Goal: Task Accomplishment & Management: Manage account settings

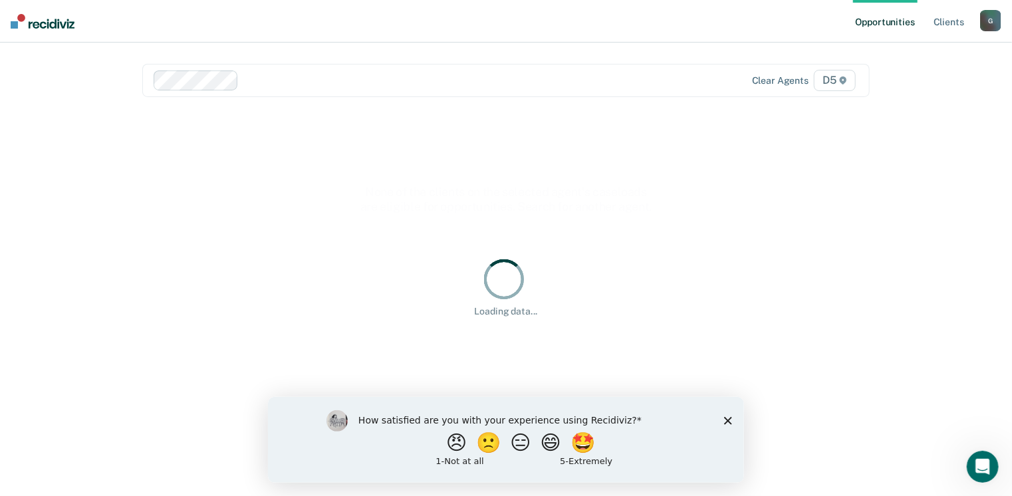
click at [435, 128] on div "Loading data..." at bounding box center [505, 286] width 727 height 347
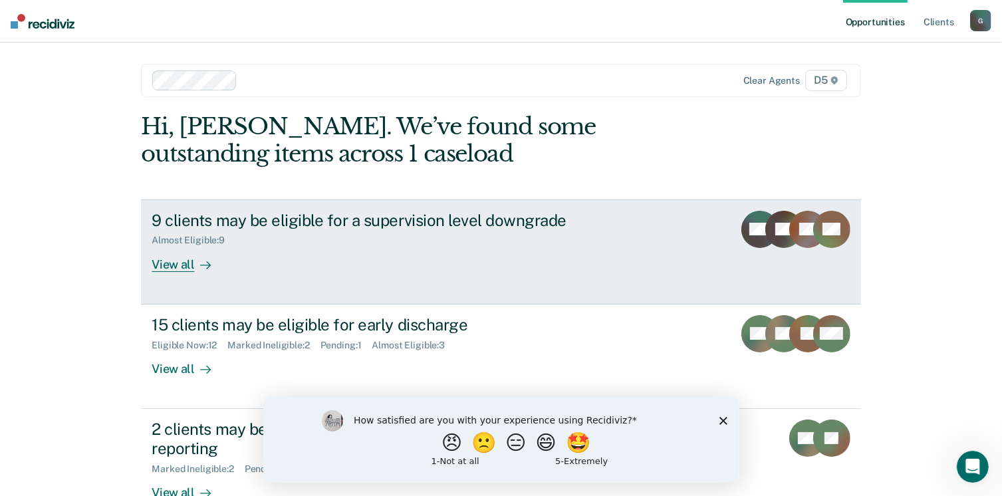
click at [179, 269] on div "View all" at bounding box center [189, 259] width 74 height 26
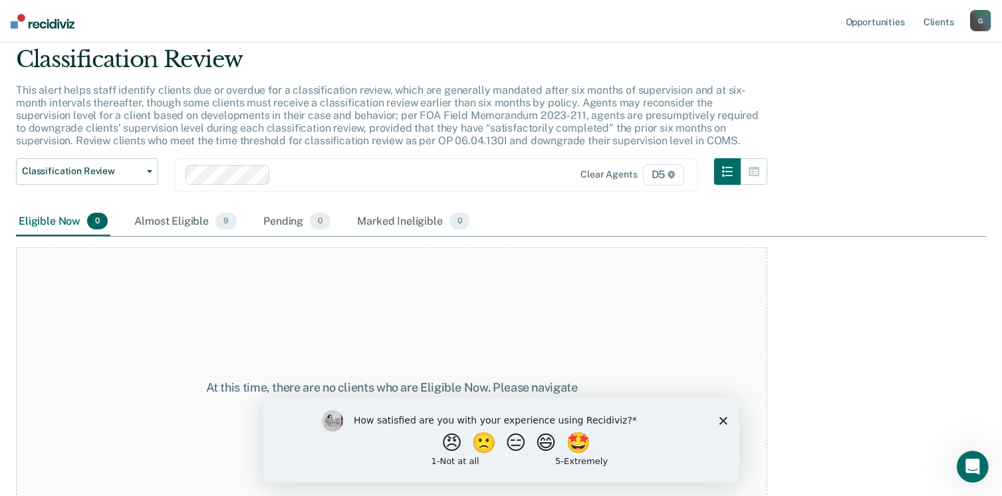
scroll to position [23, 0]
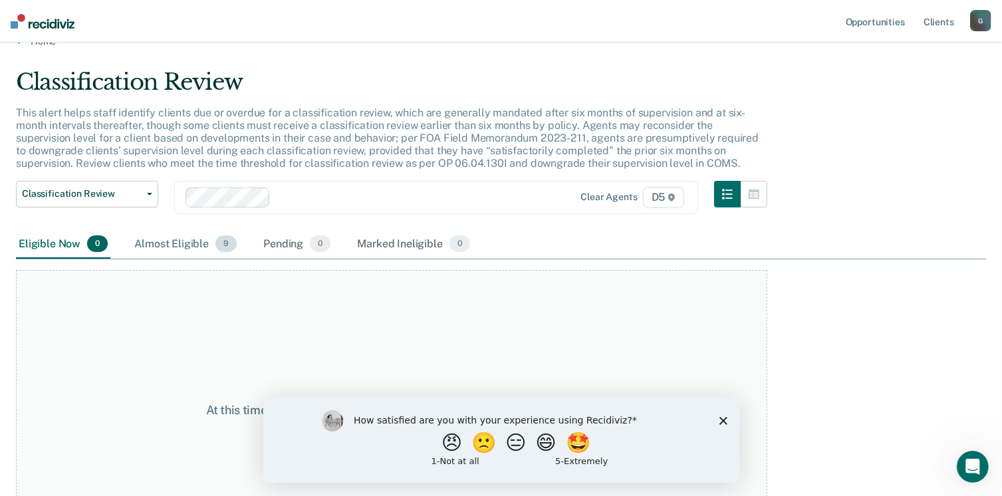
click at [184, 246] on div "Almost Eligible 9" at bounding box center [186, 244] width 108 height 29
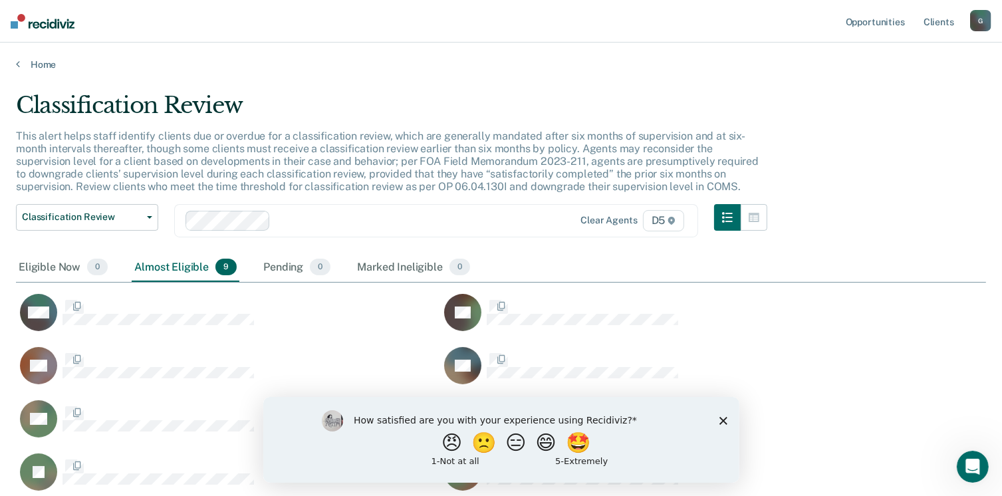
scroll to position [452, 960]
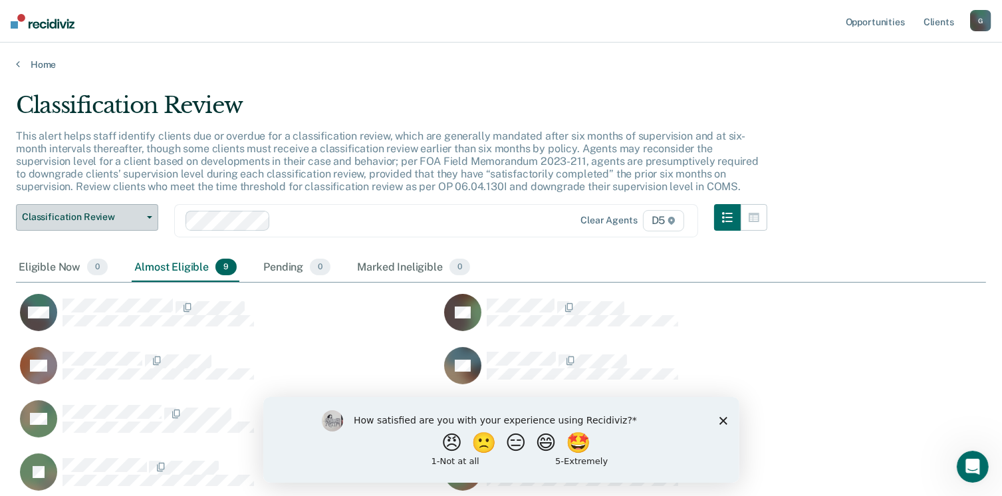
click at [150, 219] on button "Classification Review" at bounding box center [87, 217] width 142 height 27
click at [17, 59] on icon at bounding box center [18, 63] width 4 height 11
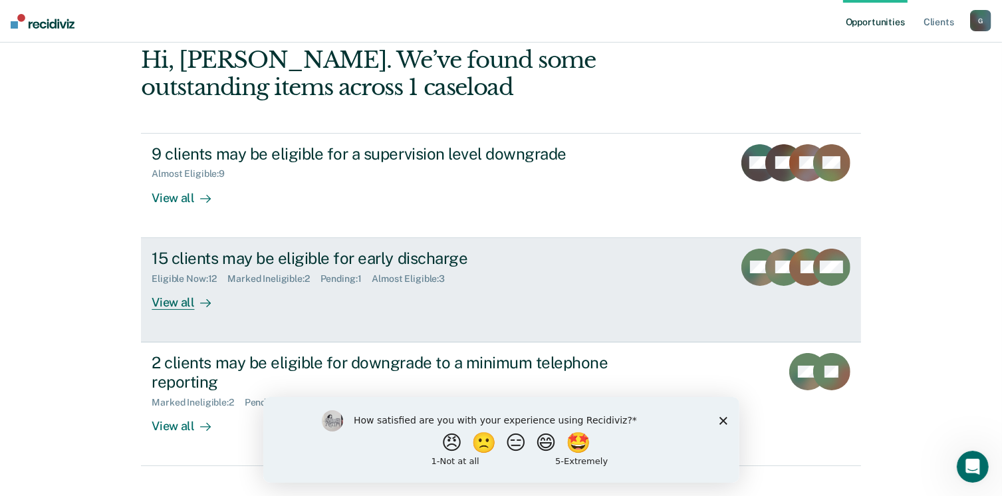
scroll to position [88, 0]
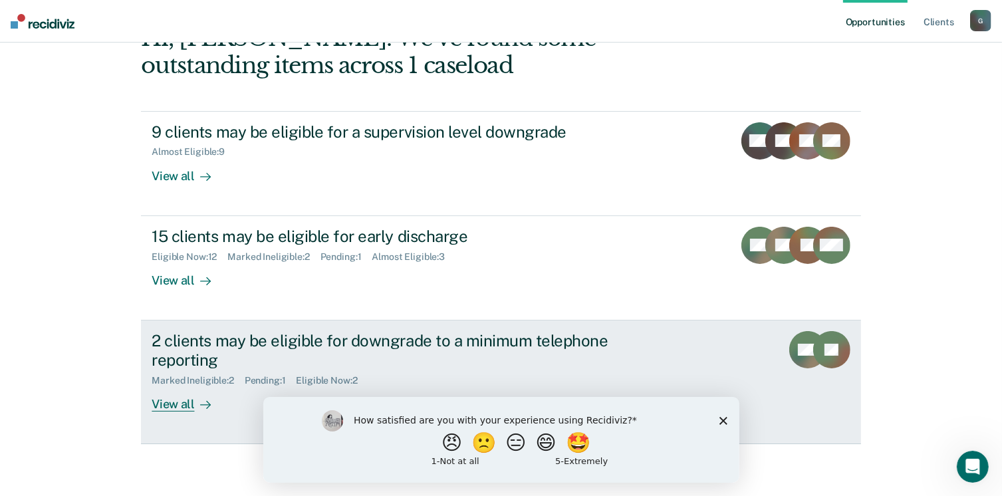
click at [159, 407] on div "View all" at bounding box center [189, 399] width 74 height 26
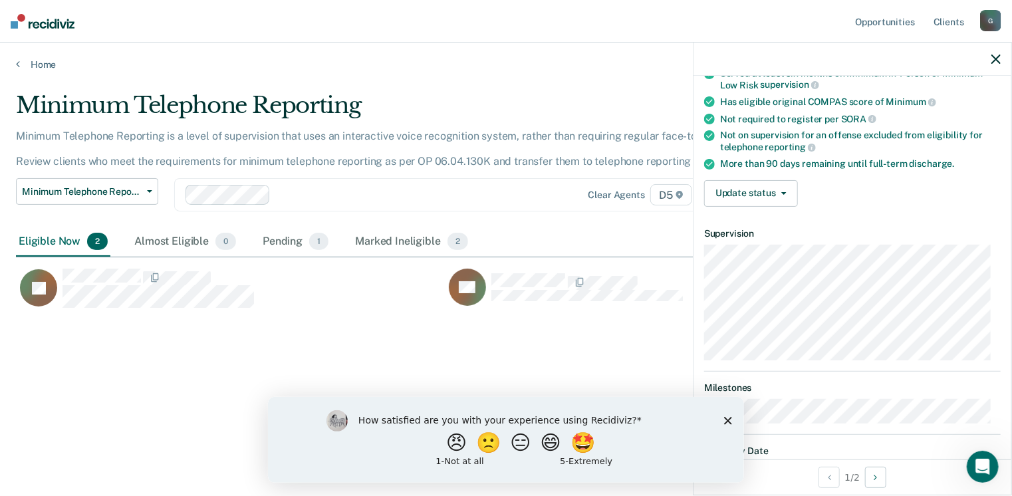
scroll to position [133, 0]
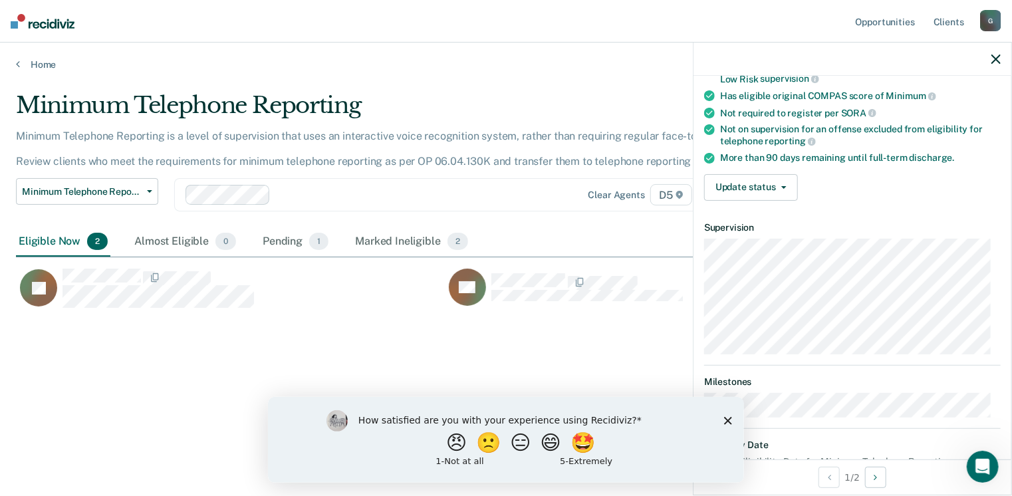
click at [727, 422] on icon "Close survey" at bounding box center [727, 420] width 8 height 8
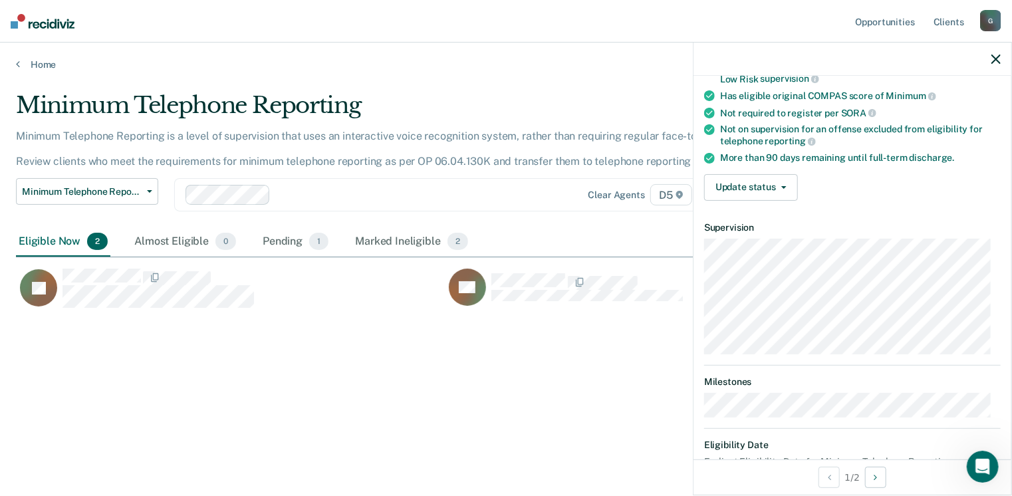
scroll to position [177, 0]
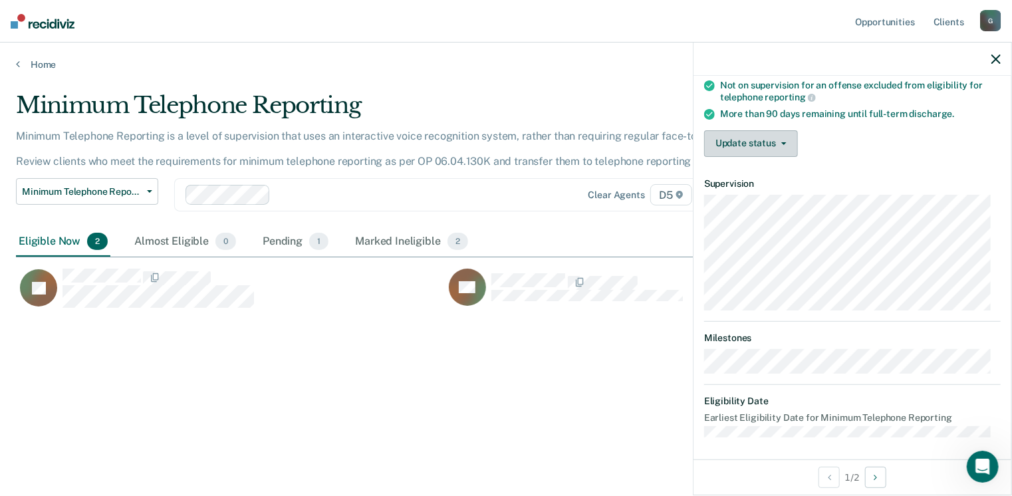
click at [756, 145] on button "Update status" at bounding box center [751, 143] width 94 height 27
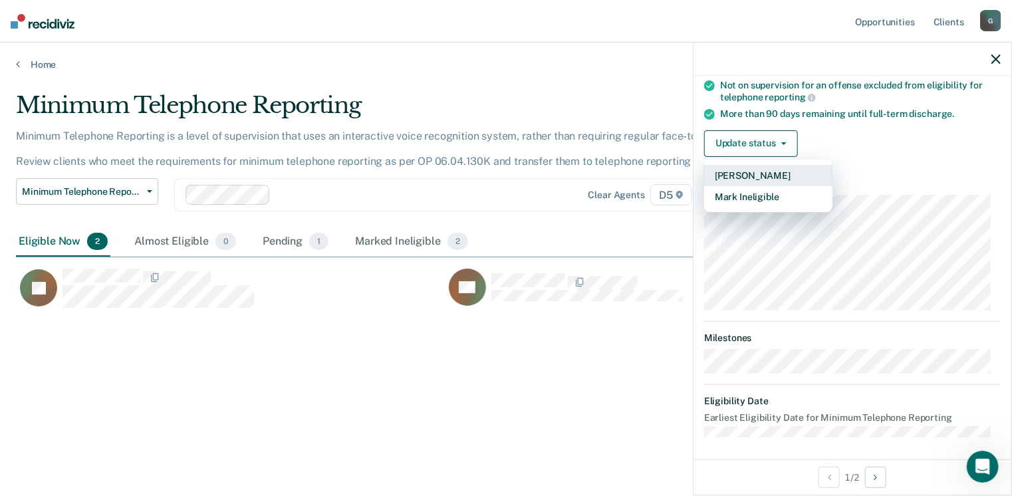
click at [758, 170] on button "[PERSON_NAME]" at bounding box center [768, 175] width 128 height 21
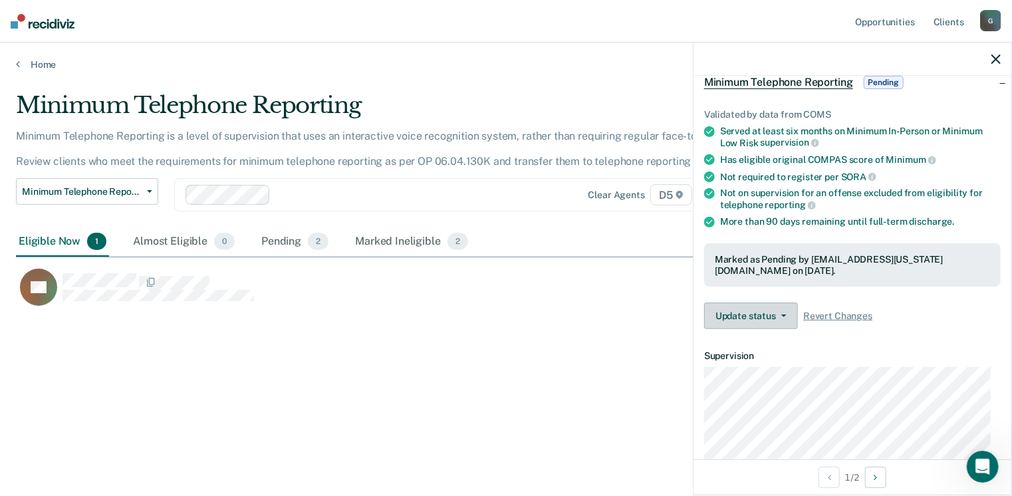
scroll to position [43, 0]
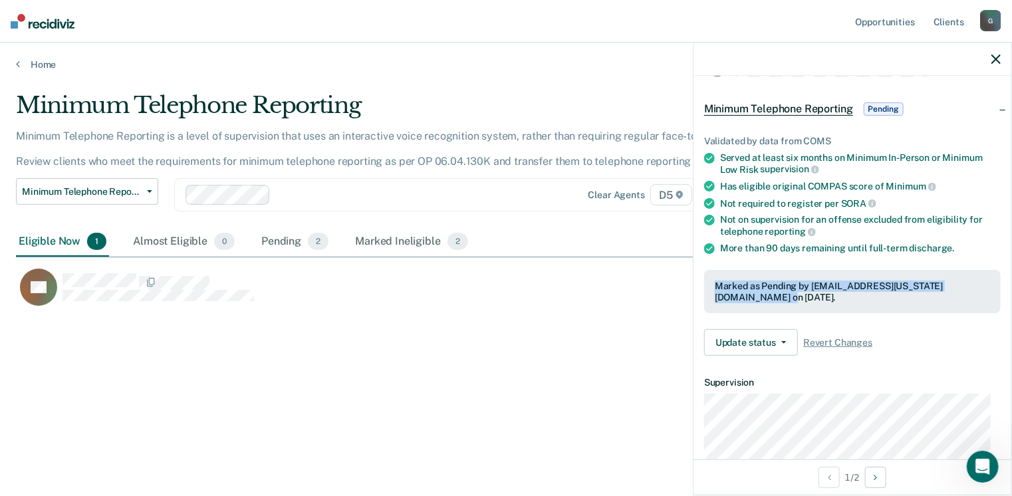
drag, startPoint x: 717, startPoint y: 281, endPoint x: 752, endPoint y: 295, distance: 37.5
click at [752, 295] on div "Marked as Pending by [EMAIL_ADDRESS][US_STATE][DOMAIN_NAME] on [DATE]." at bounding box center [852, 292] width 275 height 23
drag, startPoint x: 752, startPoint y: 295, endPoint x: 727, endPoint y: 290, distance: 25.8
copy div "Marked as Pending by [EMAIL_ADDRESS][US_STATE][DOMAIN_NAME] on [DATE]."
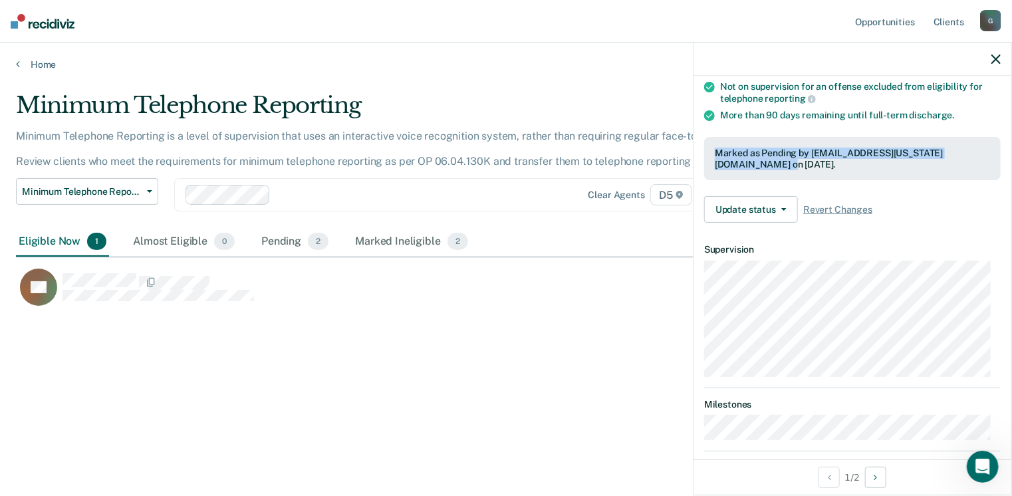
scroll to position [109, 0]
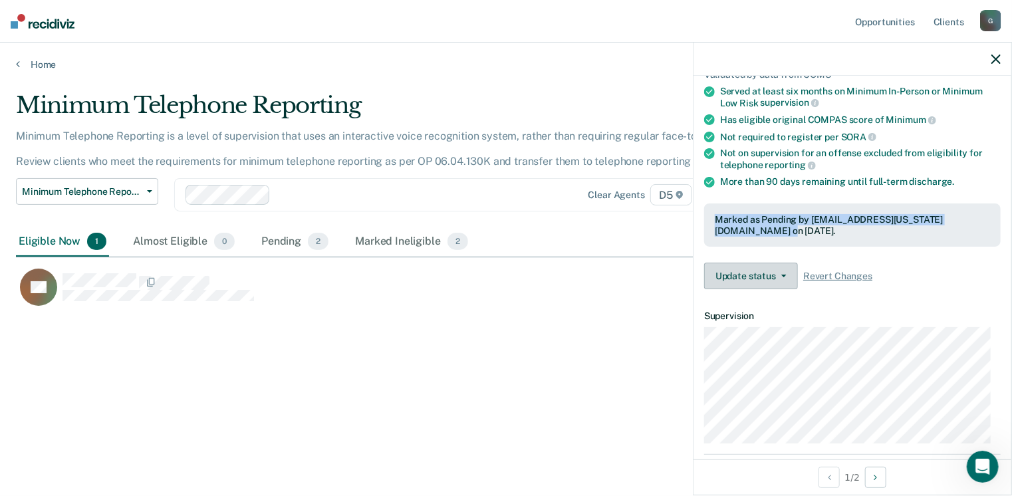
click at [784, 275] on icon "button" at bounding box center [783, 276] width 5 height 3
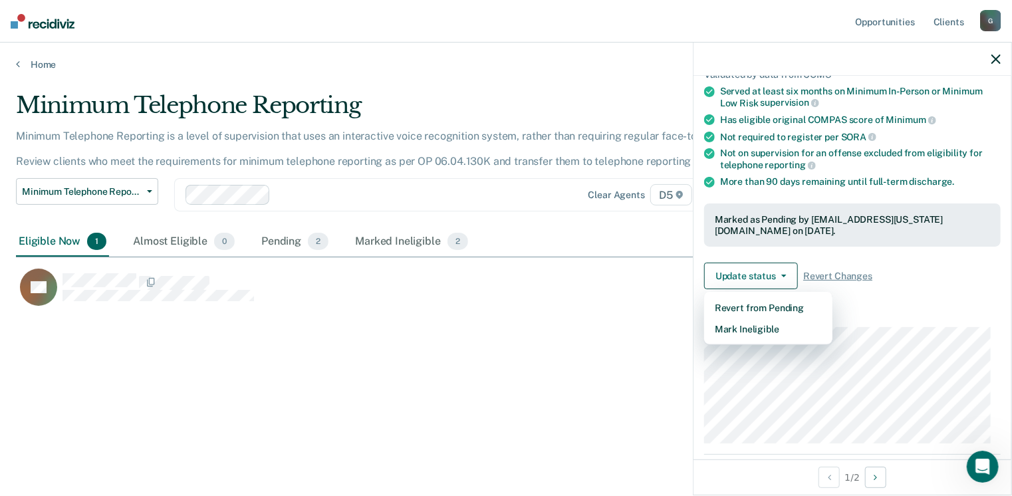
click at [392, 328] on div "Minimum Telephone Reporting Minimum Telephone Reporting is a level of supervisi…" at bounding box center [506, 244] width 980 height 304
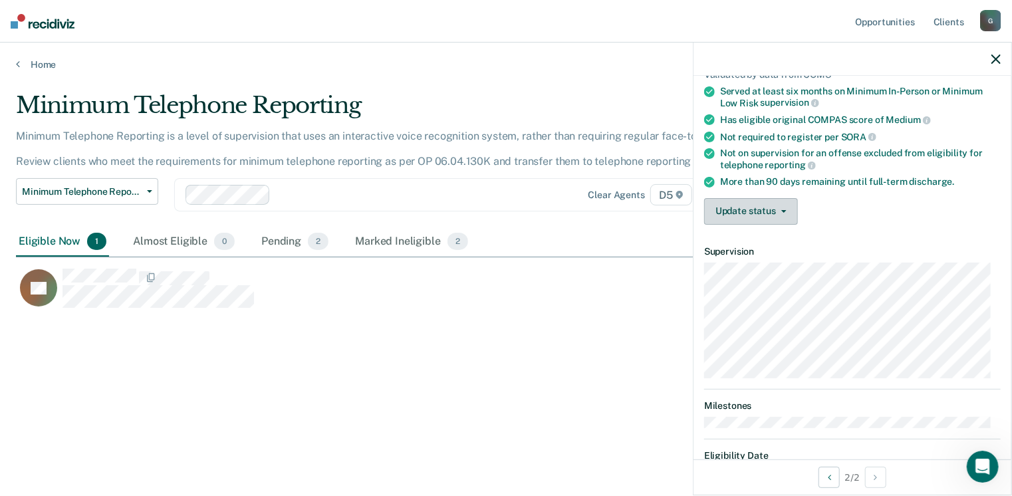
click at [787, 203] on button "Update status" at bounding box center [751, 211] width 94 height 27
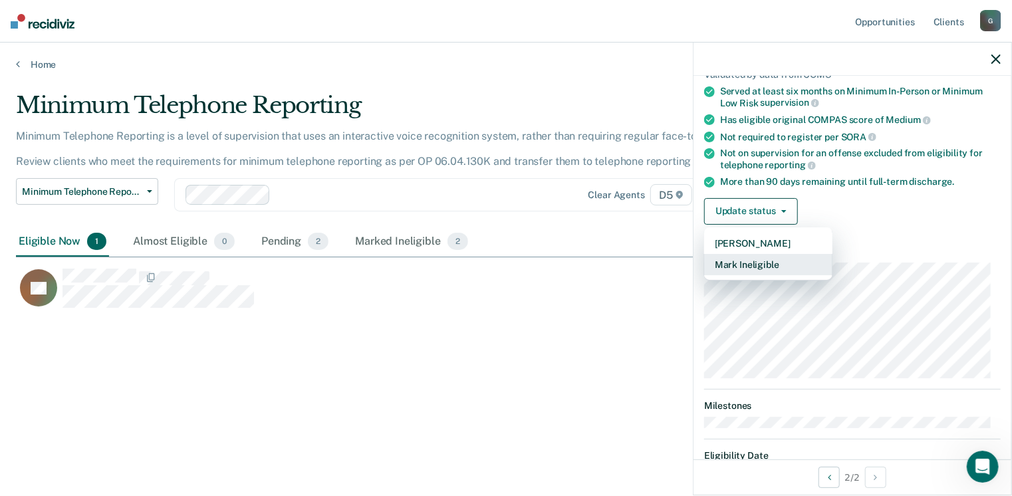
click at [751, 260] on button "Mark Ineligible" at bounding box center [768, 264] width 128 height 21
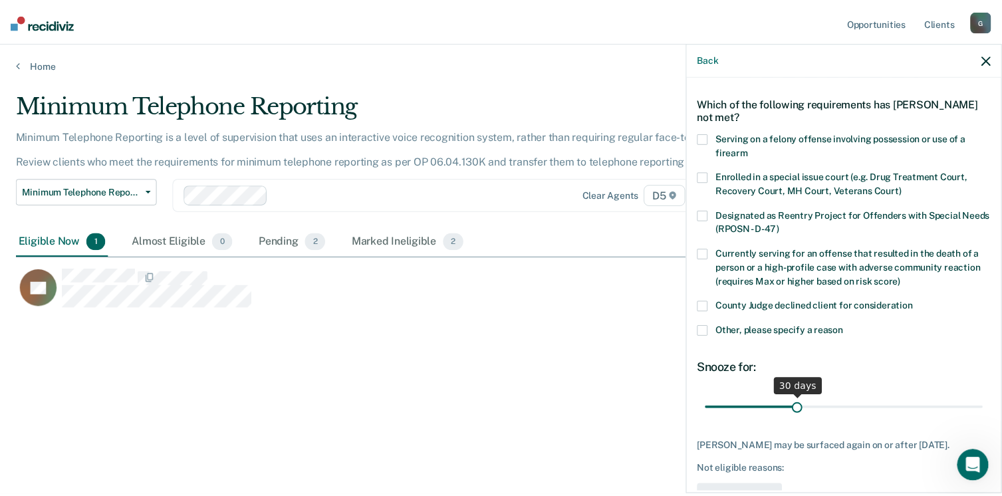
scroll to position [97, 0]
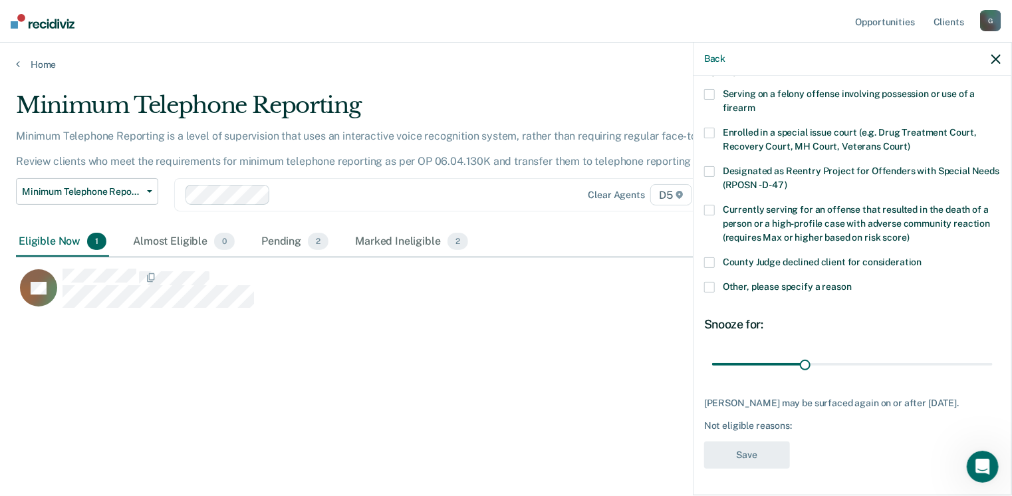
click at [1001, 56] on div "Back" at bounding box center [852, 59] width 318 height 33
click at [994, 58] on icon "button" at bounding box center [995, 59] width 9 height 9
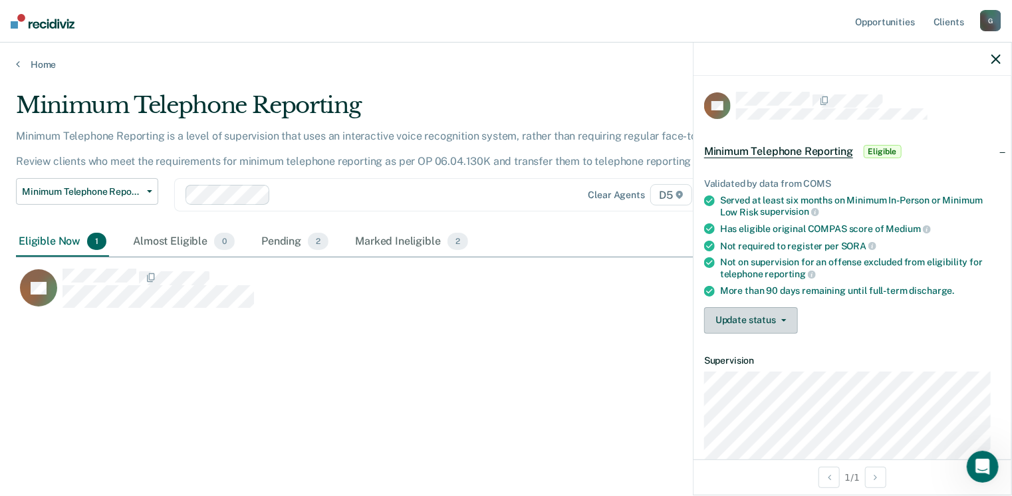
click at [744, 315] on button "Update status" at bounding box center [751, 320] width 94 height 27
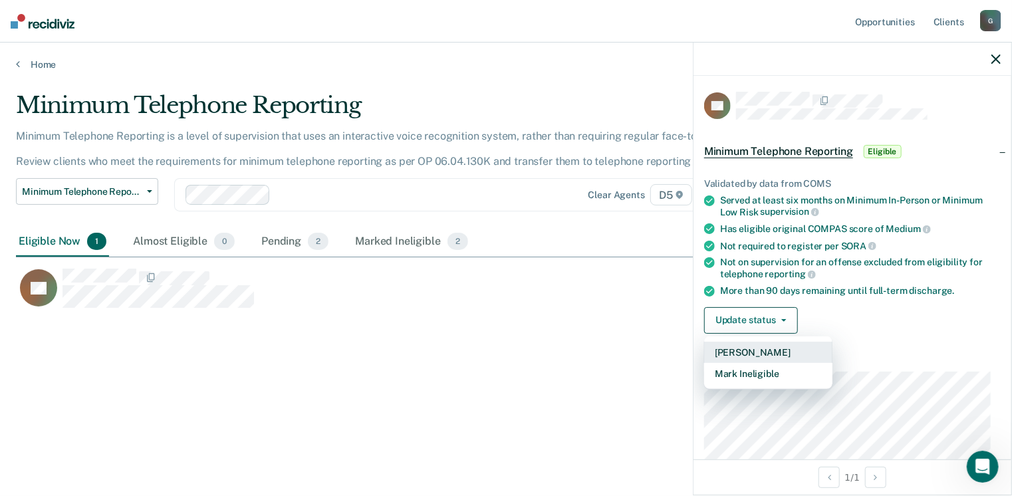
click at [770, 344] on button "[PERSON_NAME]" at bounding box center [768, 352] width 128 height 21
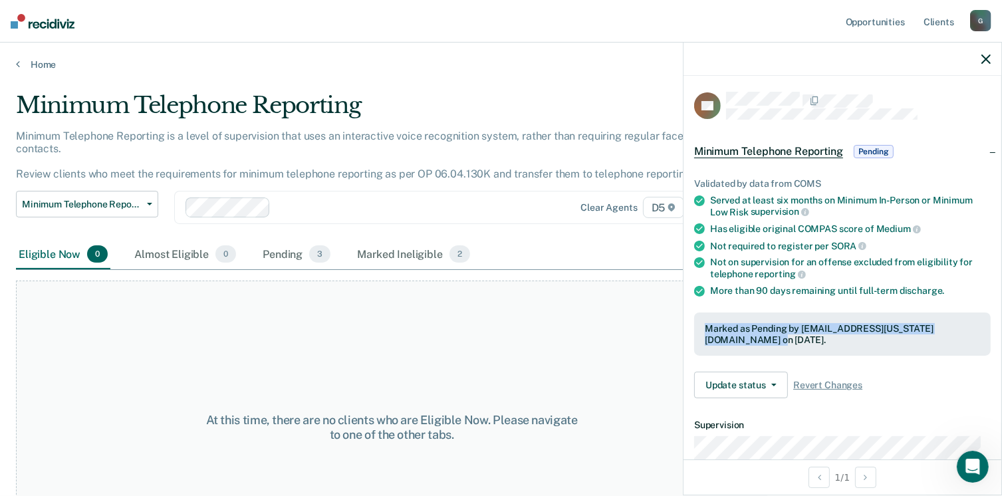
drag, startPoint x: 703, startPoint y: 318, endPoint x: 738, endPoint y: 341, distance: 41.3
click at [738, 341] on div "Marked as Pending by [EMAIL_ADDRESS][US_STATE][DOMAIN_NAME] on [DATE]." at bounding box center [842, 334] width 296 height 44
drag, startPoint x: 738, startPoint y: 341, endPoint x: 724, endPoint y: 331, distance: 17.2
copy div "Marked as Pending by [EMAIL_ADDRESS][US_STATE][DOMAIN_NAME] on [DATE]."
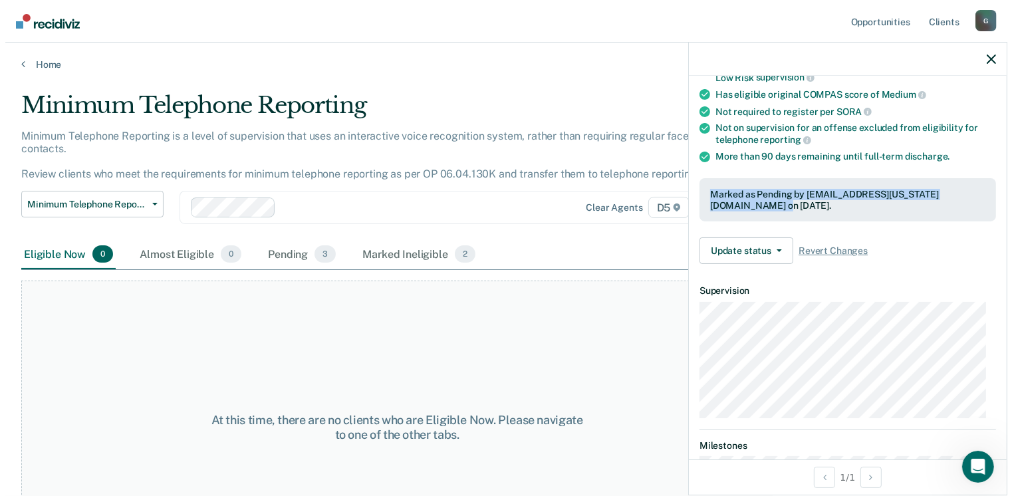
scroll to position [0, 0]
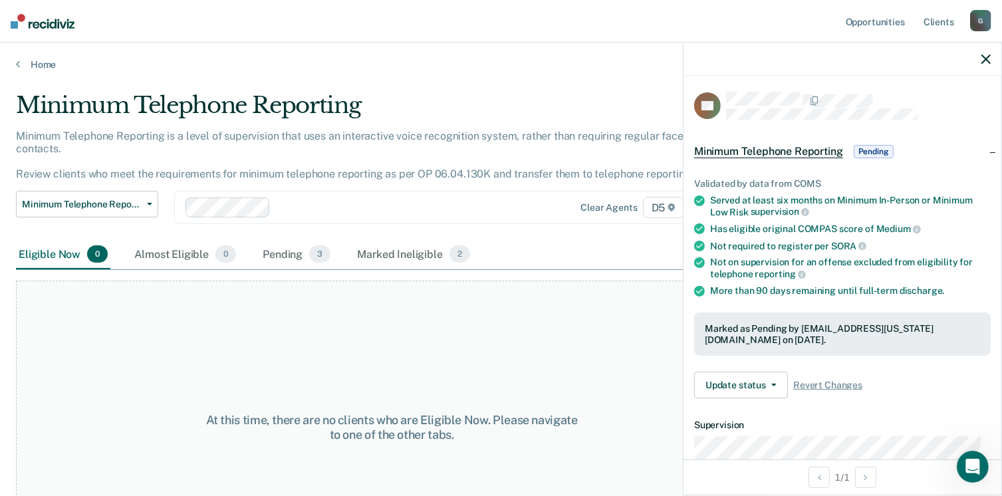
click at [986, 152] on div "Minimum Telephone Reporting Pending" at bounding box center [842, 151] width 318 height 43
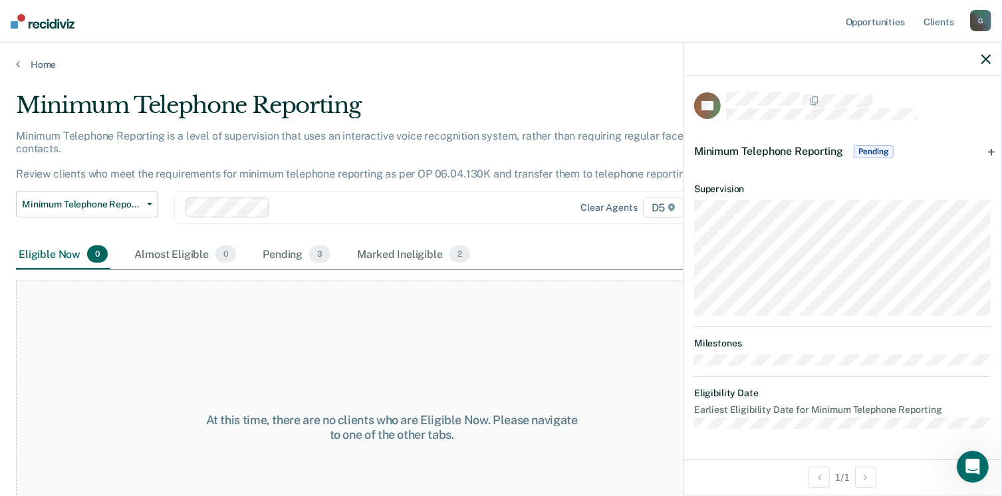
click at [988, 60] on icon "button" at bounding box center [985, 59] width 9 height 9
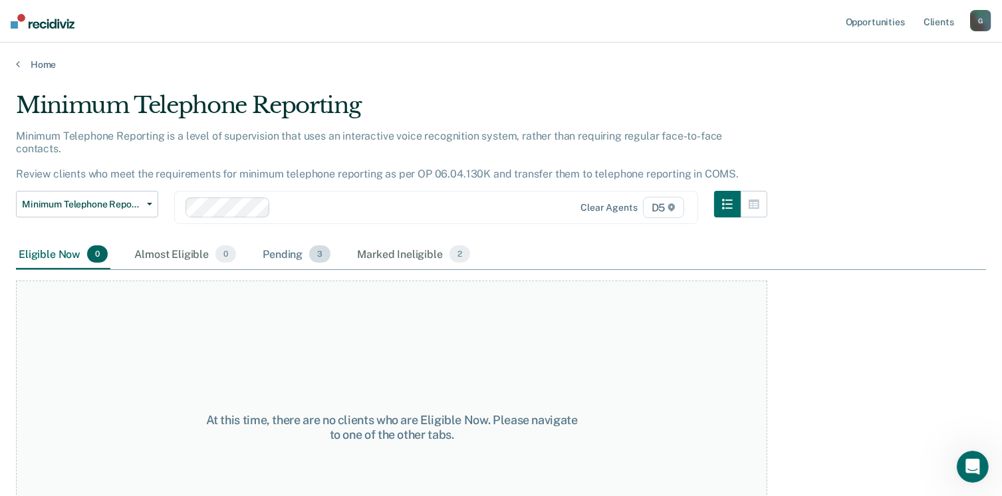
click at [309, 245] on span "3" at bounding box center [319, 253] width 21 height 17
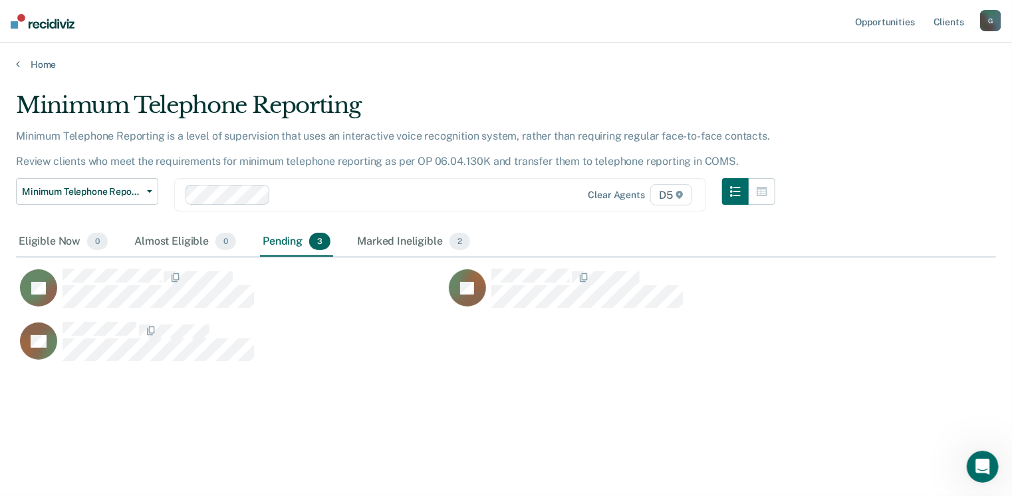
scroll to position [294, 970]
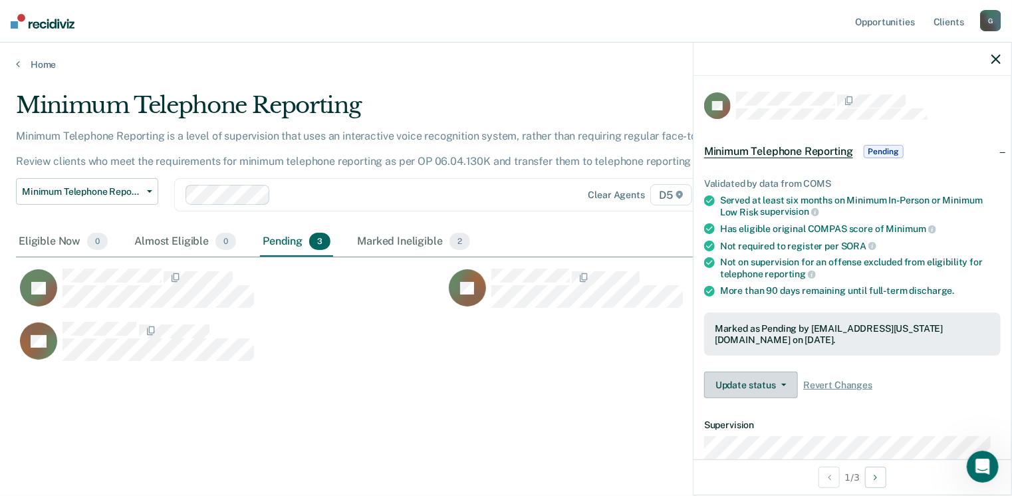
click at [782, 384] on icon "button" at bounding box center [783, 385] width 5 height 3
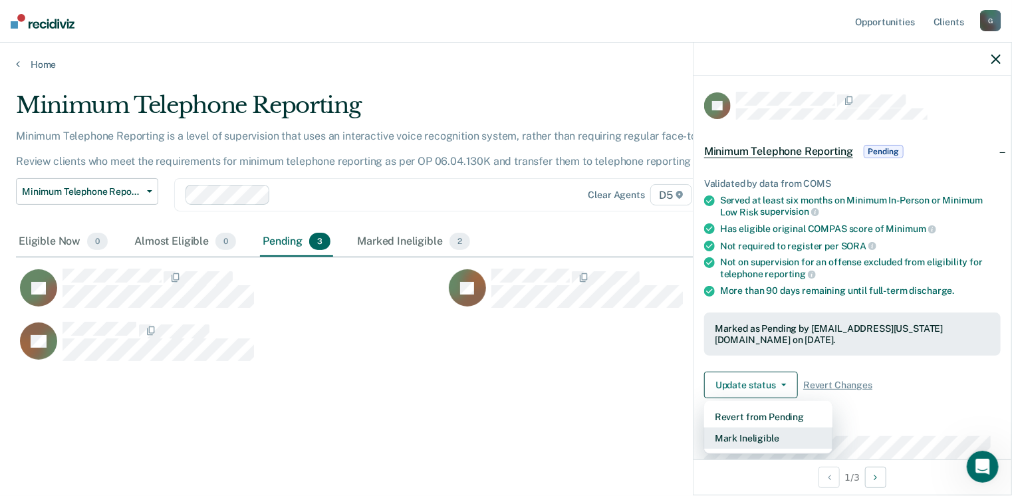
click at [733, 427] on button "Mark Ineligible" at bounding box center [768, 437] width 128 height 21
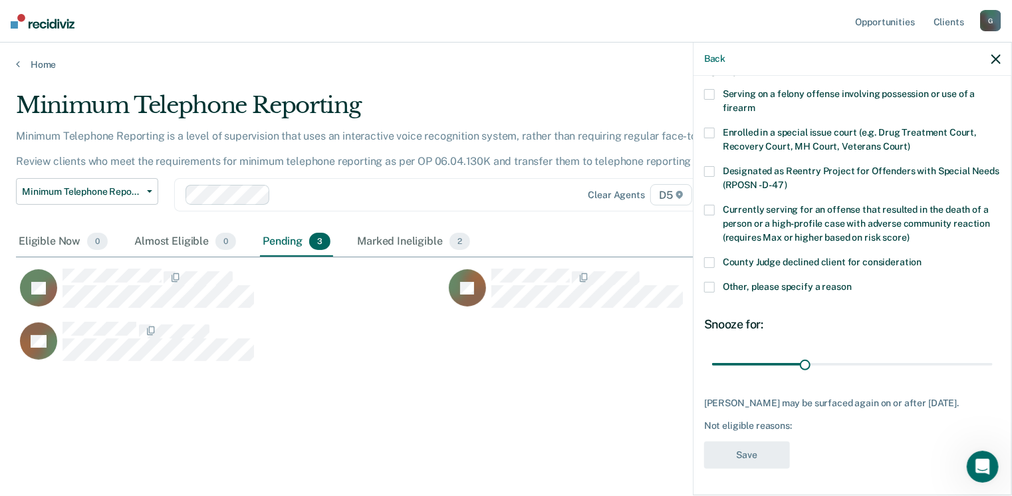
scroll to position [97, 0]
click at [709, 282] on span at bounding box center [709, 287] width 11 height 11
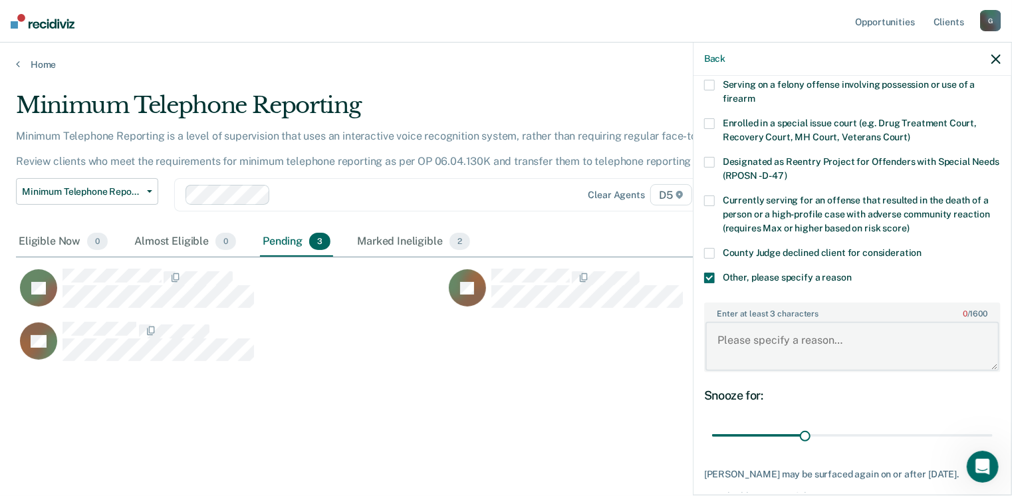
click at [742, 329] on textarea "Enter at least 3 characters 0 / 1600" at bounding box center [852, 346] width 294 height 49
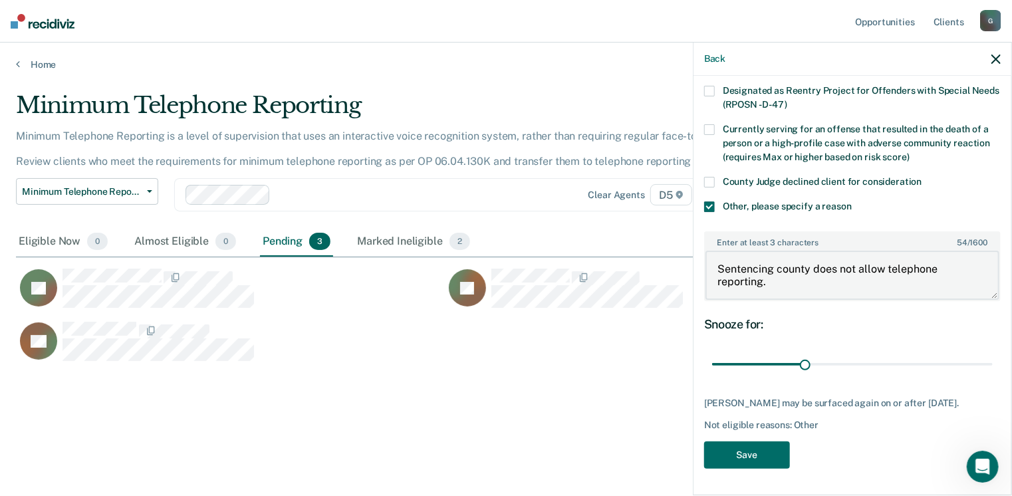
scroll to position [176, 0]
type textarea "Sentencing county does not allow telephone reporting."
click at [747, 459] on button "Save" at bounding box center [747, 454] width 86 height 27
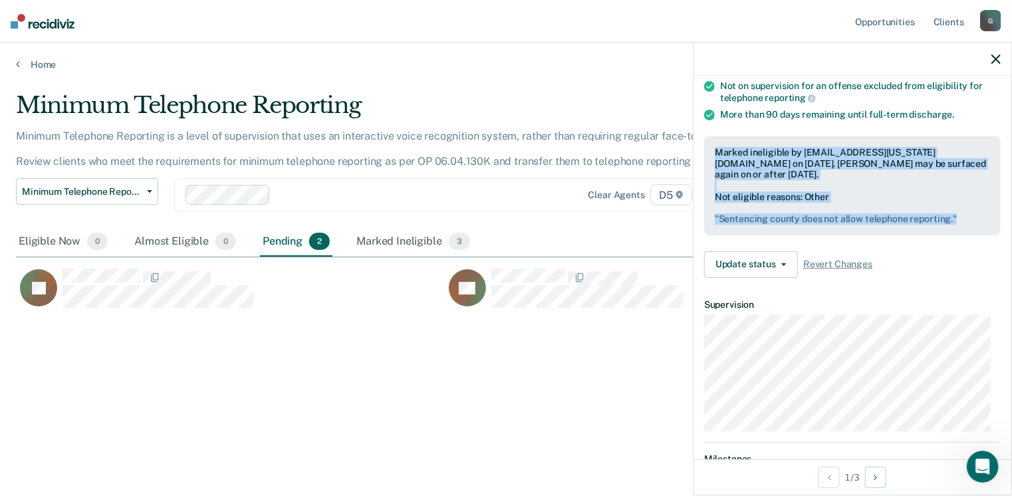
drag, startPoint x: 713, startPoint y: 142, endPoint x: 968, endPoint y: 216, distance: 265.9
click at [968, 216] on div "Marked ineligible by [EMAIL_ADDRESS][US_STATE][DOMAIN_NAME] on [DATE]. [PERSON_…" at bounding box center [852, 185] width 296 height 99
drag, startPoint x: 968, startPoint y: 216, endPoint x: 912, endPoint y: 213, distance: 55.9
copy div "Marked ineligible by [EMAIL_ADDRESS][US_STATE][DOMAIN_NAME] on [DATE]. [PERSON_…"
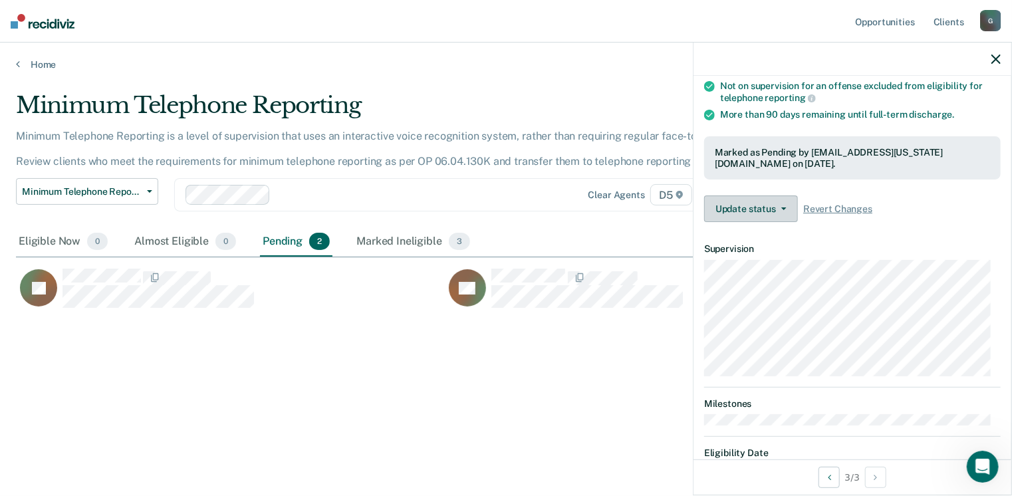
click at [786, 205] on button "Update status" at bounding box center [751, 208] width 94 height 27
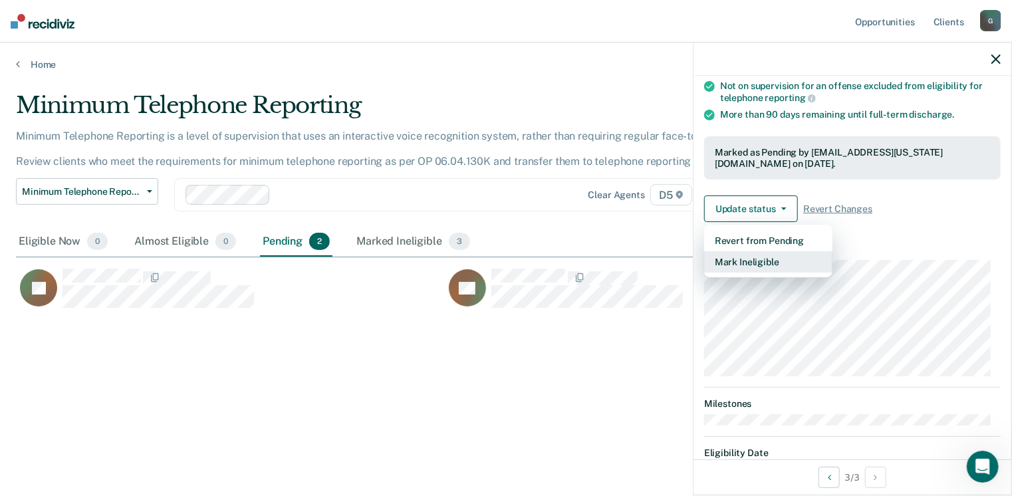
click at [760, 259] on button "Mark Ineligible" at bounding box center [768, 261] width 128 height 21
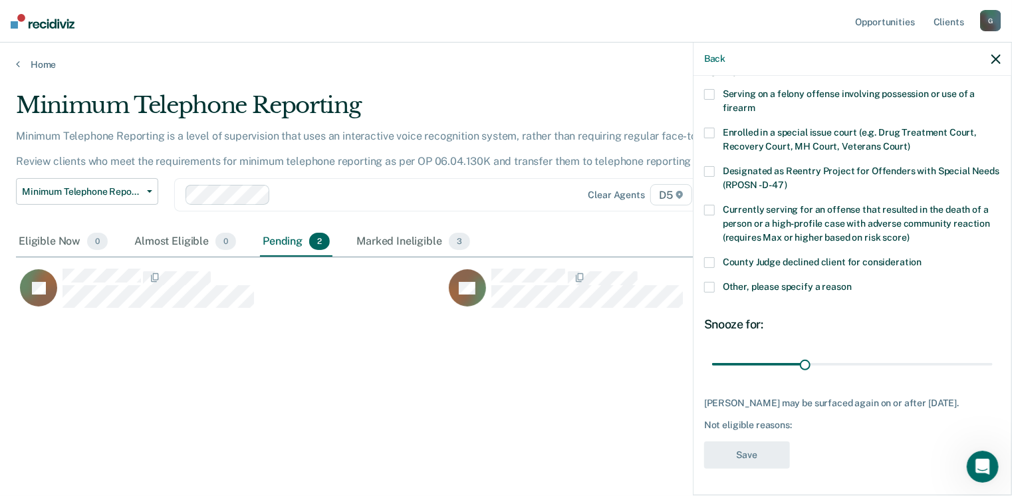
scroll to position [97, 0]
click at [706, 282] on span at bounding box center [709, 287] width 11 height 11
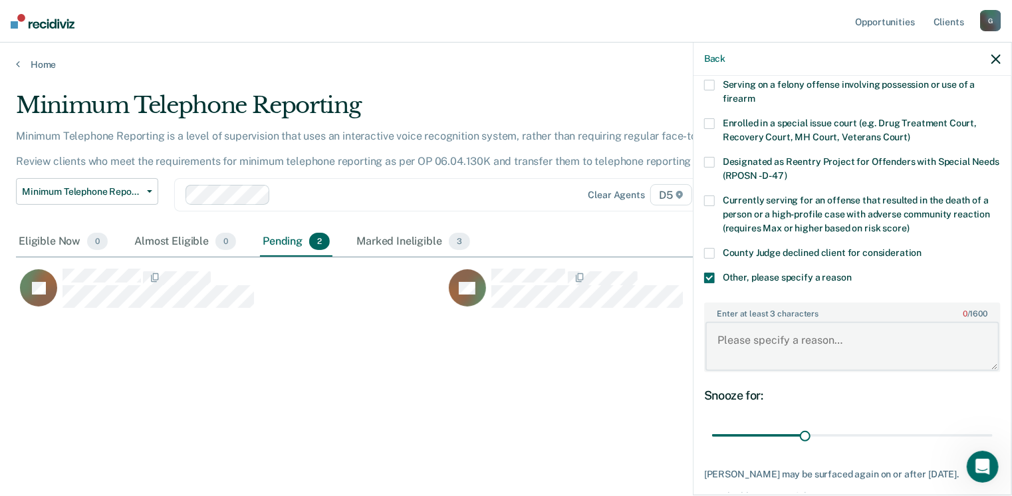
click at [719, 329] on textarea "Enter at least 3 characters 0 / 1600" at bounding box center [852, 346] width 294 height 49
paste textarea "Will supervise for a few months then contact the sentencing county to see if he…"
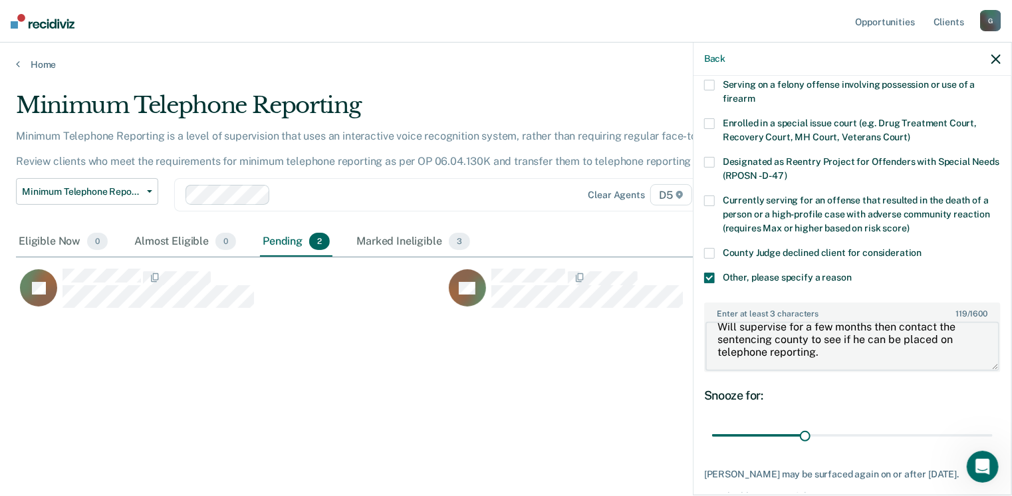
scroll to position [0, 0]
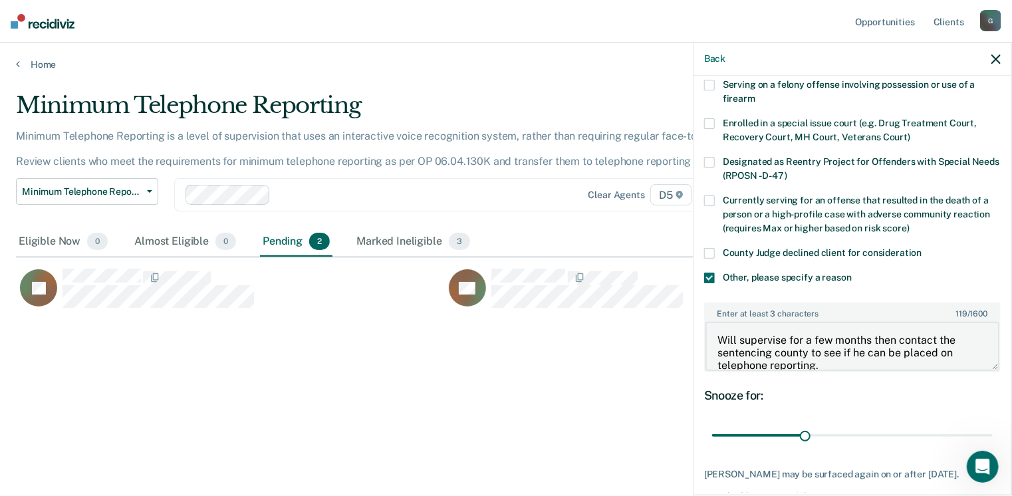
click at [715, 336] on textarea "Will supervise for a few months then contact the sentencing county to see if he…" at bounding box center [852, 346] width 294 height 49
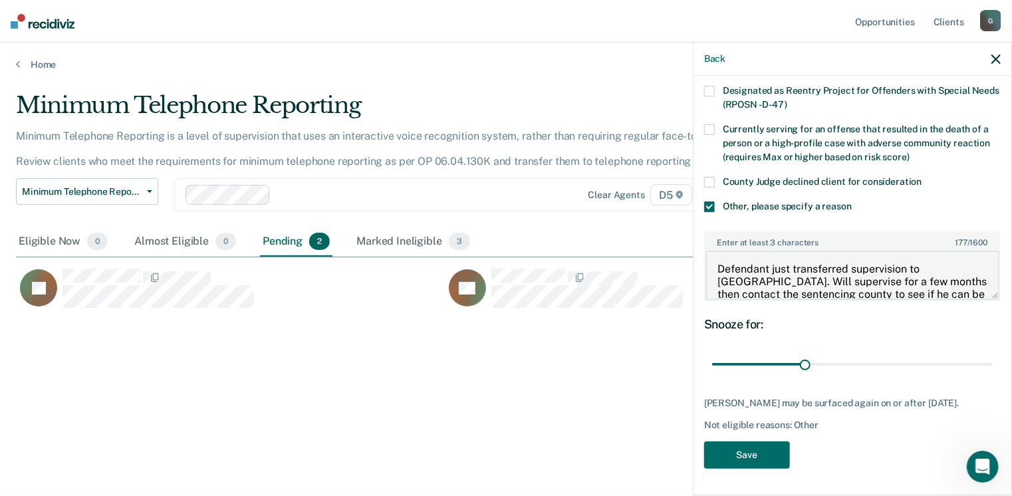
scroll to position [176, 0]
type textarea "Defendant just transferred supervision to [GEOGRAPHIC_DATA]. Will supervise for…"
click at [751, 455] on button "Save" at bounding box center [747, 454] width 86 height 27
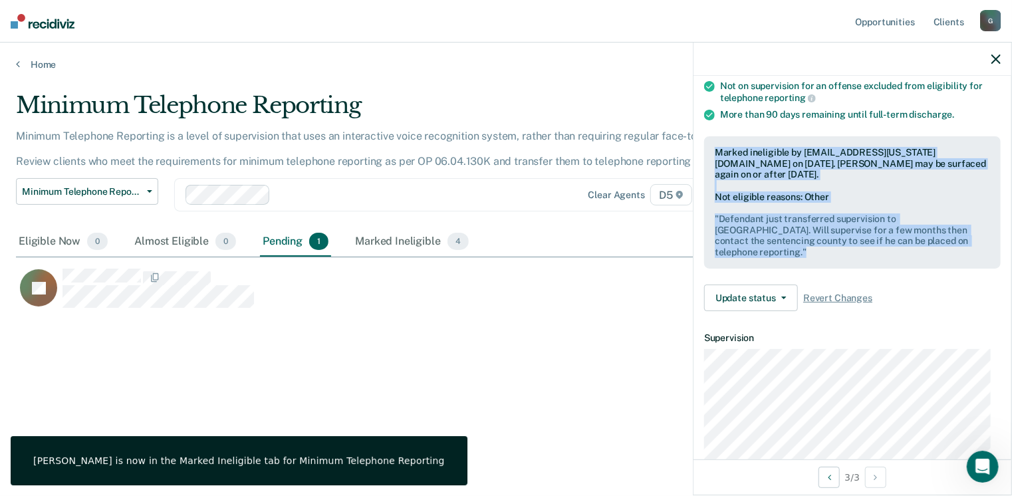
drag, startPoint x: 715, startPoint y: 144, endPoint x: 791, endPoint y: 252, distance: 131.7
click at [791, 252] on div "Marked ineligible by [EMAIL_ADDRESS][US_STATE][DOMAIN_NAME] on [DATE]. [PERSON_…" at bounding box center [852, 202] width 296 height 132
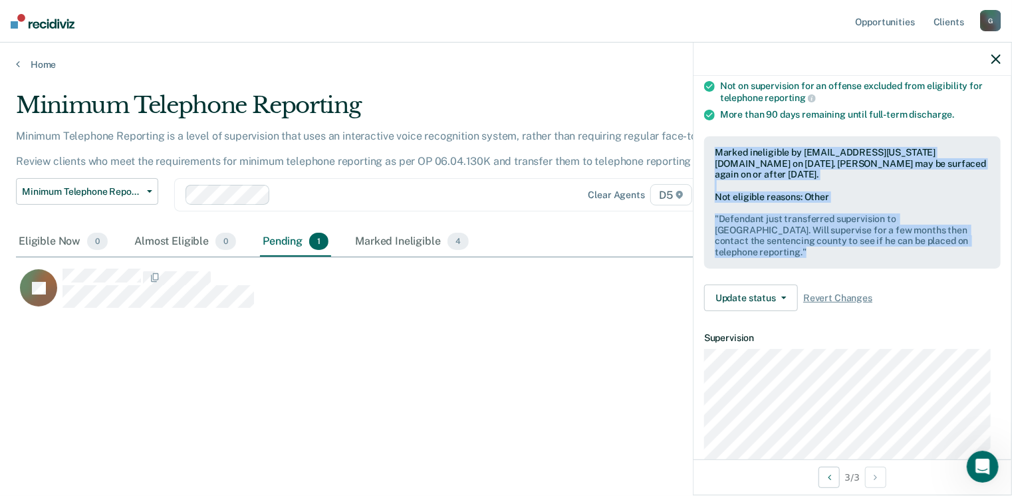
drag, startPoint x: 791, startPoint y: 252, endPoint x: 763, endPoint y: 224, distance: 39.5
copy div "Marked ineligible by [EMAIL_ADDRESS][US_STATE][DOMAIN_NAME] on [DATE]. [PERSON_…"
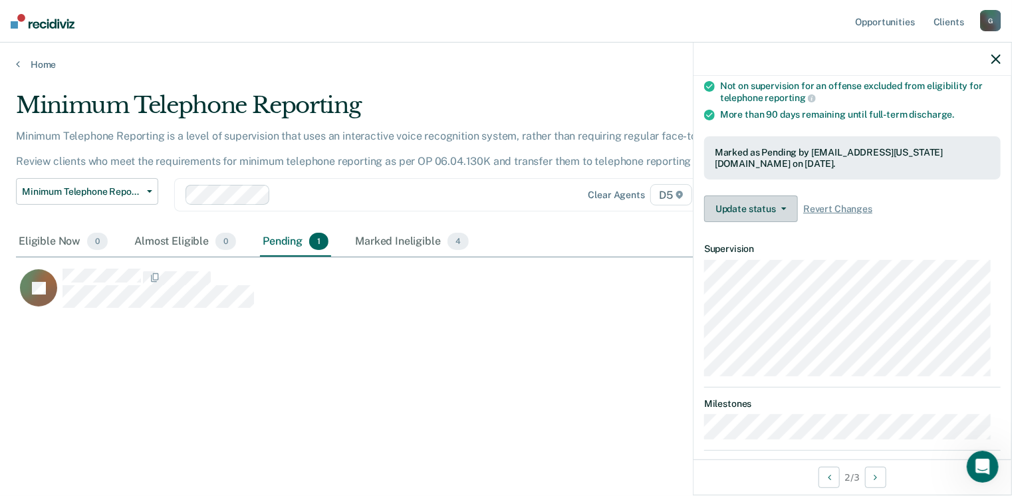
click at [782, 207] on button "Update status" at bounding box center [751, 208] width 94 height 27
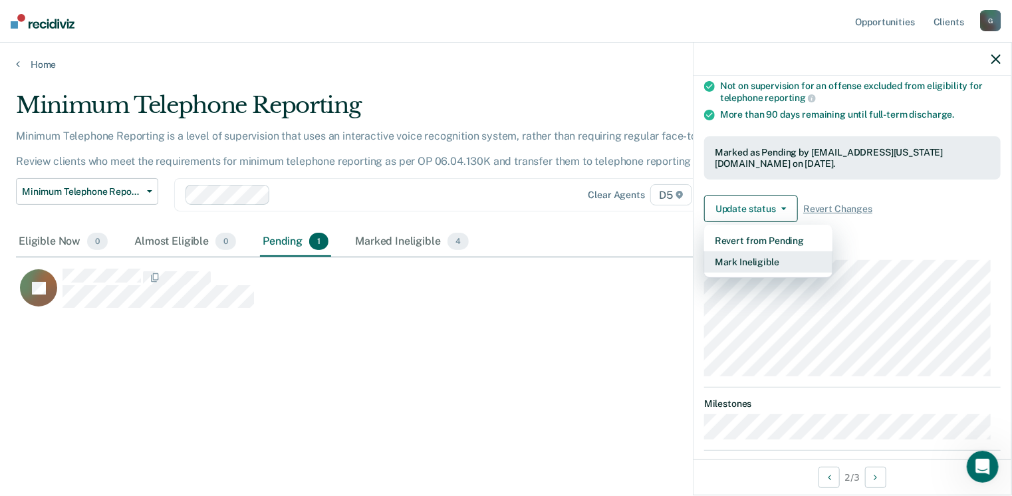
click at [753, 261] on button "Mark Ineligible" at bounding box center [768, 261] width 128 height 21
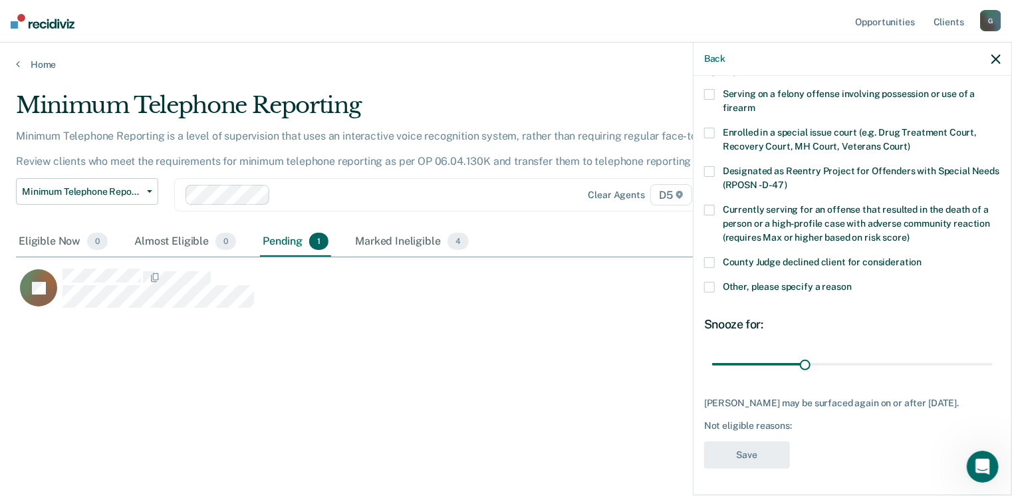
click at [710, 282] on span at bounding box center [709, 287] width 11 height 11
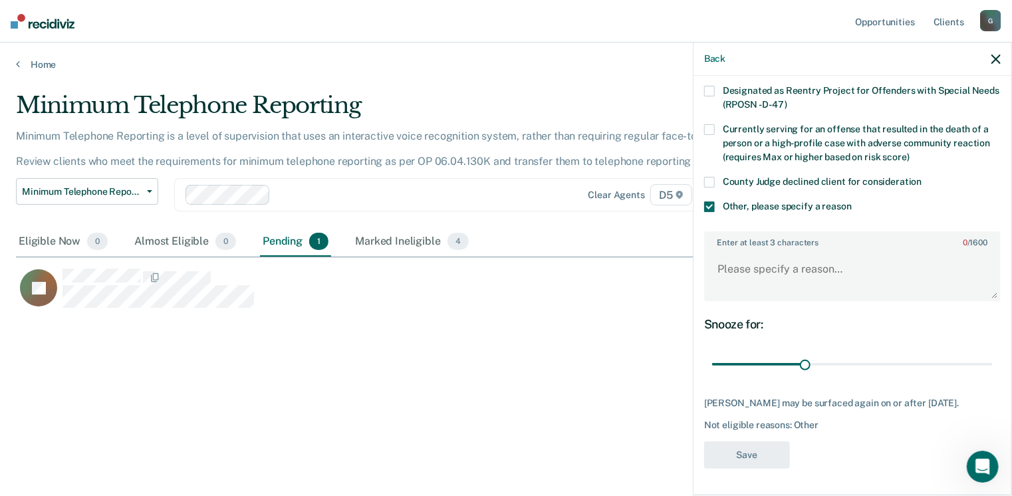
scroll to position [176, 0]
click at [740, 255] on textarea "Enter at least 3 characters 0 / 1600" at bounding box center [852, 275] width 294 height 49
click at [718, 251] on textarea "Enter at least 3 characters 0 / 1600" at bounding box center [852, 275] width 294 height 49
paste textarea "Due to the defendant's current work, it would be best for him to continue repor…"
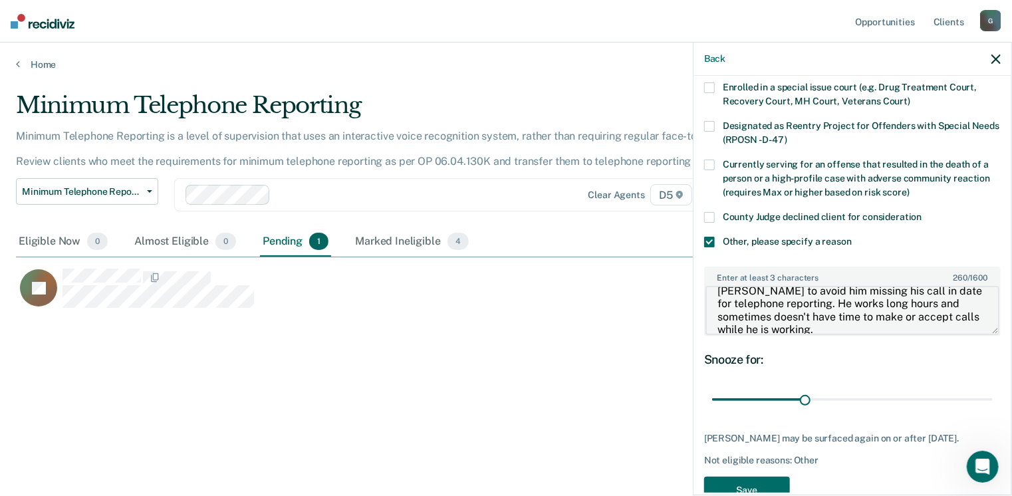
scroll to position [51, 0]
drag, startPoint x: 717, startPoint y: 294, endPoint x: 851, endPoint y: 314, distance: 135.8
click at [859, 310] on textarea "Due to the defendant's current work, it would be best for him to continue repor…" at bounding box center [852, 310] width 294 height 49
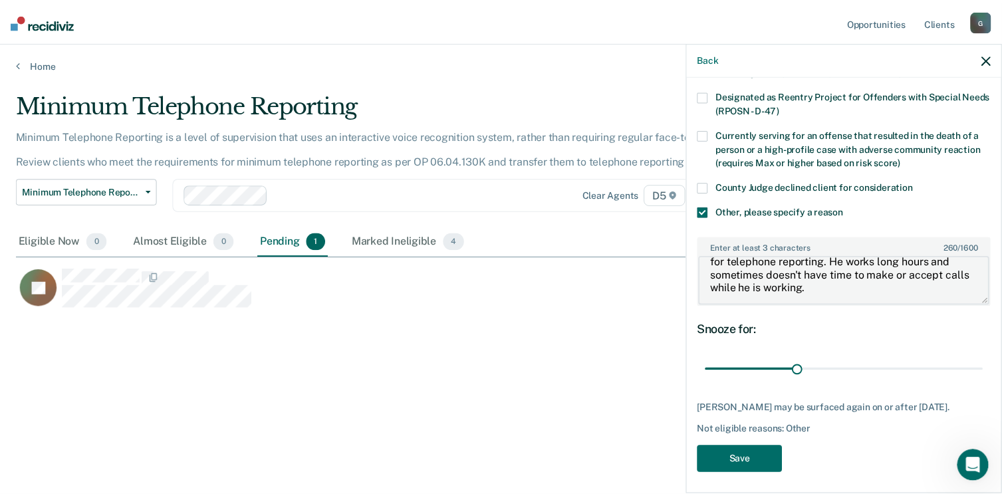
scroll to position [176, 0]
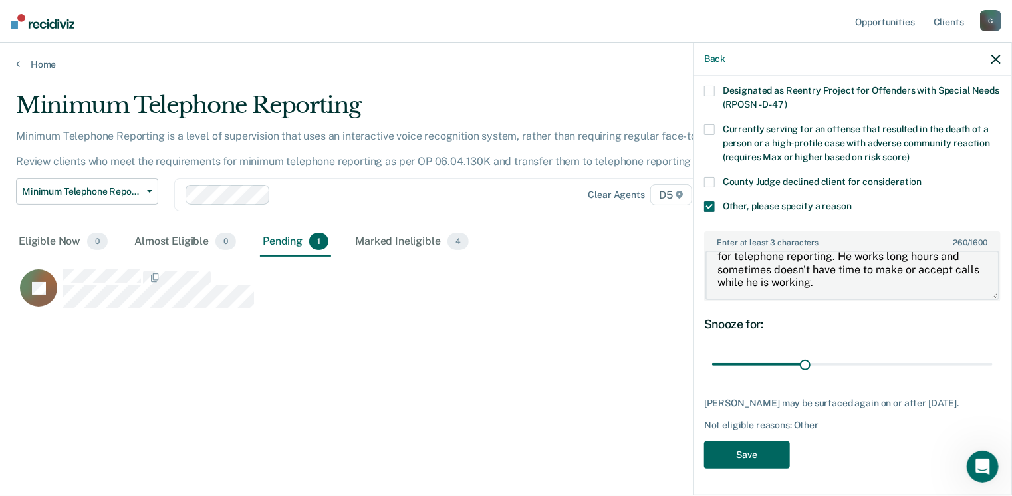
type textarea "Due to the defendant's current work, it would be best for him to continue repor…"
click at [760, 463] on button "Save" at bounding box center [747, 454] width 86 height 27
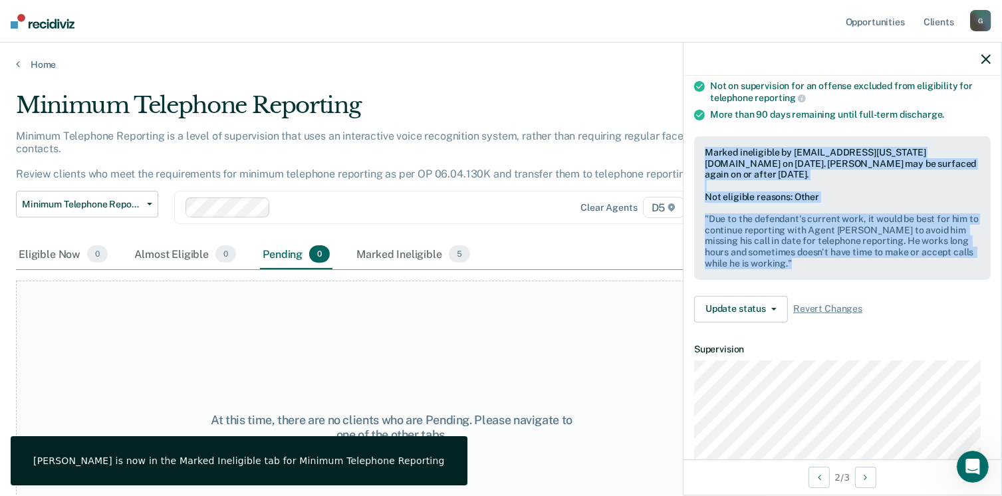
drag, startPoint x: 705, startPoint y: 144, endPoint x: 949, endPoint y: 260, distance: 270.0
click at [949, 260] on div "Marked ineligible by [EMAIL_ADDRESS][US_STATE][DOMAIN_NAME] on [DATE]. [PERSON_…" at bounding box center [842, 208] width 296 height 144
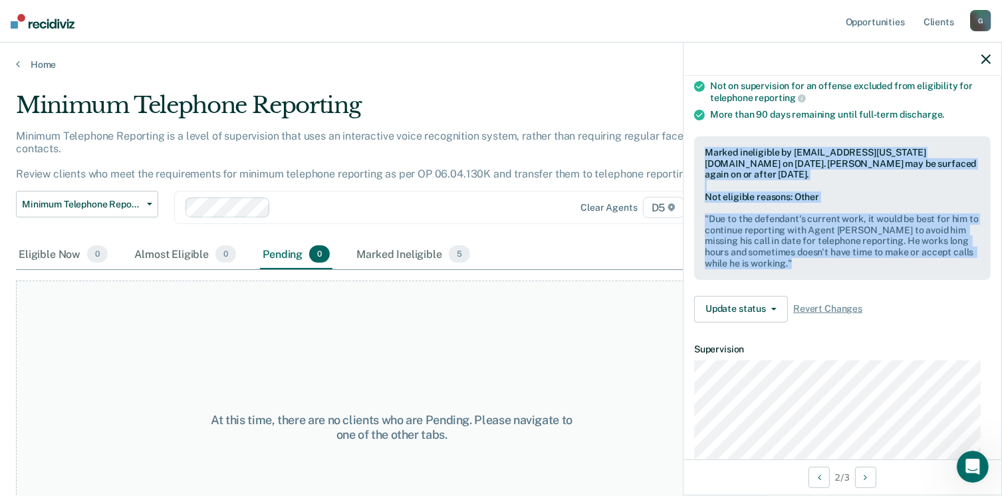
drag, startPoint x: 949, startPoint y: 260, endPoint x: 848, endPoint y: 235, distance: 104.1
copy div "Marked ineligible by [EMAIL_ADDRESS][US_STATE][DOMAIN_NAME] on [DATE]. [PERSON_…"
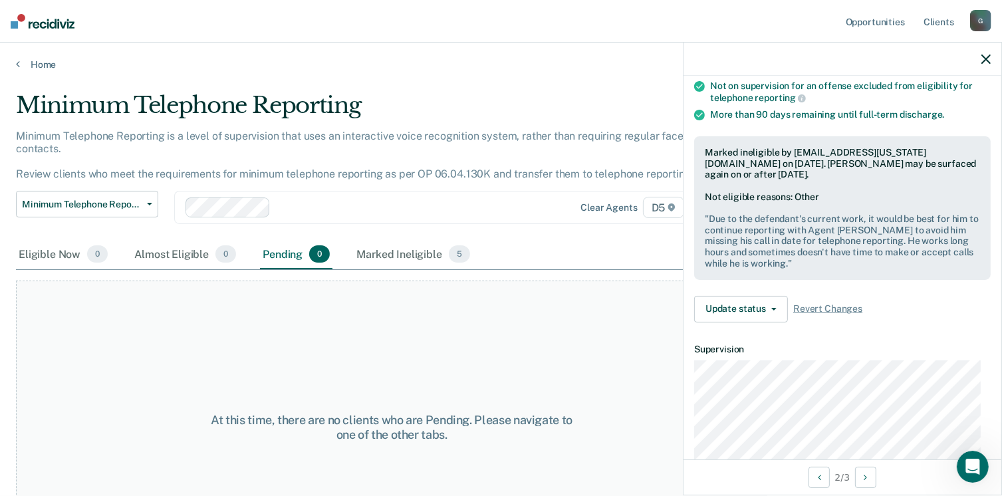
click at [575, 289] on div "At this time, there are no clients who are Pending. Please navigate to one of t…" at bounding box center [391, 428] width 751 height 294
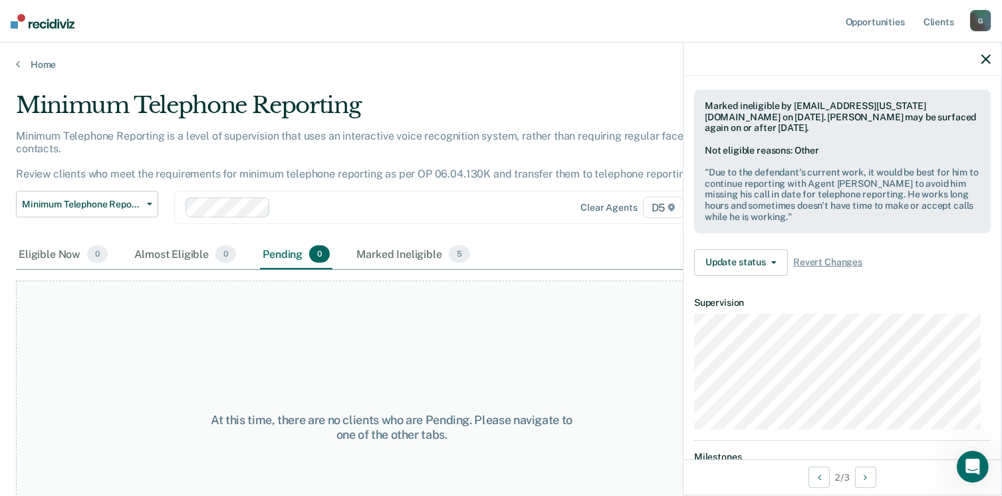
scroll to position [342, 0]
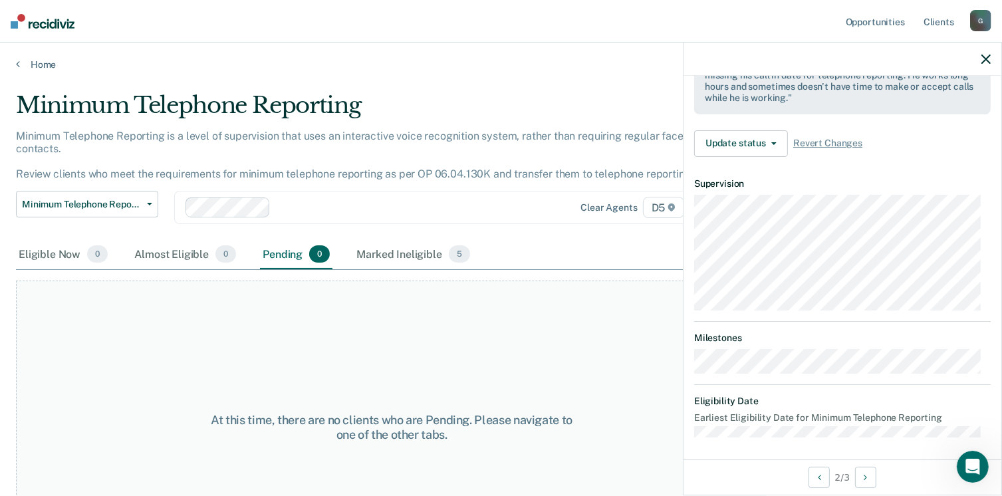
click at [990, 59] on div at bounding box center [842, 59] width 318 height 33
click at [867, 477] on icon "Next Opportunity" at bounding box center [864, 477] width 3 height 9
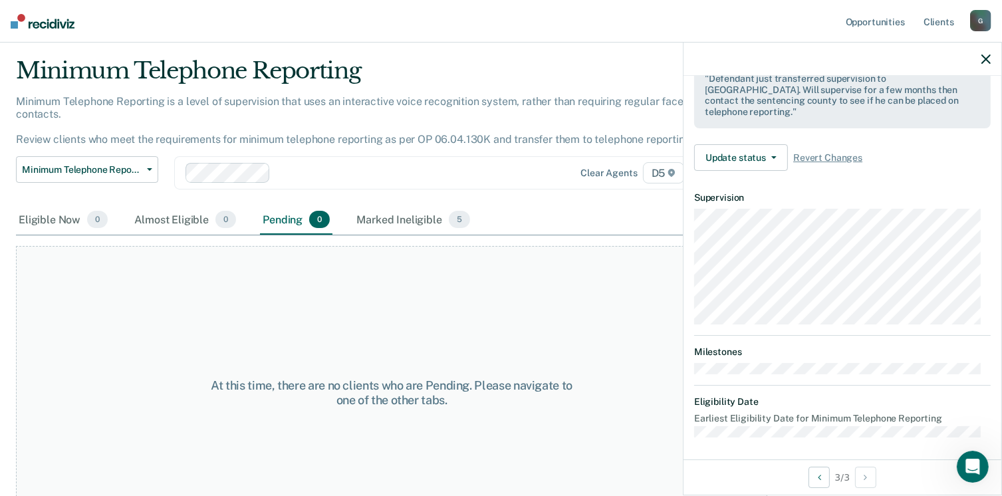
scroll to position [64, 0]
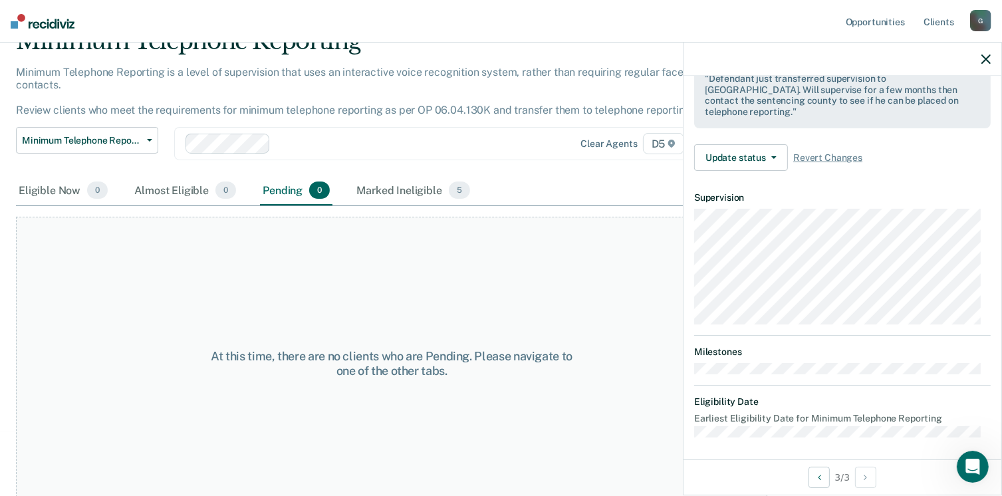
click at [986, 55] on icon "button" at bounding box center [985, 59] width 9 height 9
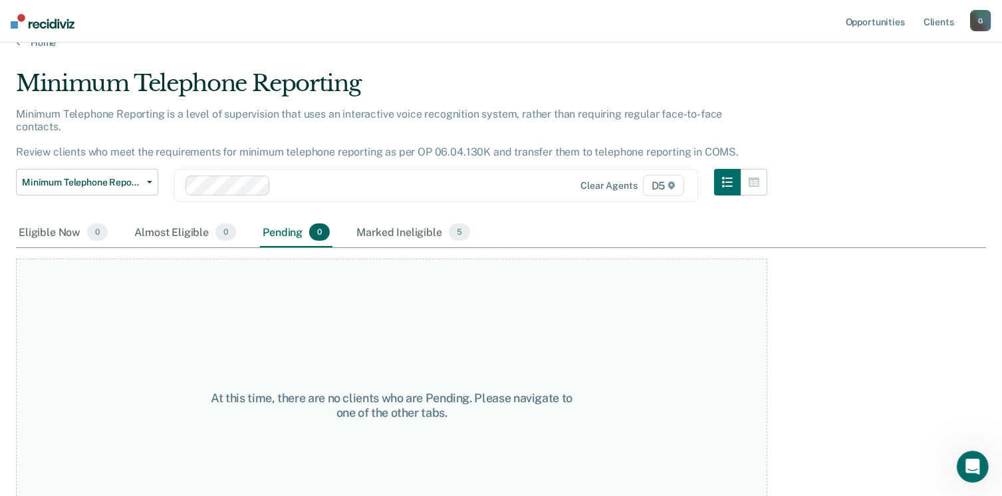
scroll to position [0, 0]
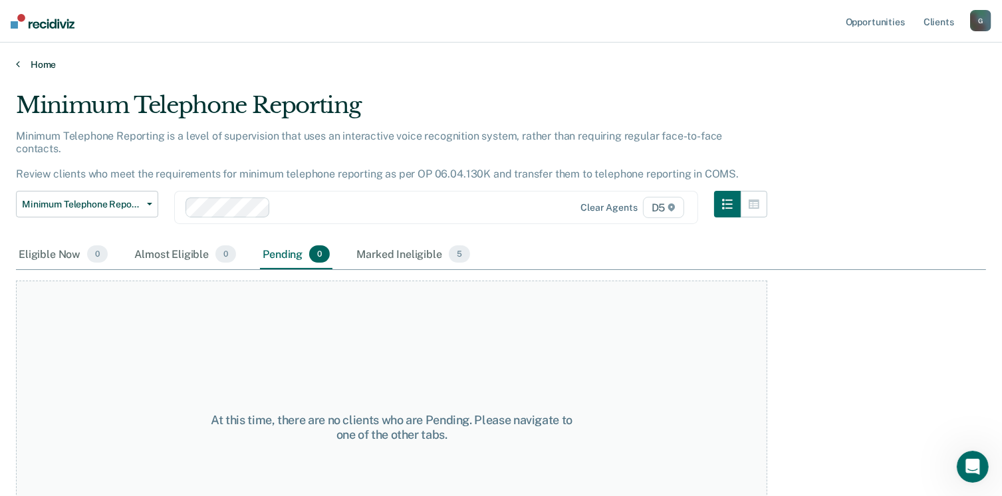
click at [37, 62] on link "Home" at bounding box center [501, 64] width 970 height 12
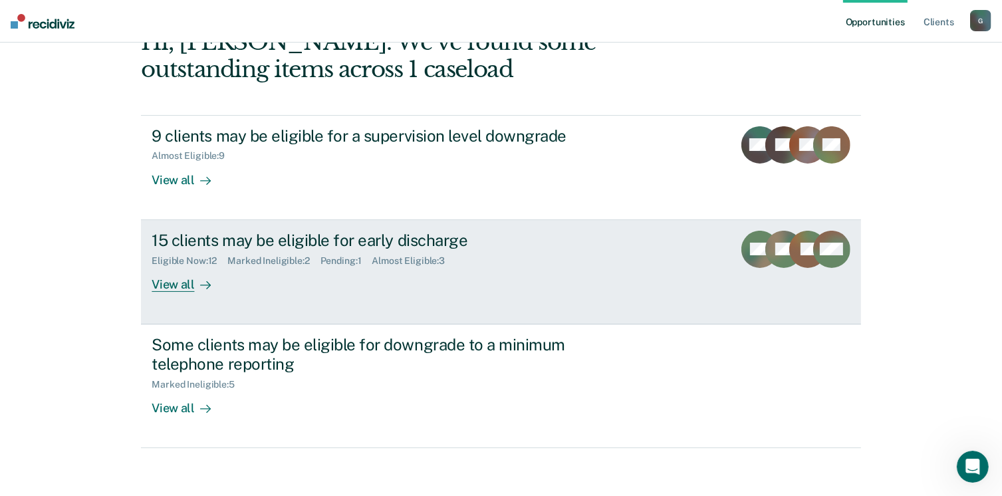
scroll to position [88, 0]
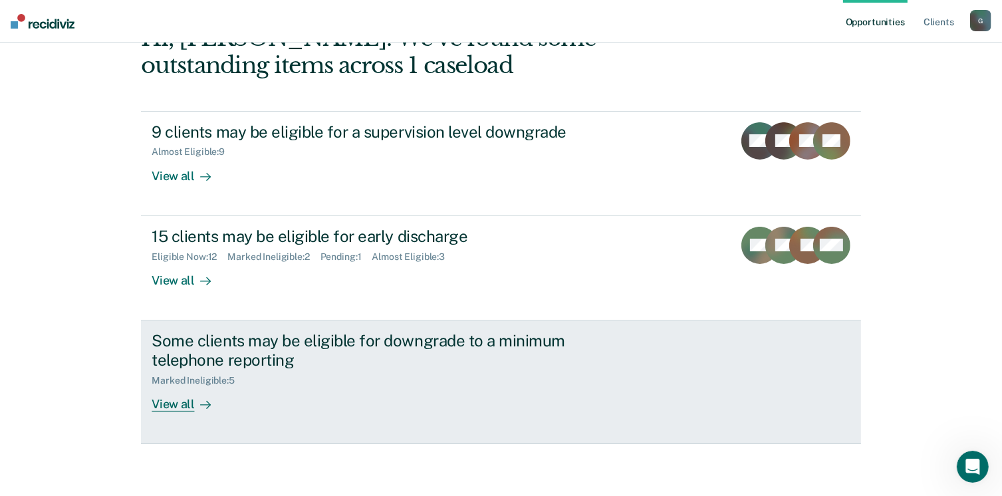
click at [181, 407] on div "View all" at bounding box center [189, 399] width 74 height 26
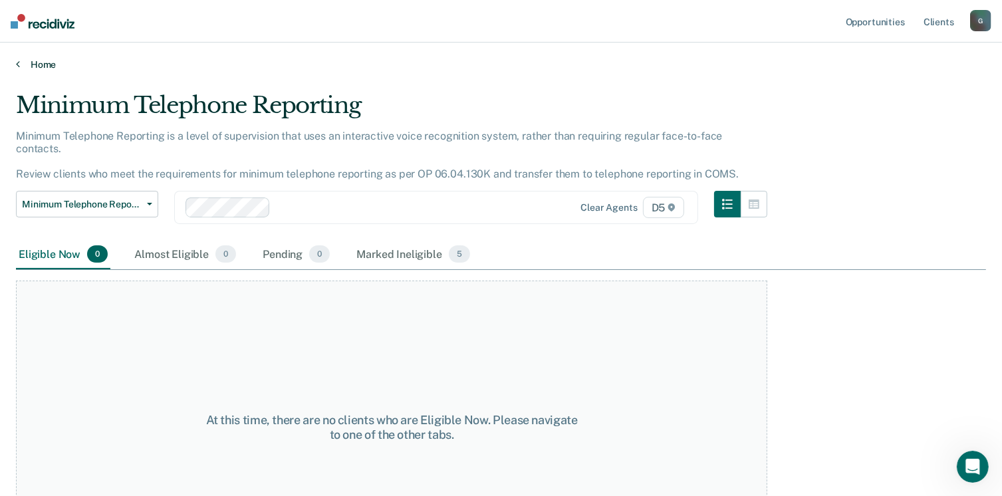
click at [16, 64] on icon at bounding box center [18, 63] width 4 height 11
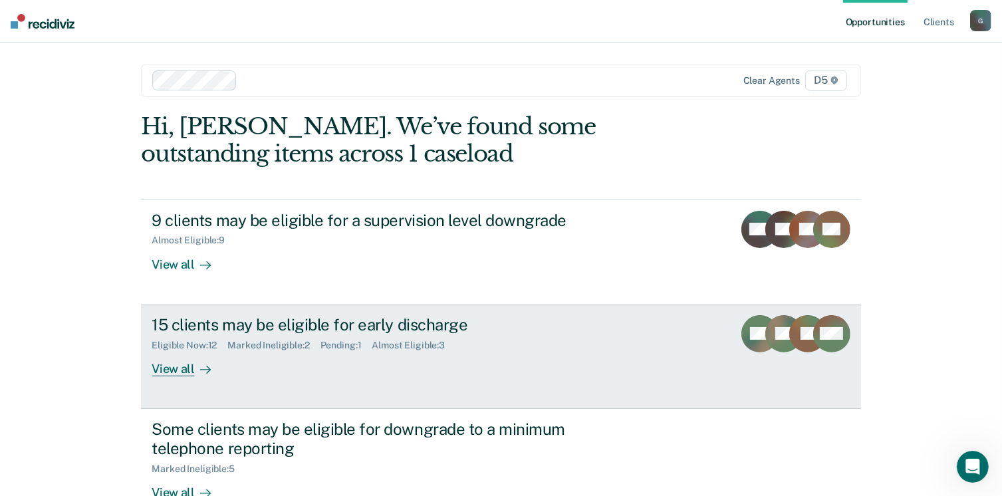
click at [168, 369] on div "View all" at bounding box center [189, 363] width 74 height 26
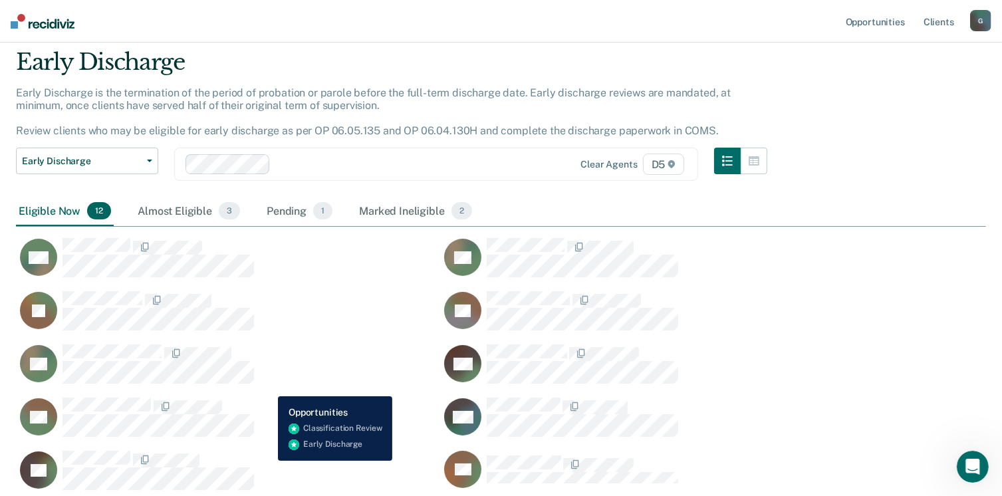
scroll to position [133, 0]
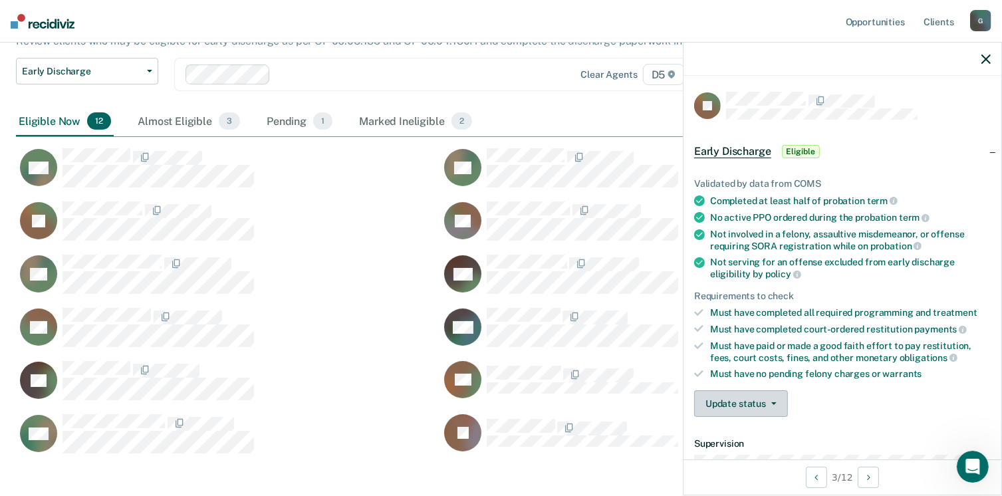
click at [739, 398] on button "Update status" at bounding box center [741, 403] width 94 height 27
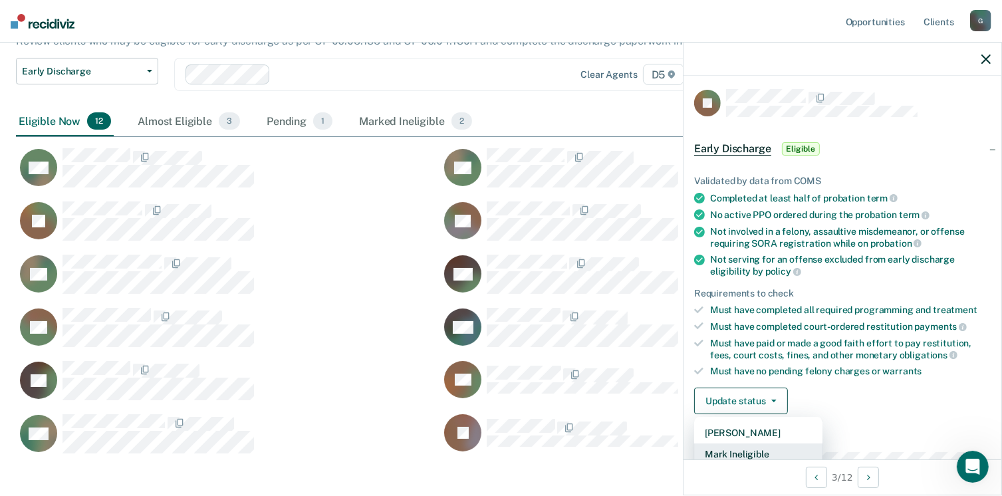
click at [763, 451] on button "Mark Ineligible" at bounding box center [758, 453] width 128 height 21
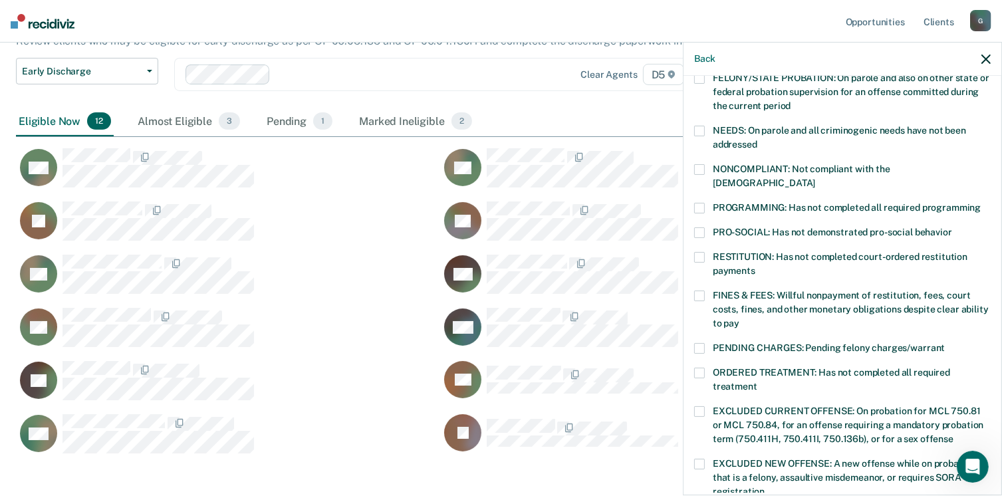
scroll to position [202, 0]
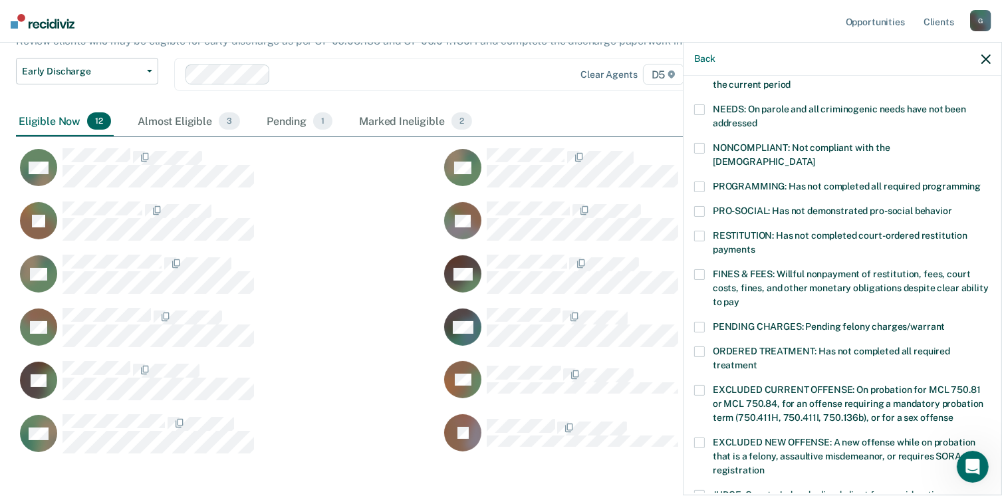
click at [699, 269] on span at bounding box center [699, 274] width 11 height 11
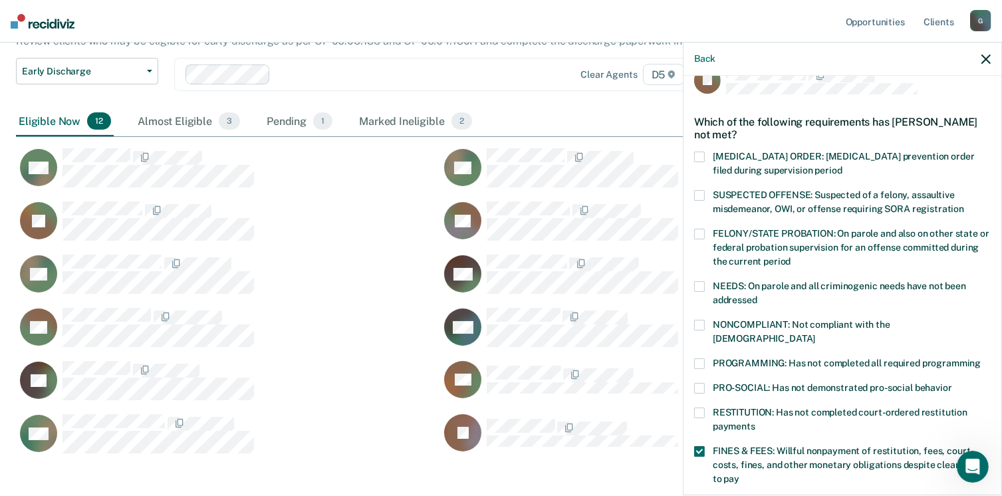
scroll to position [3, 0]
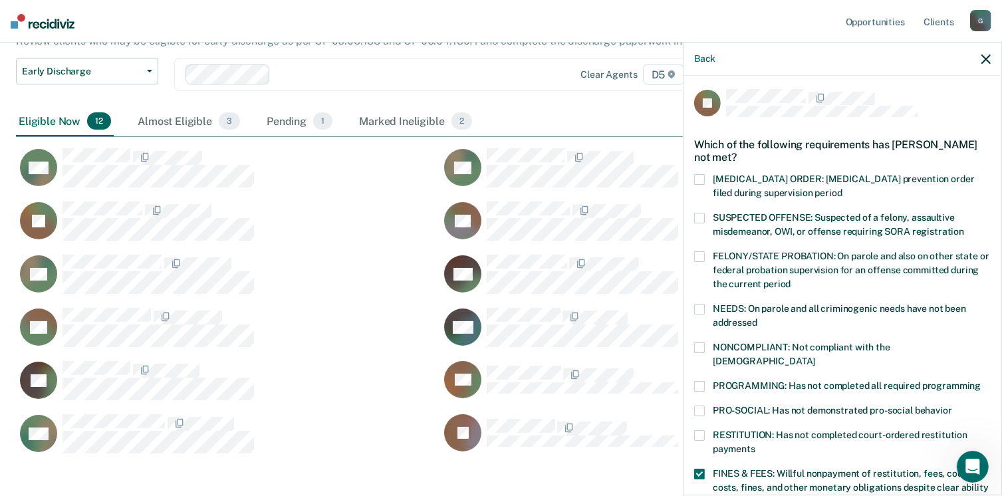
click at [697, 253] on span at bounding box center [699, 256] width 11 height 11
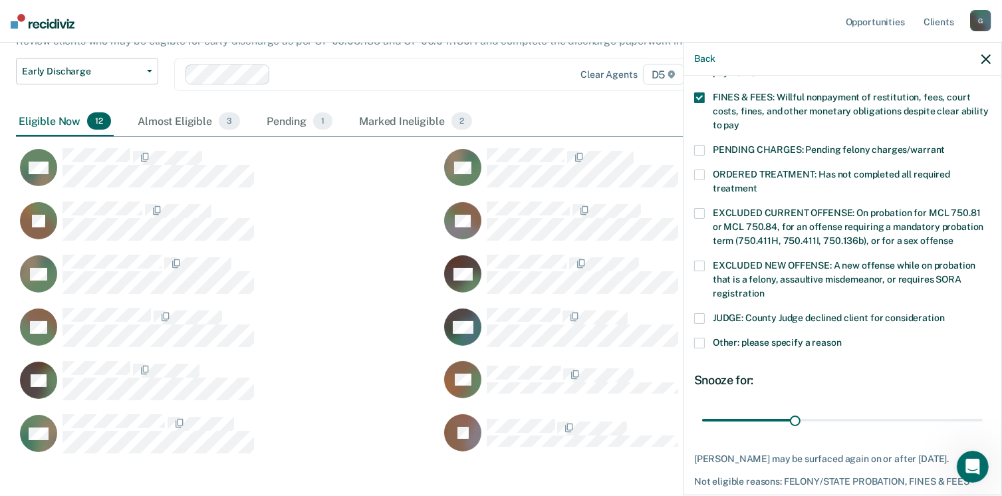
scroll to position [401, 0]
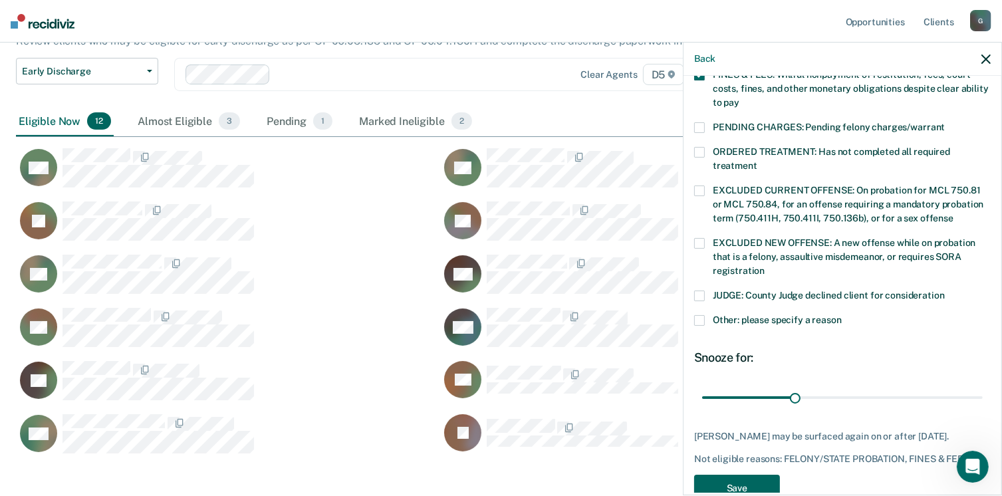
click at [750, 479] on button "Save" at bounding box center [737, 488] width 86 height 27
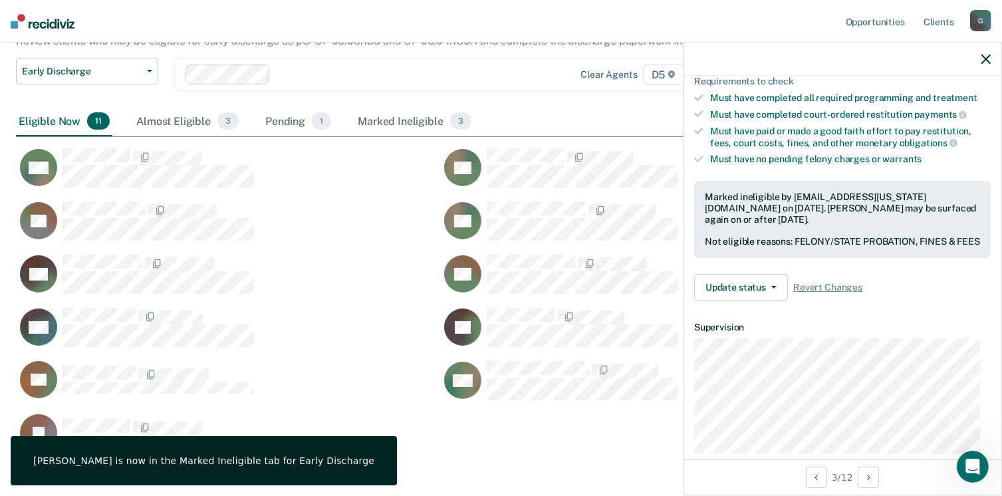
scroll to position [183, 0]
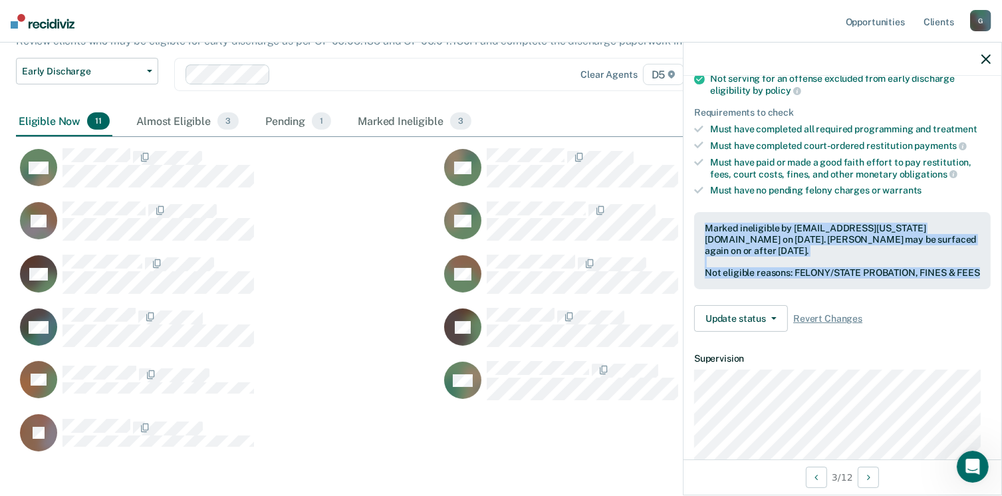
drag, startPoint x: 705, startPoint y: 221, endPoint x: 744, endPoint y: 277, distance: 67.7
click at [744, 277] on div "Marked ineligible by [EMAIL_ADDRESS][US_STATE][DOMAIN_NAME] on [DATE]. [PERSON_…" at bounding box center [842, 250] width 296 height 77
drag, startPoint x: 744, startPoint y: 277, endPoint x: 720, endPoint y: 271, distance: 24.7
copy div "Marked ineligible by [EMAIL_ADDRESS][US_STATE][DOMAIN_NAME] on [DATE]. [PERSON_…"
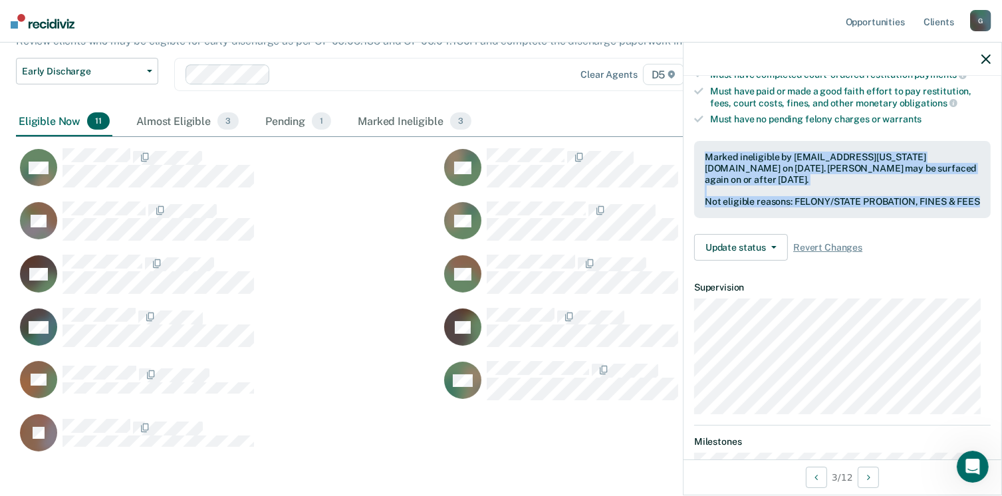
scroll to position [383, 0]
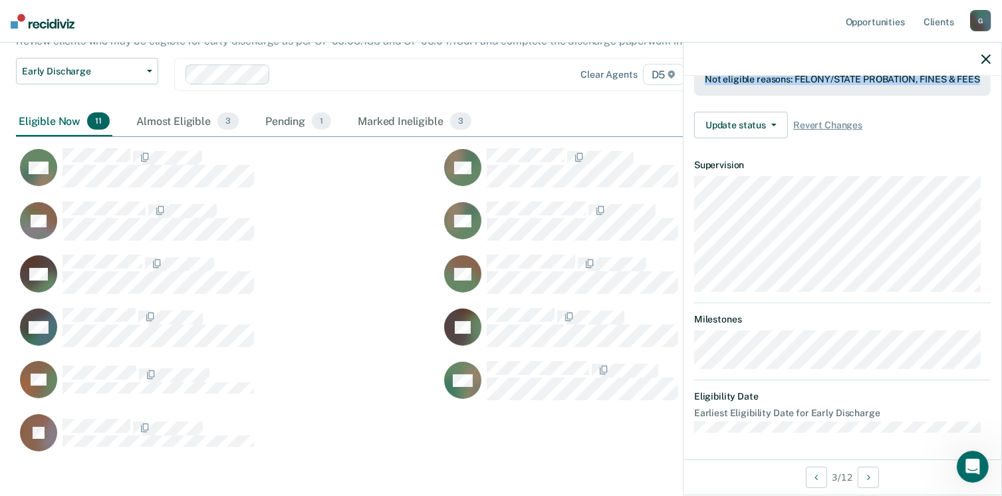
click at [986, 59] on icon "button" at bounding box center [985, 59] width 9 height 9
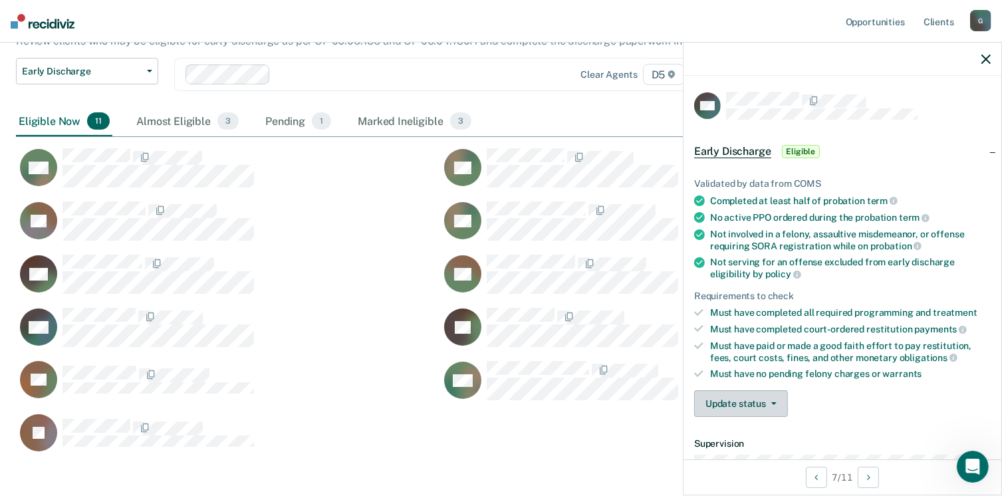
click at [774, 402] on button "Update status" at bounding box center [741, 403] width 94 height 27
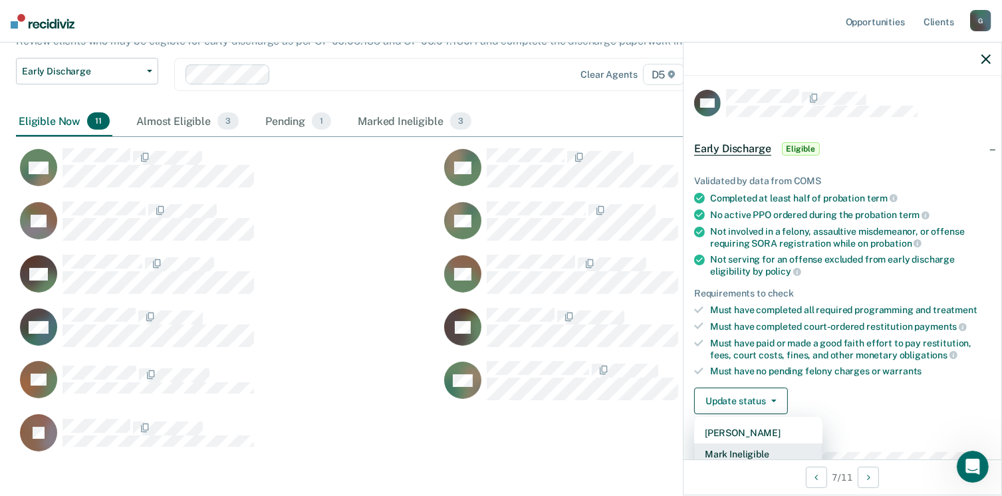
click at [750, 451] on button "Mark Ineligible" at bounding box center [758, 453] width 128 height 21
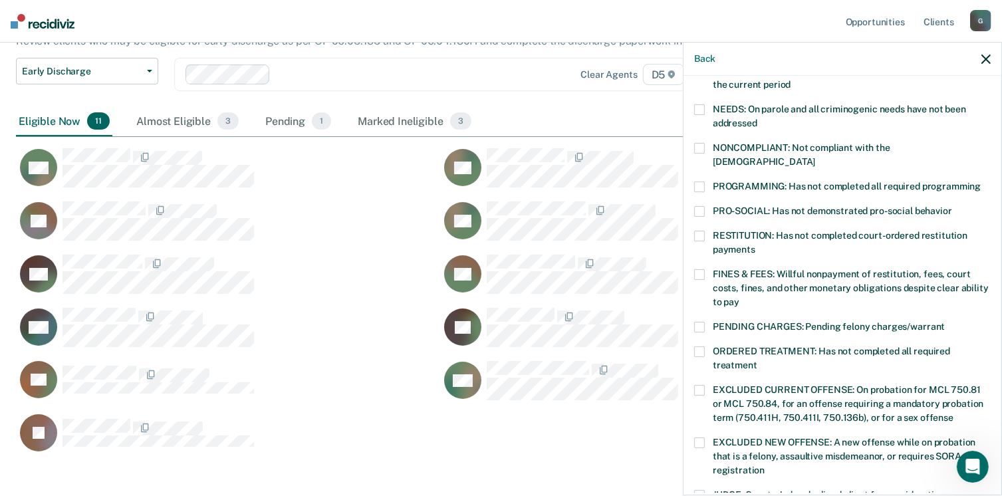
scroll to position [202, 0]
drag, startPoint x: 699, startPoint y: 338, endPoint x: 709, endPoint y: 359, distance: 22.9
click at [699, 346] on span at bounding box center [699, 351] width 11 height 11
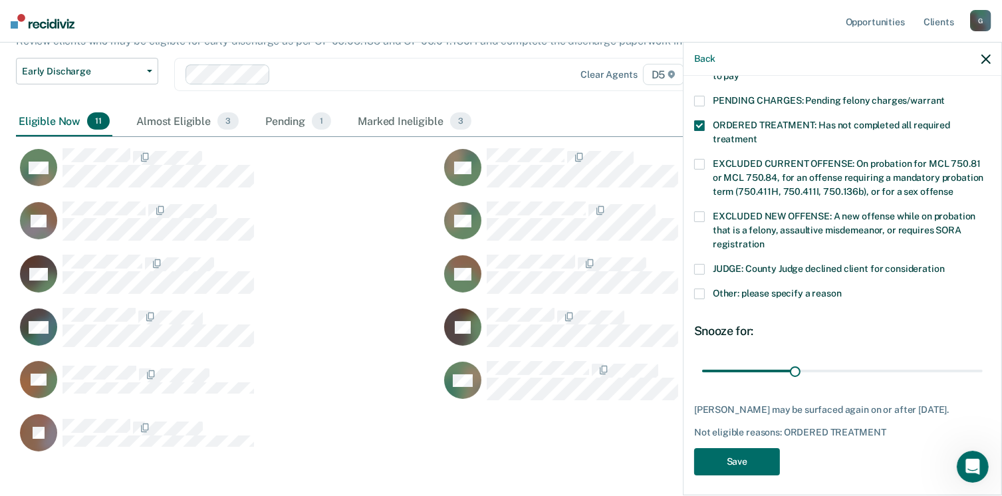
scroll to position [430, 0]
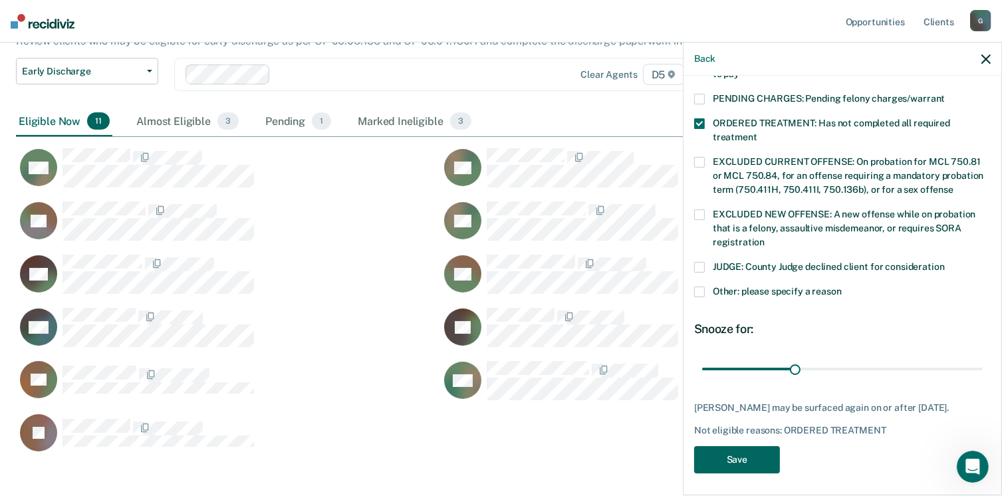
click at [748, 461] on button "Save" at bounding box center [737, 459] width 86 height 27
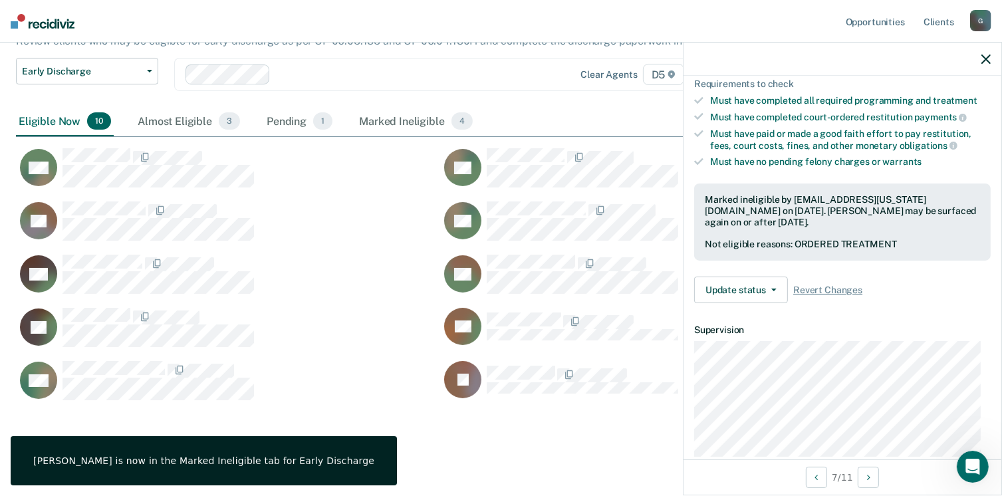
scroll to position [211, 0]
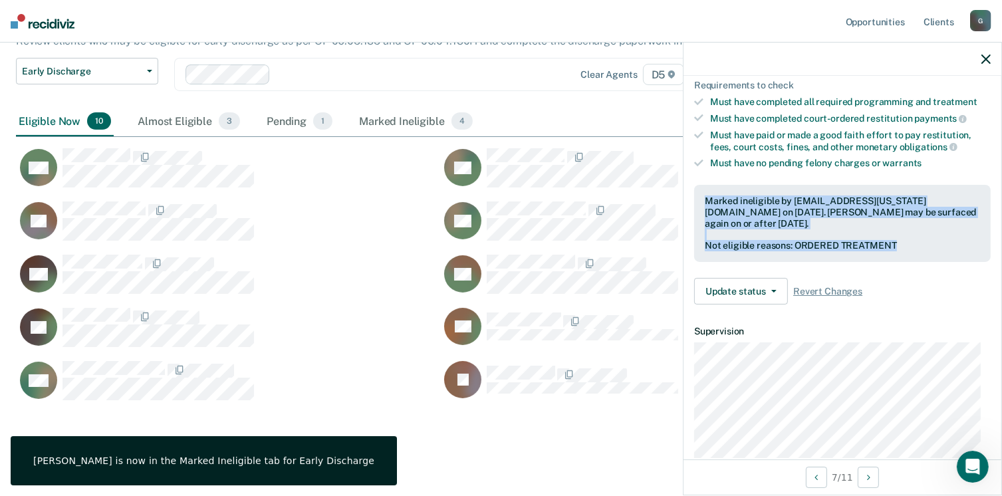
drag, startPoint x: 702, startPoint y: 197, endPoint x: 900, endPoint y: 243, distance: 203.3
click at [900, 243] on div "Marked ineligible by [EMAIL_ADDRESS][US_STATE][DOMAIN_NAME] on [DATE]. [PERSON_…" at bounding box center [842, 223] width 296 height 77
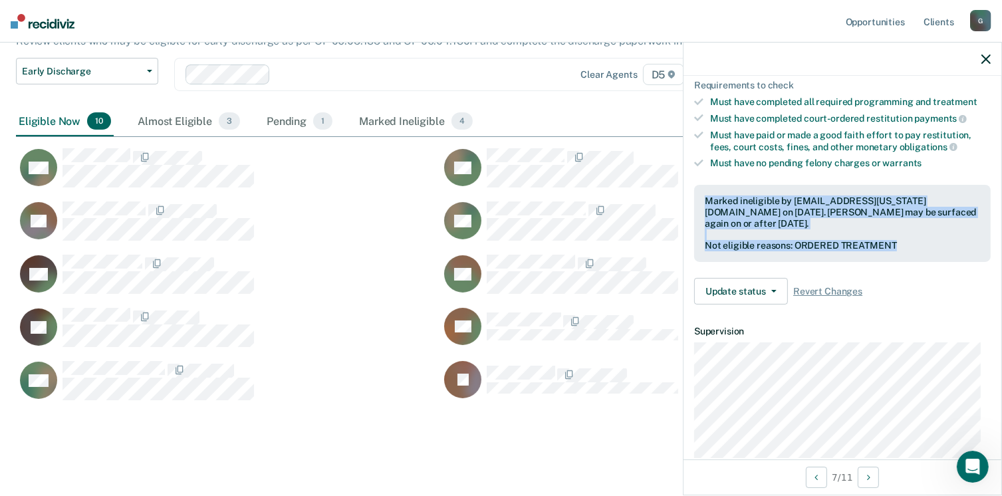
drag, startPoint x: 900, startPoint y: 243, endPoint x: 882, endPoint y: 237, distance: 18.9
copy div "Marked ineligible by [EMAIL_ADDRESS][US_STATE][DOMAIN_NAME] on [DATE]. [PERSON_…"
click at [989, 59] on icon "button" at bounding box center [985, 59] width 9 height 9
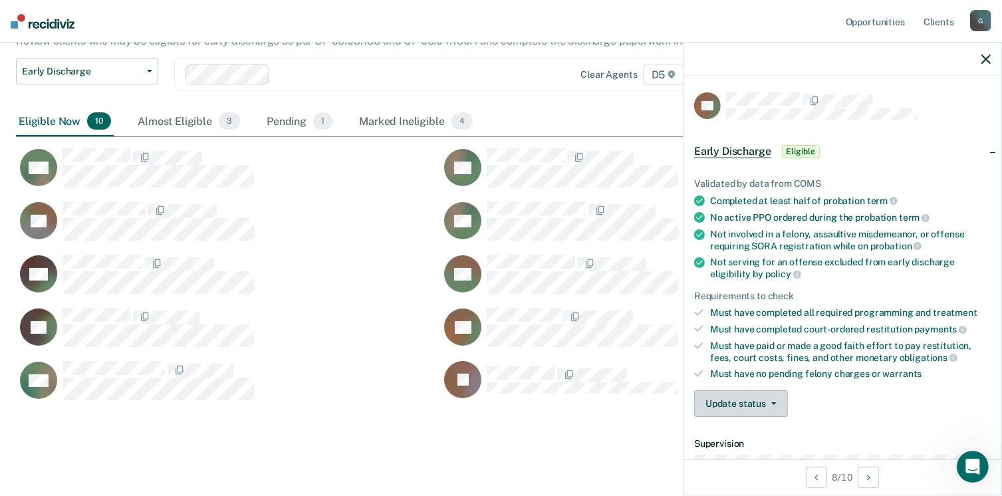
click at [773, 402] on icon "button" at bounding box center [773, 403] width 5 height 3
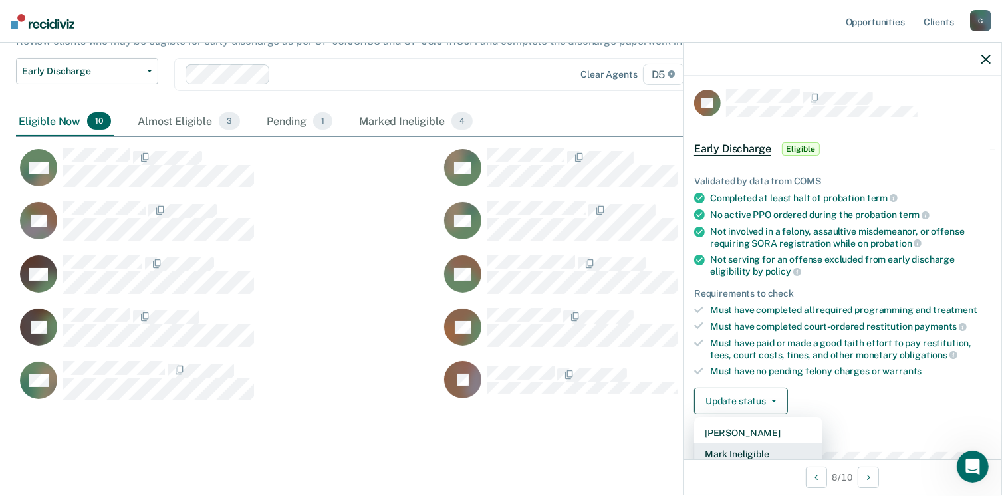
click at [766, 445] on button "Mark Ineligible" at bounding box center [758, 453] width 128 height 21
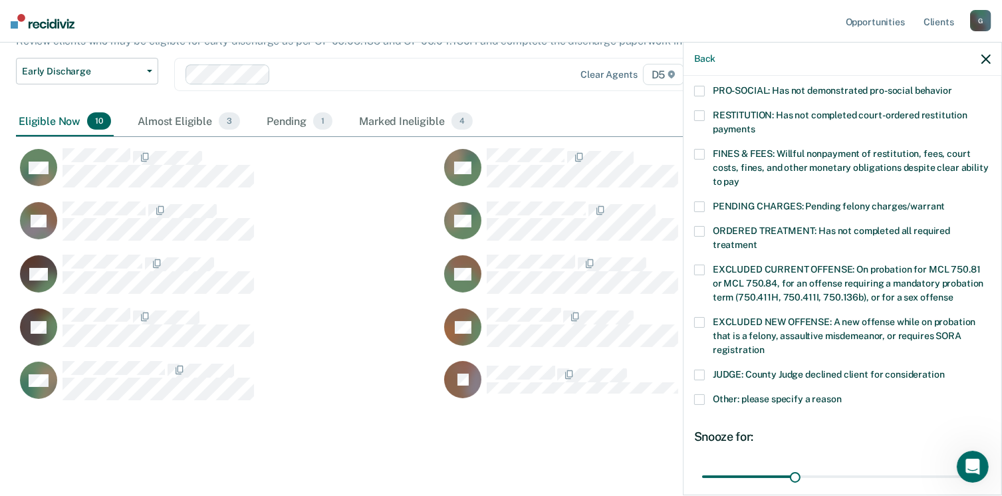
scroll to position [335, 0]
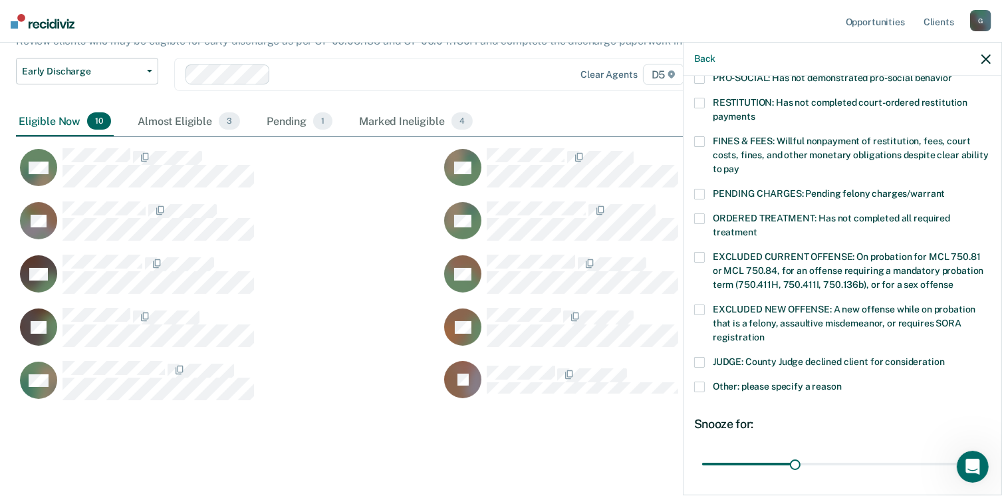
click at [702, 136] on span at bounding box center [699, 141] width 11 height 11
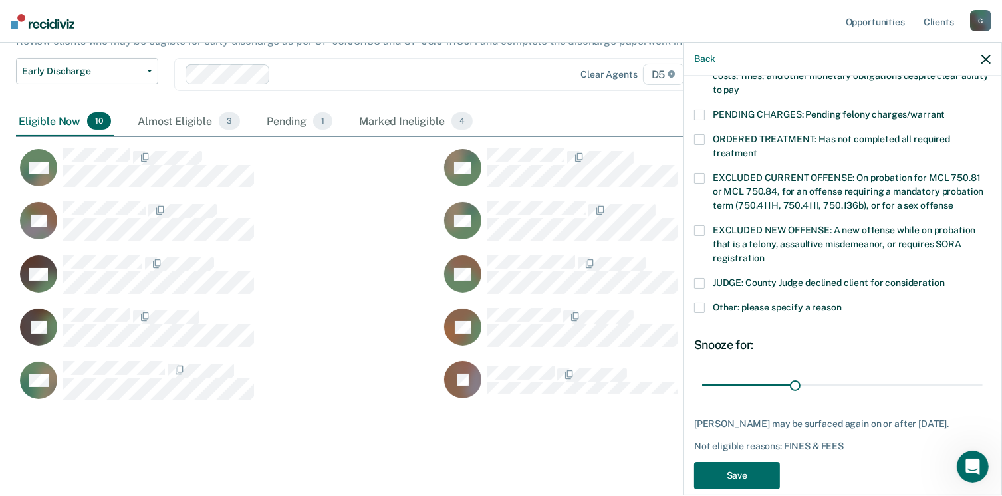
scroll to position [430, 0]
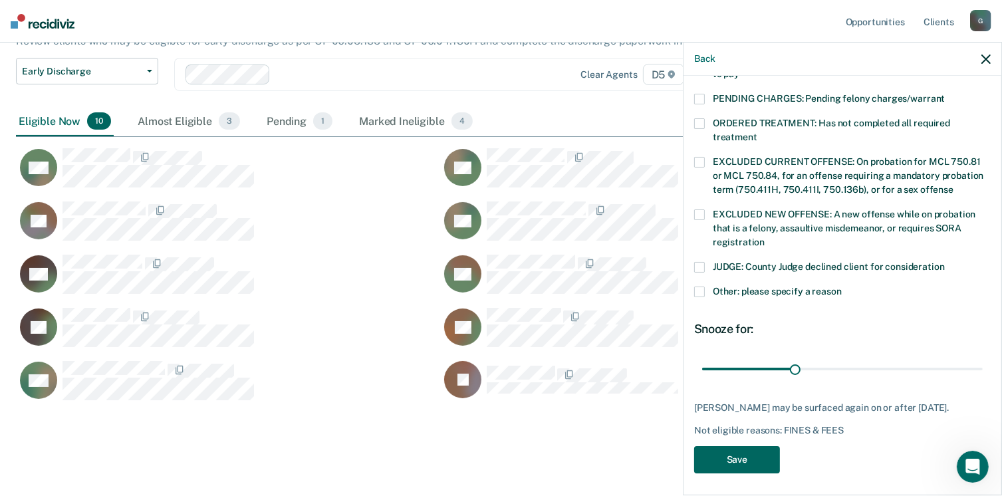
click at [749, 450] on button "Save" at bounding box center [737, 459] width 86 height 27
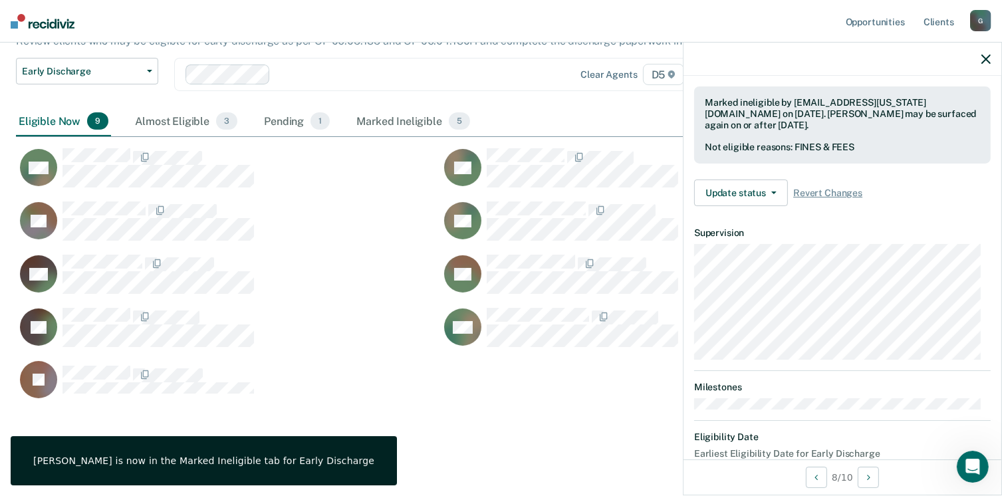
scroll to position [211, 0]
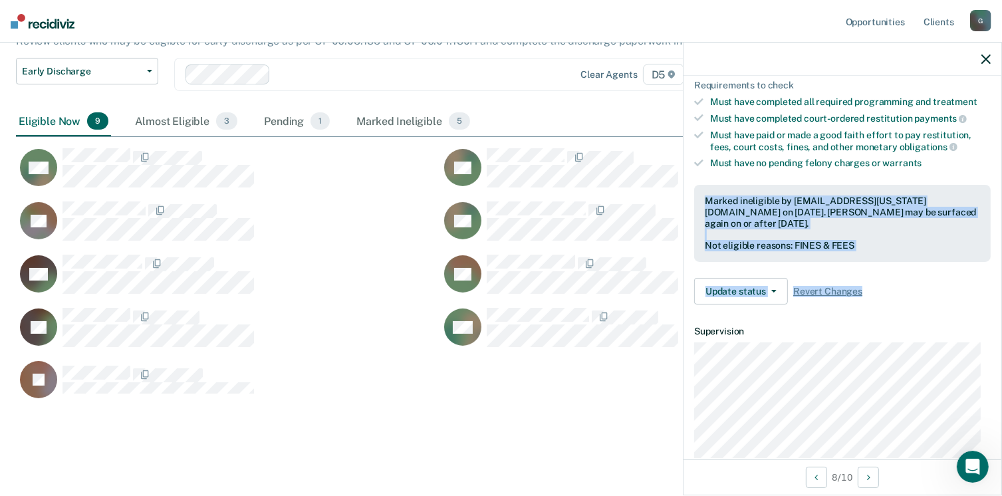
drag, startPoint x: 703, startPoint y: 198, endPoint x: 871, endPoint y: 260, distance: 179.8
click at [871, 260] on div "Validated by data from COMS Completed at least half of probation term No active…" at bounding box center [842, 130] width 318 height 369
drag, startPoint x: 871, startPoint y: 260, endPoint x: 852, endPoint y: 251, distance: 21.4
click at [867, 252] on div "Marked ineligible by [EMAIL_ADDRESS][US_STATE][DOMAIN_NAME] on [DATE]. [PERSON_…" at bounding box center [842, 223] width 296 height 77
click at [865, 243] on div "Not eligible reasons: FINES & FEES" at bounding box center [842, 245] width 275 height 11
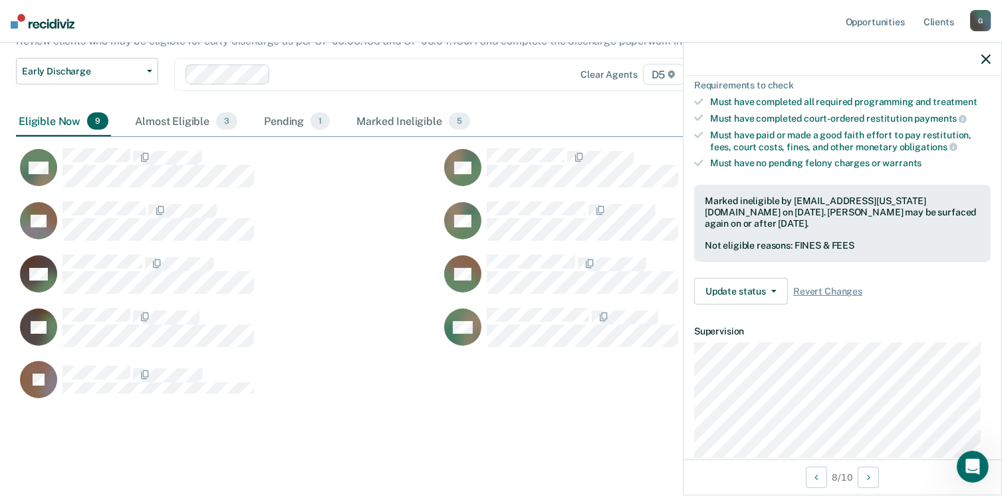
click at [865, 243] on div "Not eligible reasons: FINES & FEES" at bounding box center [842, 245] width 275 height 11
drag, startPoint x: 709, startPoint y: 191, endPoint x: 787, endPoint y: 223, distance: 84.7
click at [787, 223] on div "Marked ineligible by [EMAIL_ADDRESS][US_STATE][DOMAIN_NAME] on [DATE]. [PERSON_…" at bounding box center [842, 211] width 275 height 33
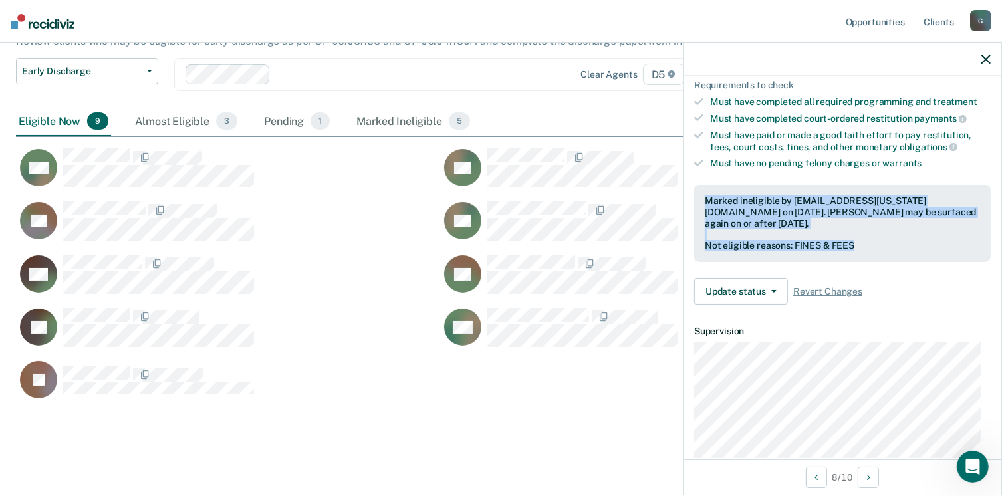
drag, startPoint x: 787, startPoint y: 223, endPoint x: 858, endPoint y: 247, distance: 74.8
click at [858, 247] on div "Marked ineligible by [EMAIL_ADDRESS][US_STATE][DOMAIN_NAME] on [DATE]. [PERSON_…" at bounding box center [842, 223] width 296 height 77
drag, startPoint x: 858, startPoint y: 247, endPoint x: 838, endPoint y: 240, distance: 21.7
copy div "Marked ineligible by [EMAIL_ADDRESS][US_STATE][DOMAIN_NAME] on [DATE]. [PERSON_…"
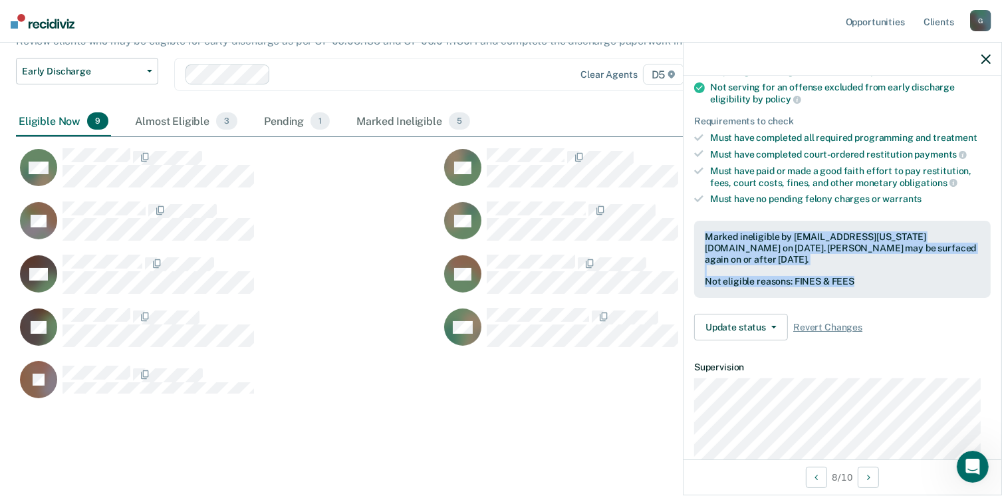
scroll to position [144, 0]
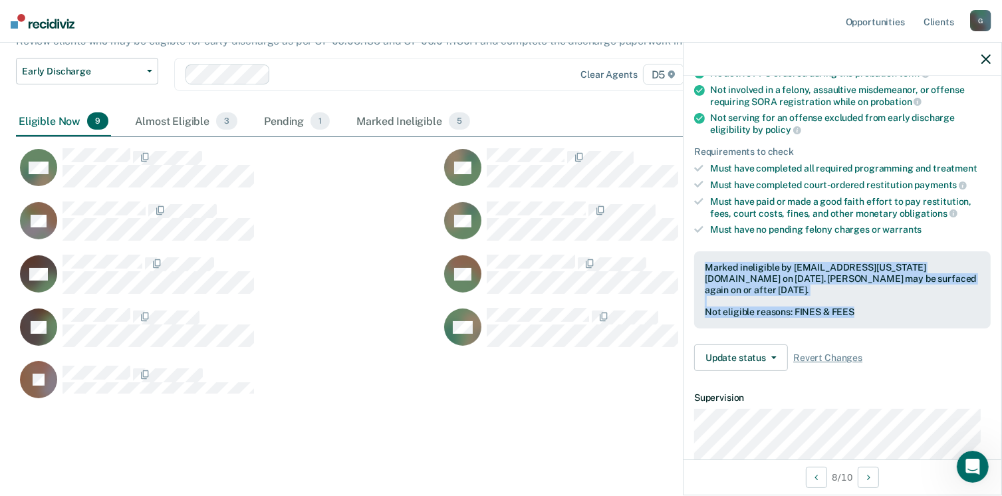
copy div "Marked ineligible by [EMAIL_ADDRESS][US_STATE][DOMAIN_NAME] on [DATE]. [PERSON_…"
click at [983, 59] on icon "button" at bounding box center [985, 59] width 9 height 9
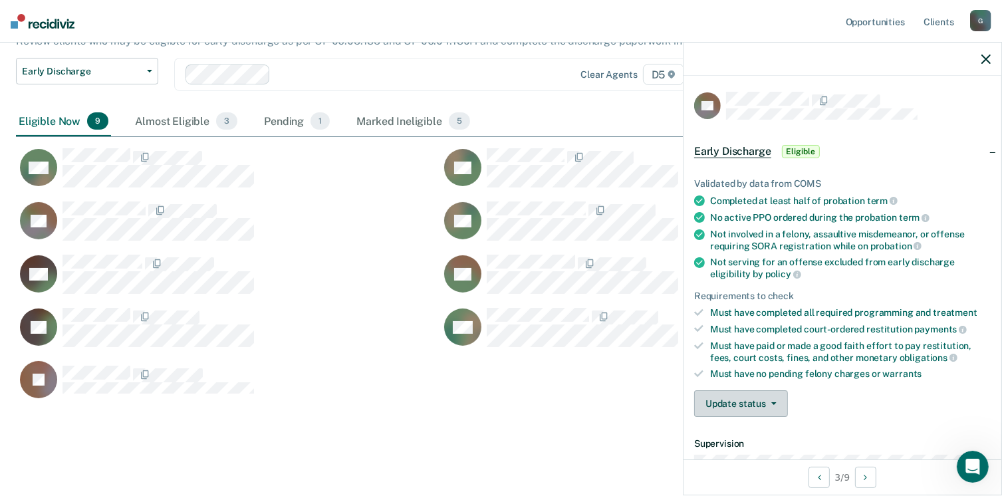
click at [727, 400] on button "Update status" at bounding box center [741, 403] width 94 height 27
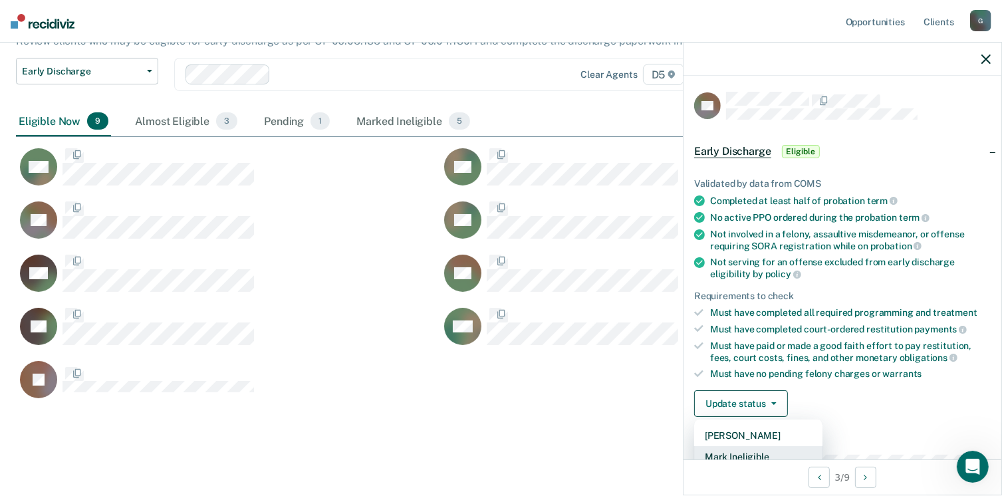
scroll to position [3, 0]
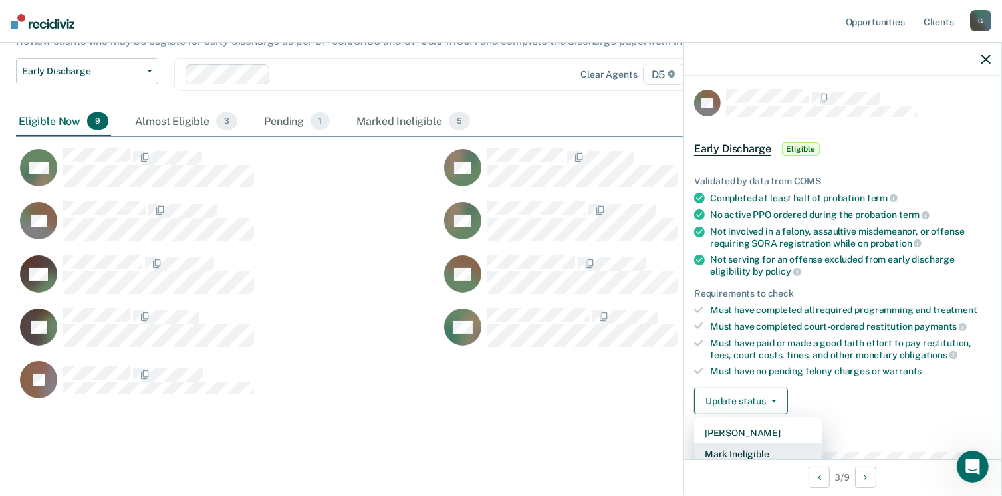
click at [746, 450] on button "Mark Ineligible" at bounding box center [758, 453] width 128 height 21
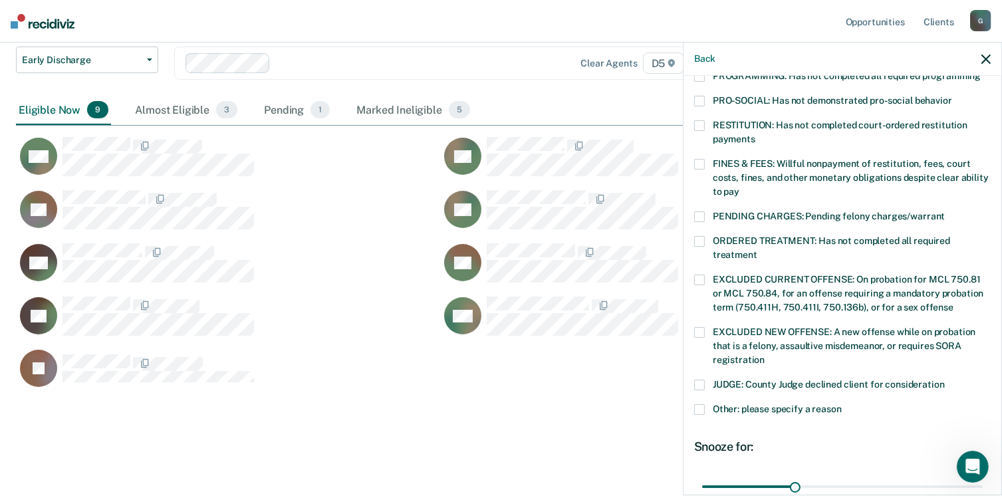
scroll to position [332, 0]
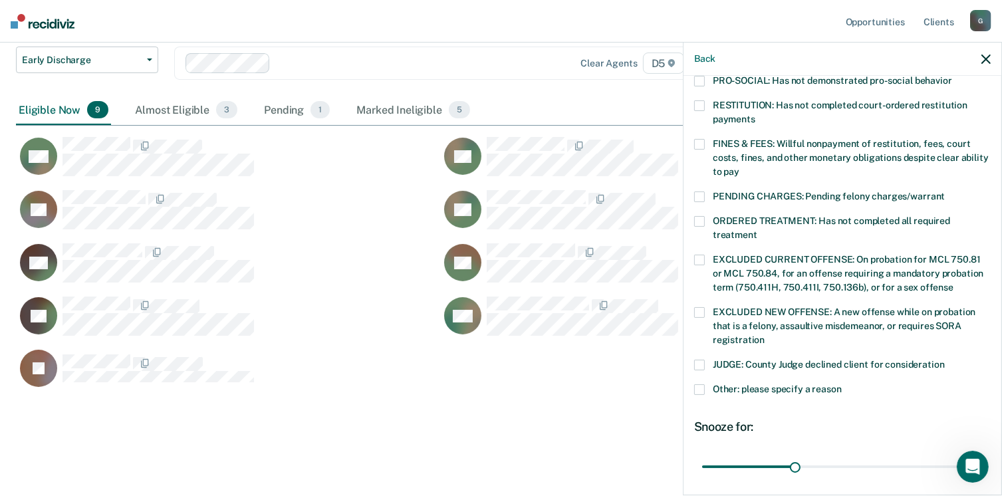
click at [699, 139] on span at bounding box center [699, 144] width 11 height 11
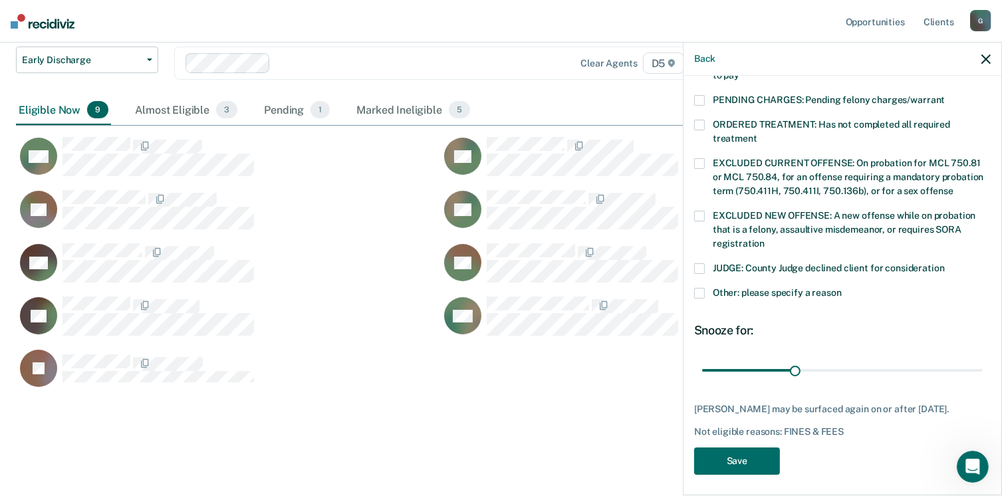
scroll to position [430, 0]
click at [731, 451] on button "Save" at bounding box center [737, 459] width 86 height 27
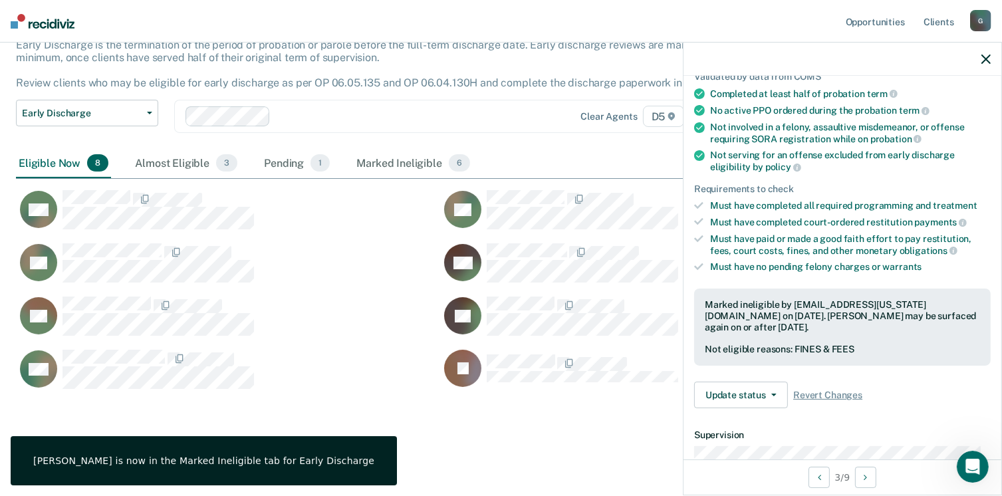
scroll to position [78, 0]
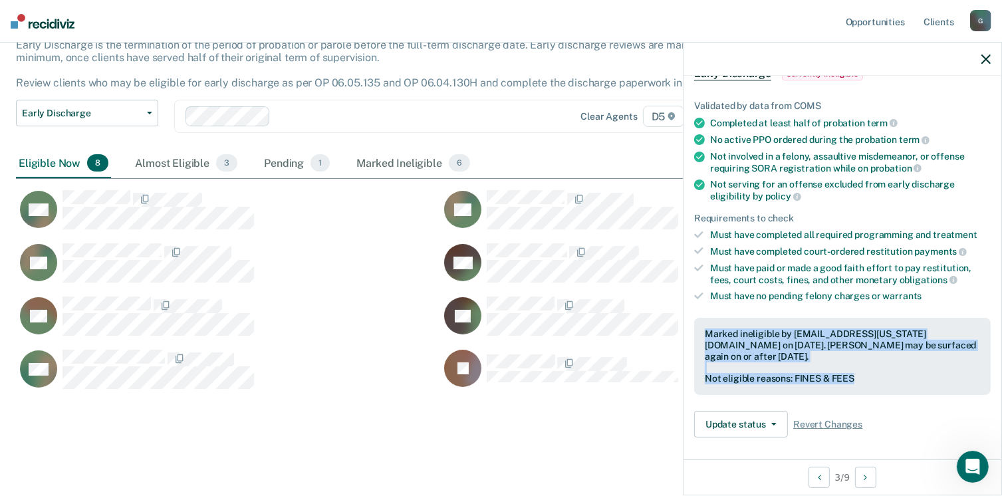
drag, startPoint x: 704, startPoint y: 325, endPoint x: 854, endPoint y: 374, distance: 157.4
click at [854, 374] on div "Marked ineligible by [EMAIL_ADDRESS][US_STATE][DOMAIN_NAME] on [DATE]. [PERSON_…" at bounding box center [842, 356] width 296 height 77
drag, startPoint x: 854, startPoint y: 374, endPoint x: 843, endPoint y: 372, distance: 10.8
copy div "Marked ineligible by [EMAIL_ADDRESS][US_STATE][DOMAIN_NAME] on [DATE]. [PERSON_…"
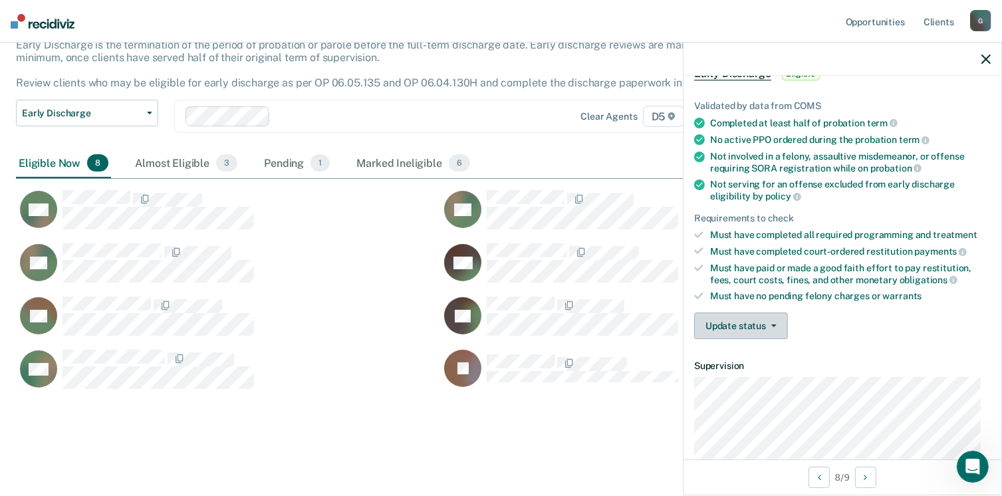
click at [764, 322] on button "Update status" at bounding box center [741, 325] width 94 height 27
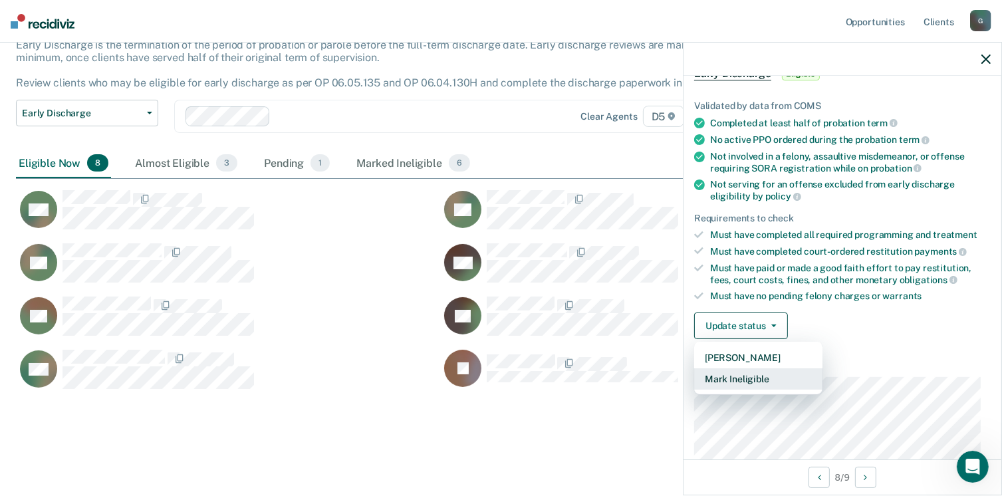
click at [749, 380] on button "Mark Ineligible" at bounding box center [758, 378] width 128 height 21
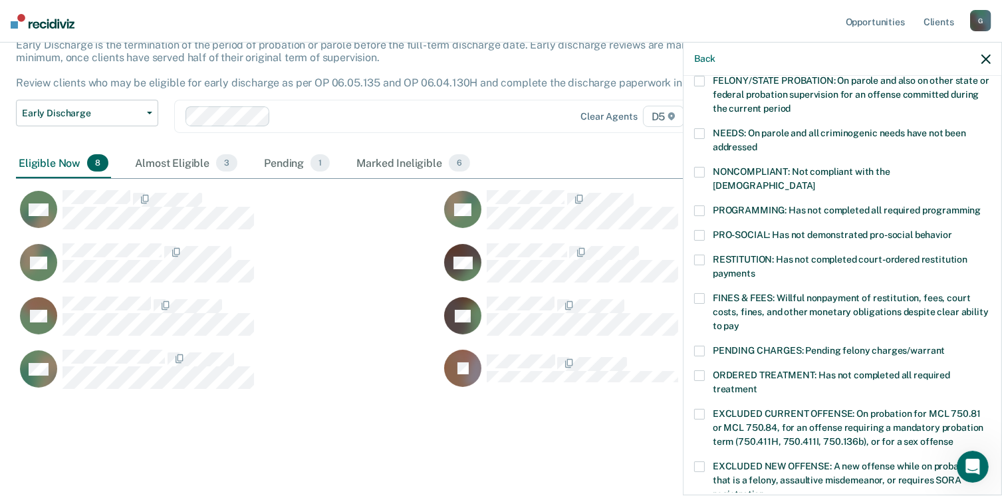
scroll to position [211, 0]
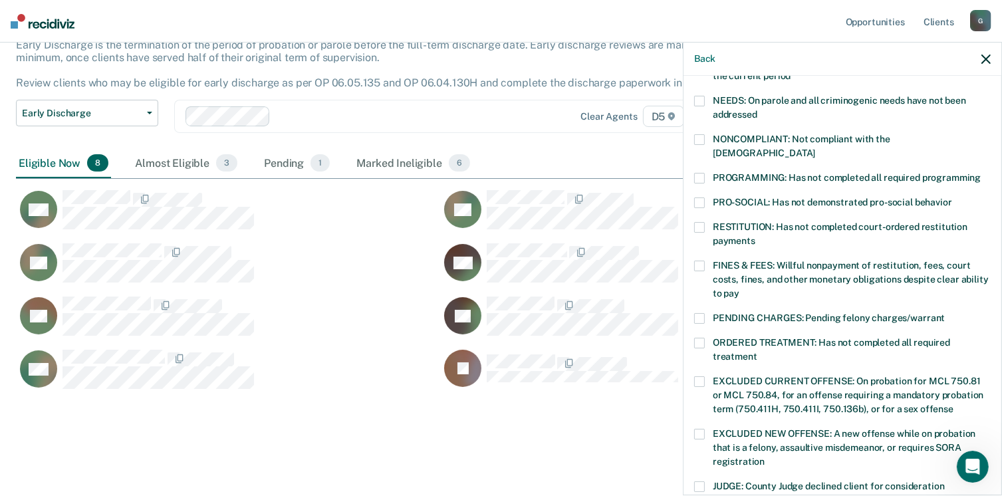
click at [702, 261] on span at bounding box center [699, 266] width 11 height 11
click at [695, 338] on span at bounding box center [699, 343] width 11 height 11
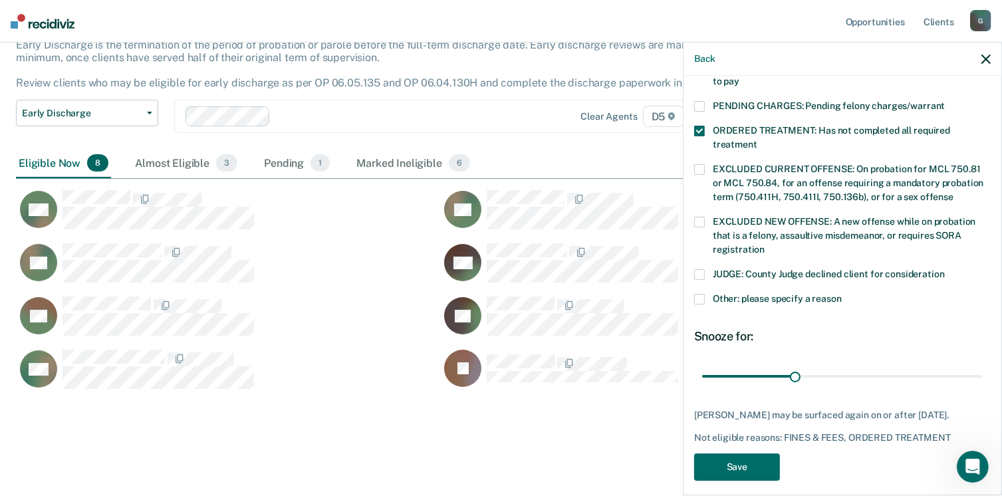
scroll to position [430, 0]
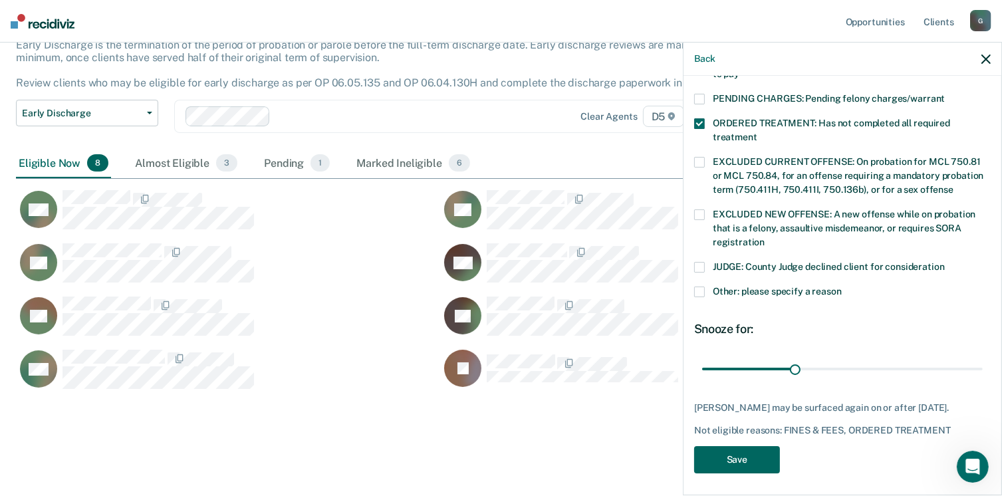
click at [742, 454] on button "Save" at bounding box center [737, 459] width 86 height 27
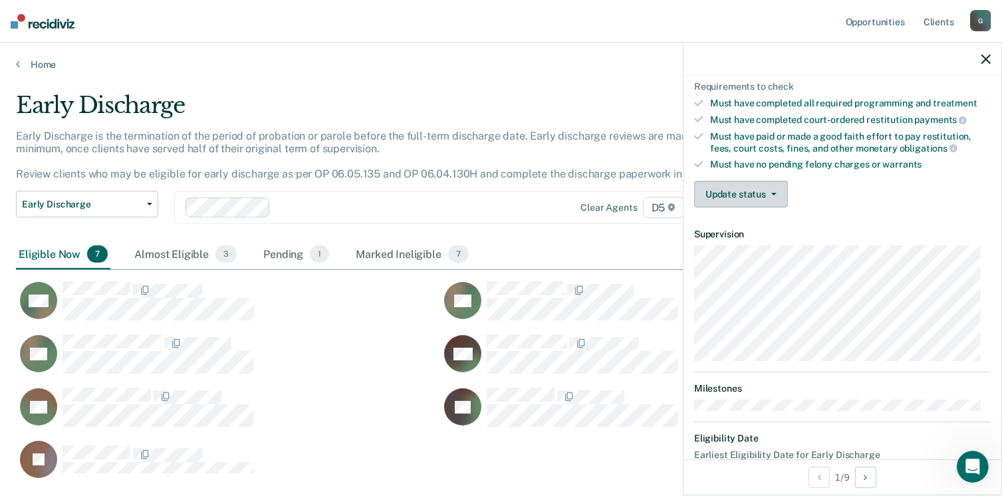
scroll to position [179, 0]
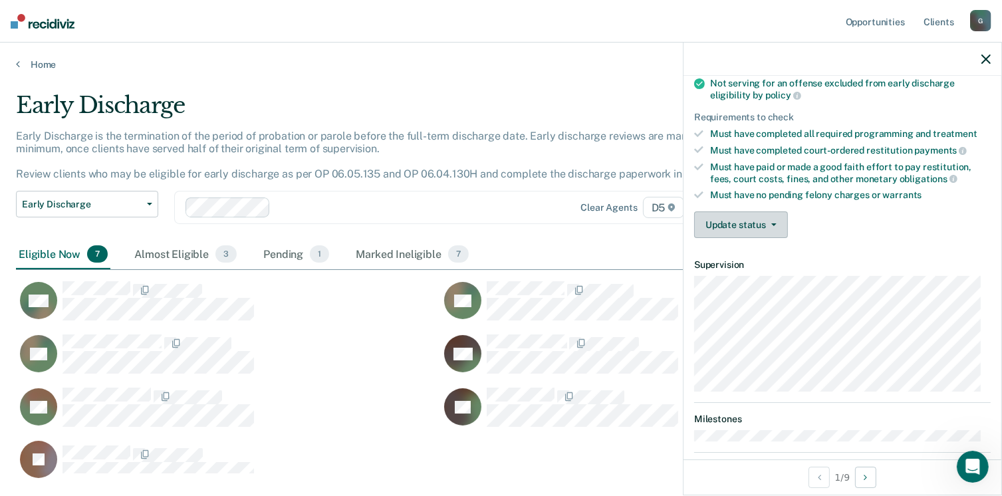
drag, startPoint x: 737, startPoint y: 221, endPoint x: 790, endPoint y: 251, distance: 60.1
click at [738, 221] on button "Update status" at bounding box center [741, 224] width 94 height 27
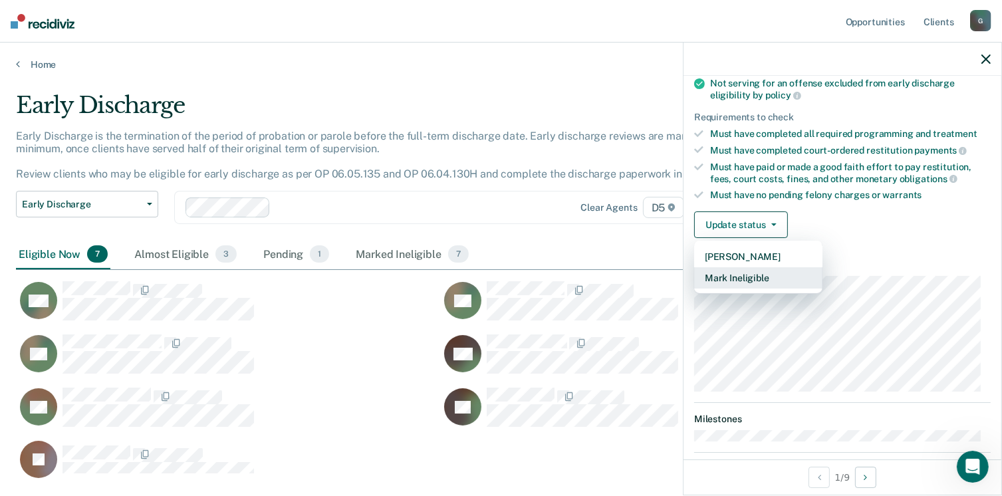
click at [742, 267] on button "Mark Ineligible" at bounding box center [758, 277] width 128 height 21
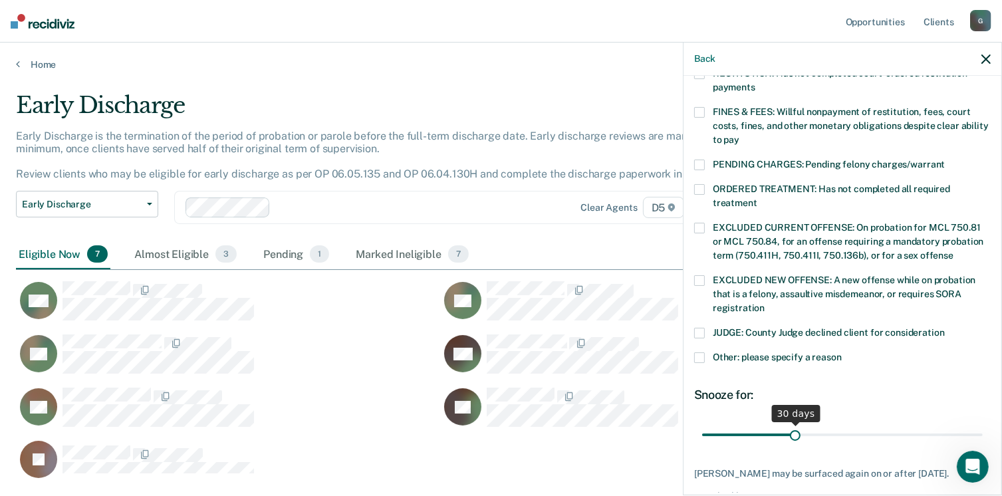
scroll to position [399, 0]
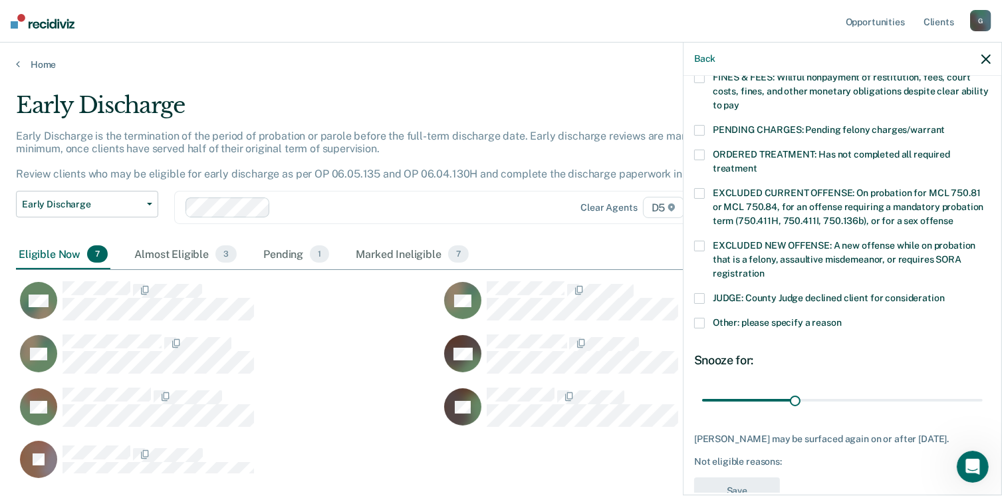
drag, startPoint x: 700, startPoint y: 306, endPoint x: 715, endPoint y: 326, distance: 24.6
click at [701, 318] on span at bounding box center [699, 323] width 11 height 11
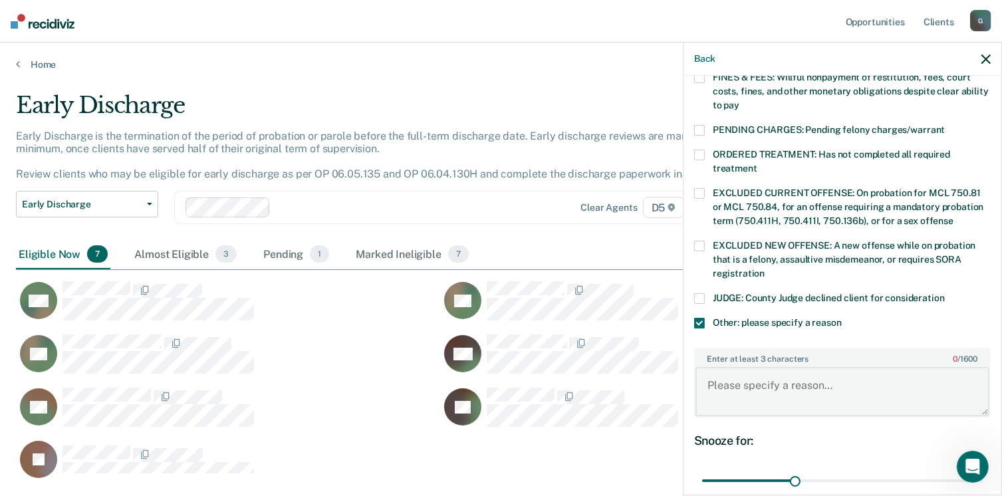
click at [772, 367] on textarea "Enter at least 3 characters 0 / 1600" at bounding box center [842, 391] width 294 height 49
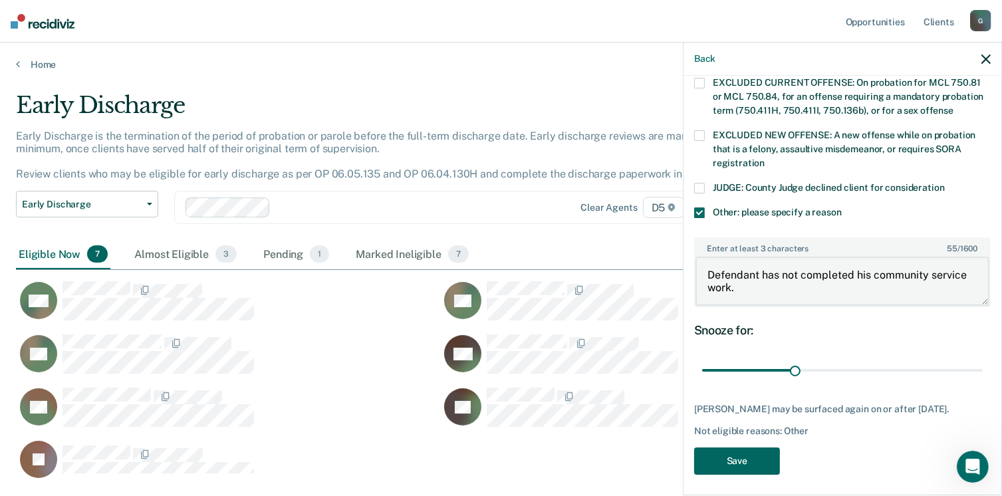
type textarea "Defendant has not completed his community service work."
click at [734, 460] on button "Save" at bounding box center [737, 460] width 86 height 27
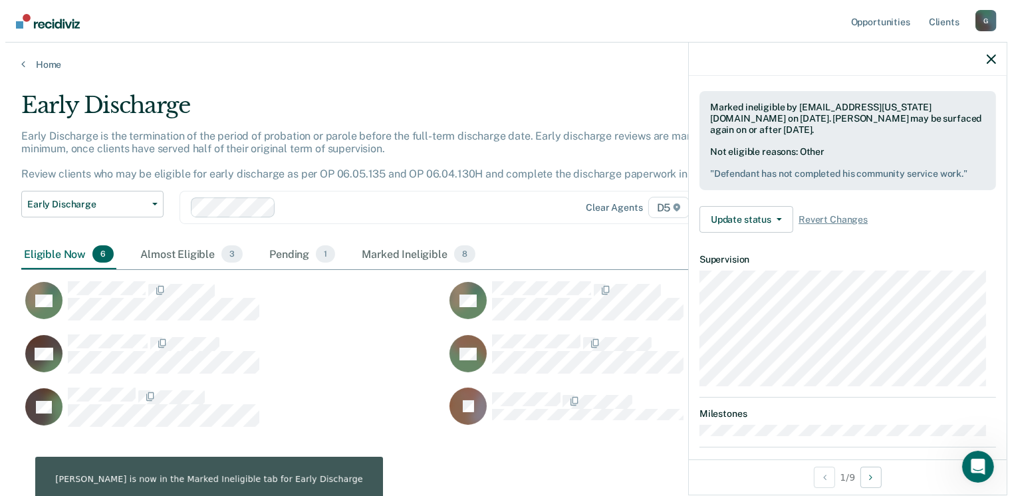
scroll to position [233, 0]
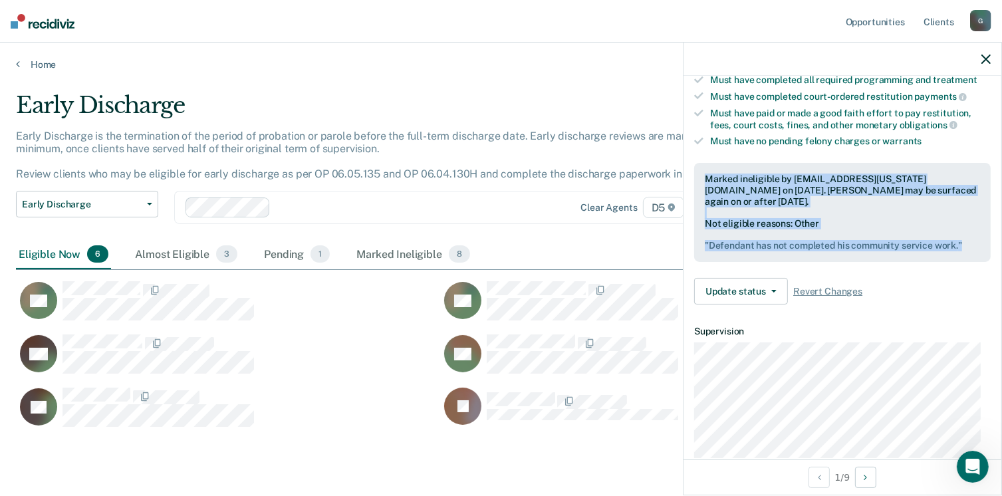
drag, startPoint x: 703, startPoint y: 173, endPoint x: 962, endPoint y: 251, distance: 270.7
click at [962, 251] on div "Marked ineligible by [EMAIL_ADDRESS][US_STATE][DOMAIN_NAME] on [DATE]. [PERSON_…" at bounding box center [842, 212] width 296 height 99
drag, startPoint x: 962, startPoint y: 251, endPoint x: 932, endPoint y: 239, distance: 32.0
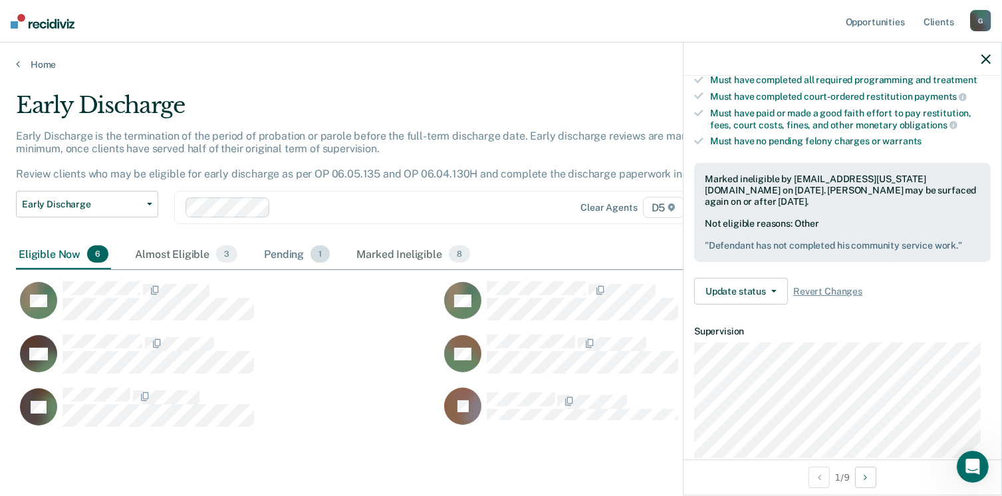
click at [280, 252] on div "Pending 1" at bounding box center [296, 254] width 71 height 29
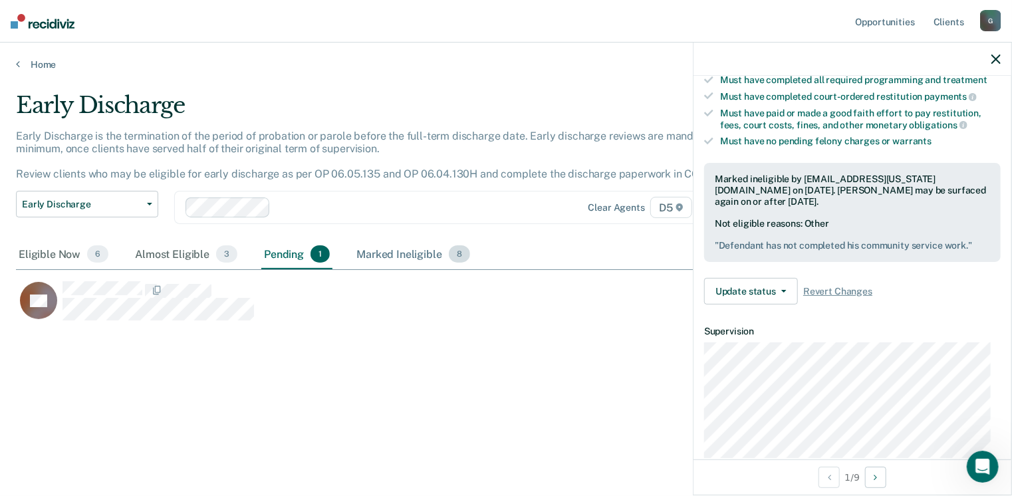
click at [401, 258] on div "Marked Ineligible 8" at bounding box center [413, 254] width 119 height 29
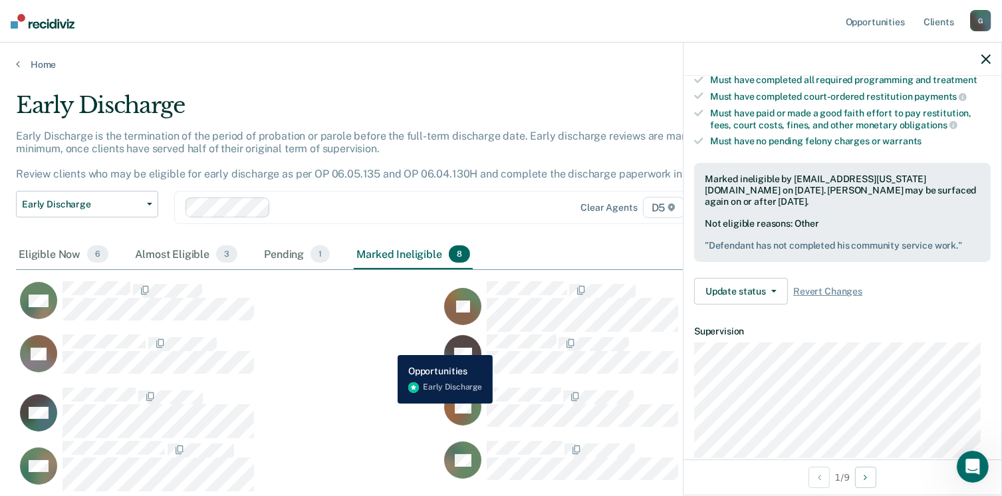
scroll to position [66, 0]
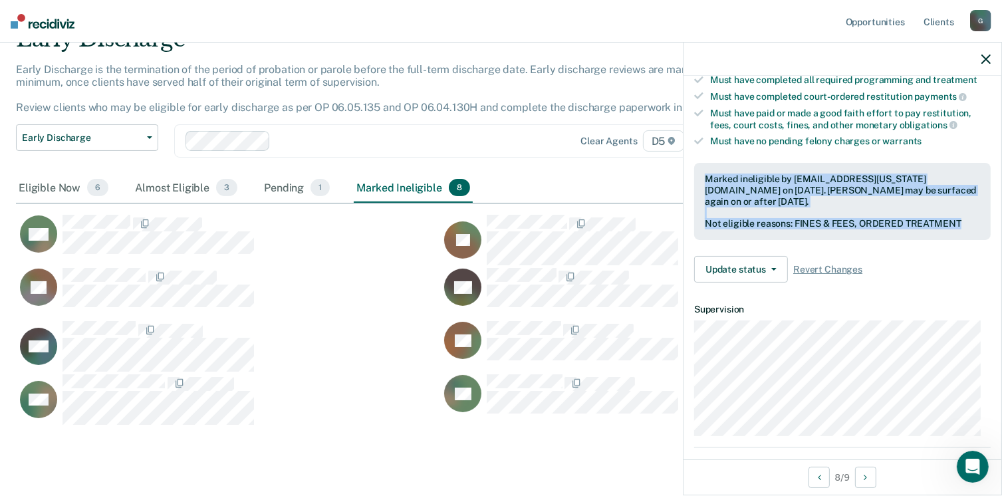
drag, startPoint x: 706, startPoint y: 171, endPoint x: 964, endPoint y: 221, distance: 262.7
click at [964, 221] on div "Marked ineligible by [EMAIL_ADDRESS][US_STATE][DOMAIN_NAME] on [DATE]. [PERSON_…" at bounding box center [842, 201] width 296 height 77
drag, startPoint x: 964, startPoint y: 221, endPoint x: 944, endPoint y: 220, distance: 20.0
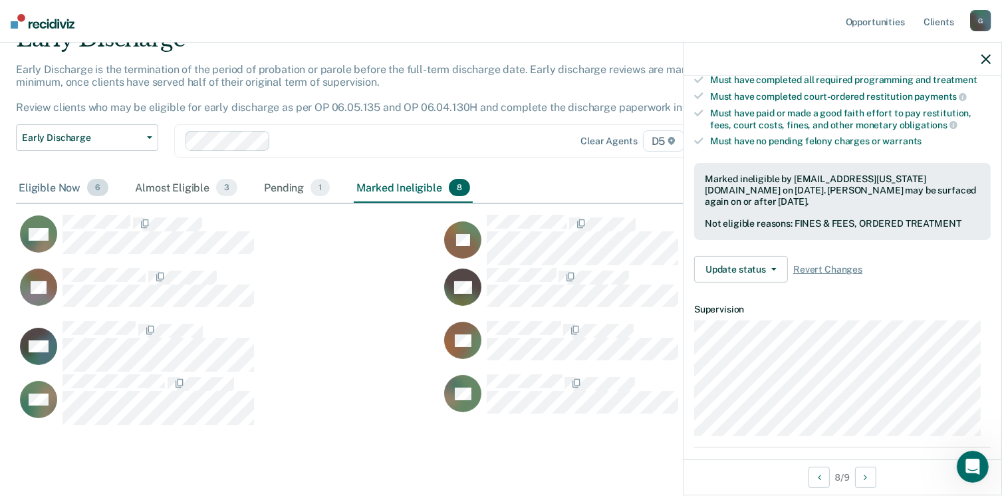
click at [69, 186] on div "Eligible Now 6" at bounding box center [63, 187] width 95 height 29
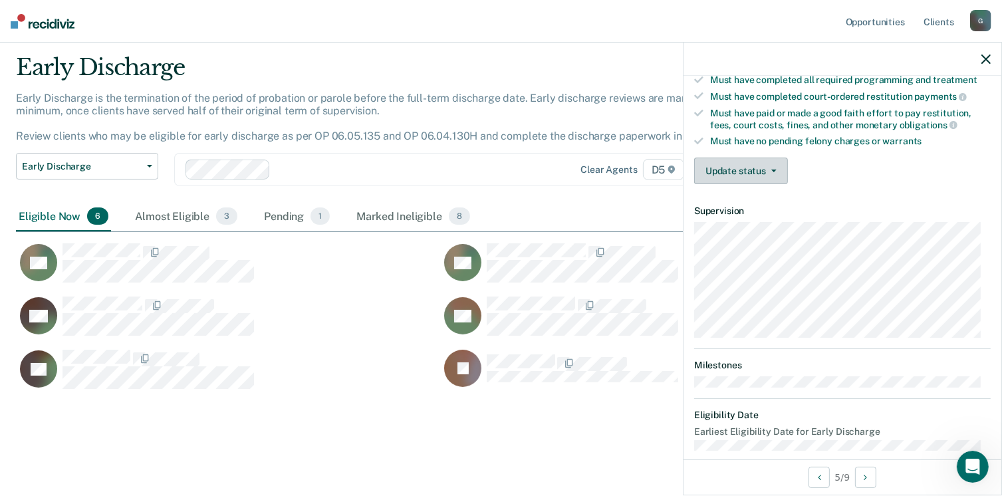
click at [750, 168] on button "Update status" at bounding box center [741, 171] width 94 height 27
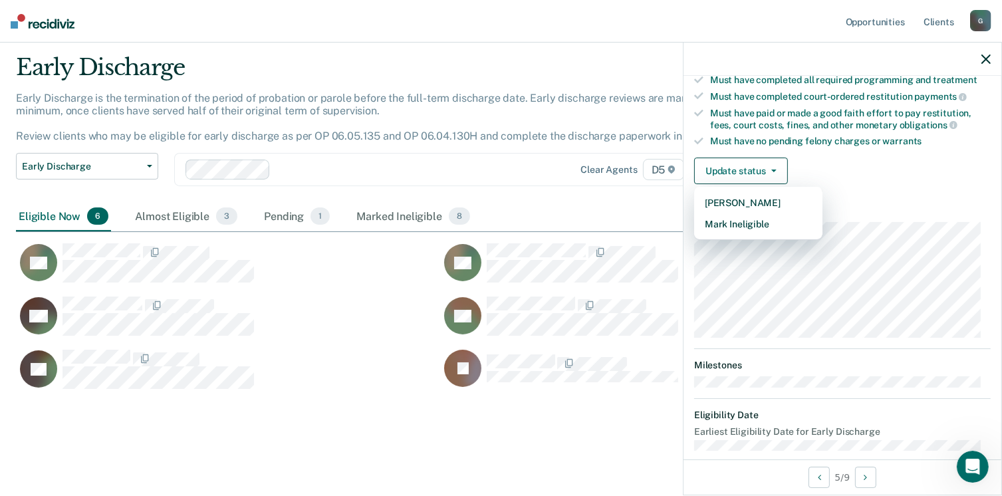
click at [566, 441] on main "Early Discharge Early Discharge is the termination of the period of probation o…" at bounding box center [501, 263] width 1002 height 461
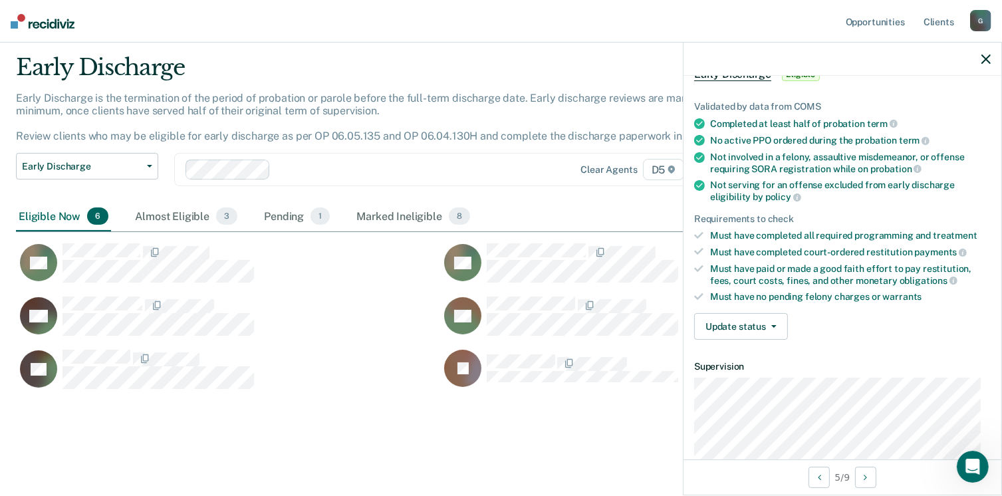
scroll to position [46, 0]
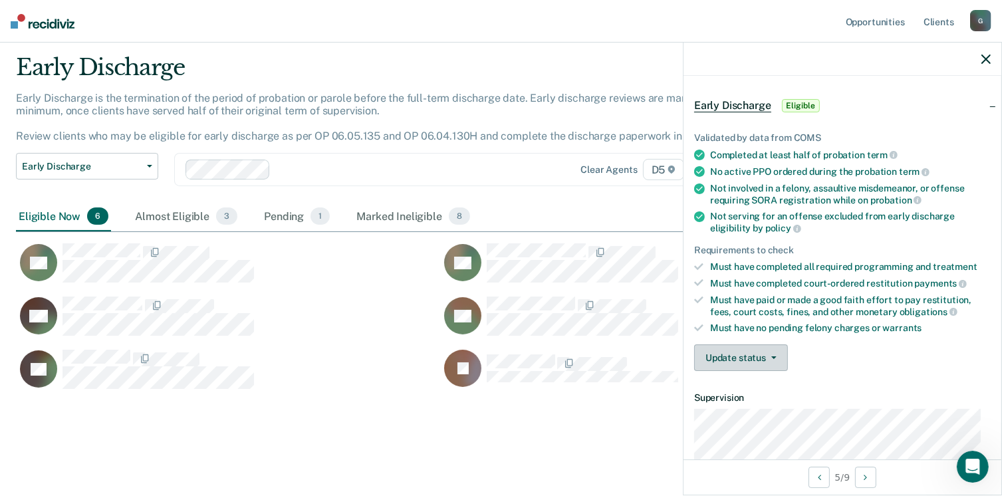
click at [744, 352] on button "Update status" at bounding box center [741, 357] width 94 height 27
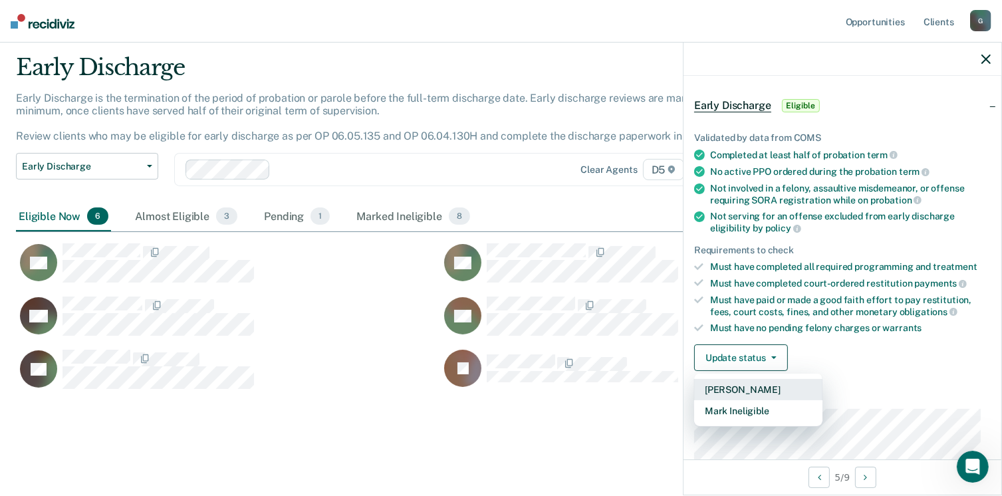
click at [739, 387] on button "[PERSON_NAME]" at bounding box center [758, 389] width 128 height 21
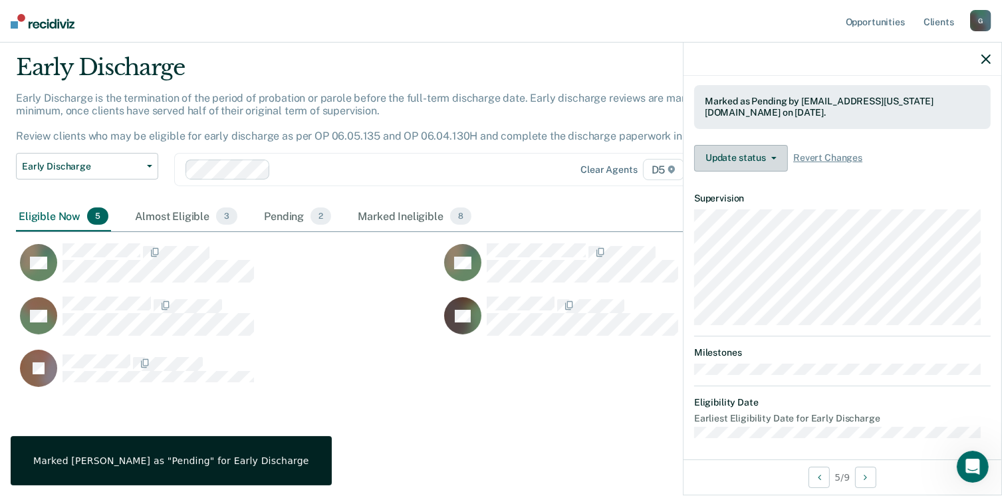
scroll to position [244, 0]
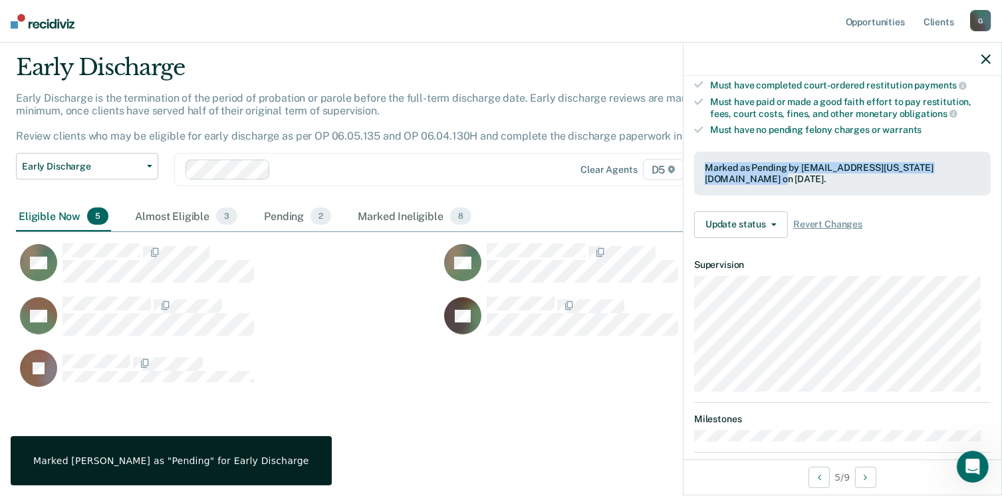
drag, startPoint x: 707, startPoint y: 158, endPoint x: 749, endPoint y: 171, distance: 43.9
click at [749, 171] on div "Marked as Pending by [EMAIL_ADDRESS][US_STATE][DOMAIN_NAME] on [DATE]." at bounding box center [842, 173] width 275 height 23
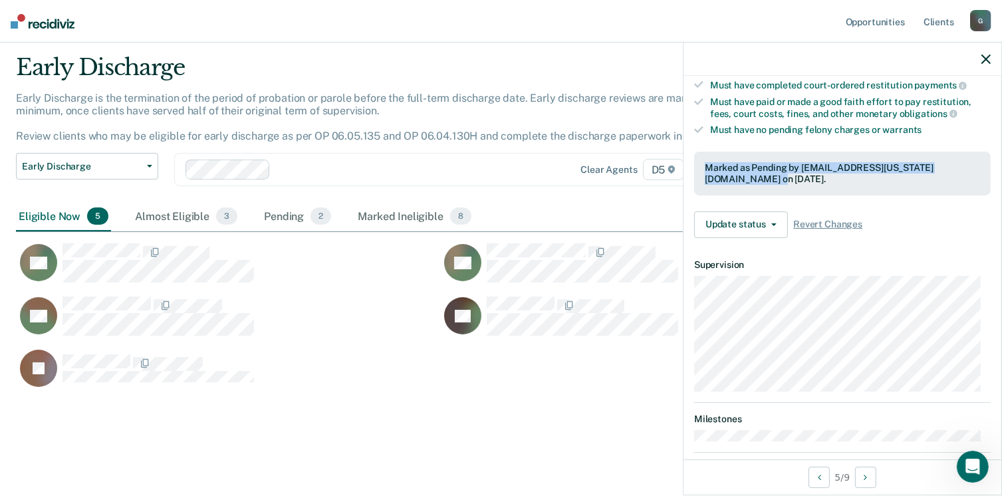
drag, startPoint x: 749, startPoint y: 171, endPoint x: 723, endPoint y: 171, distance: 25.9
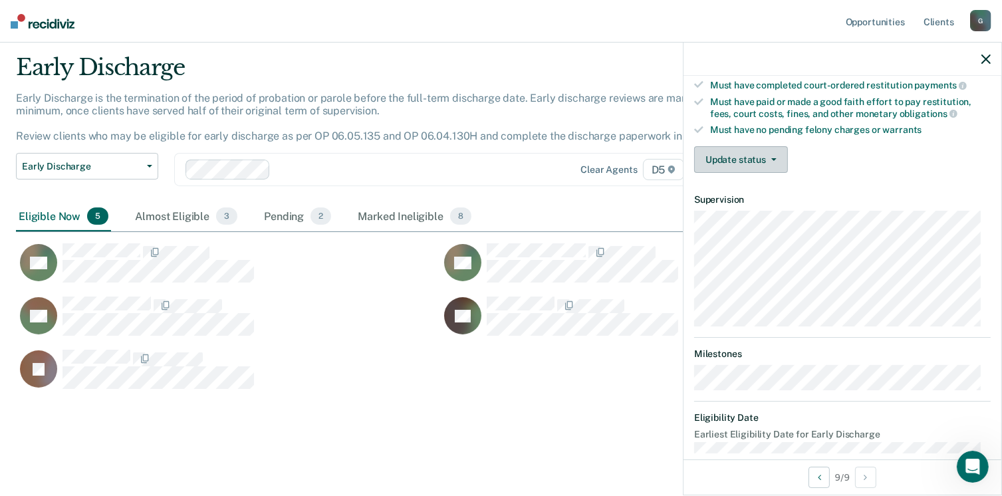
click at [731, 160] on button "Update status" at bounding box center [741, 159] width 94 height 27
click at [731, 158] on button "Update status" at bounding box center [741, 159] width 94 height 27
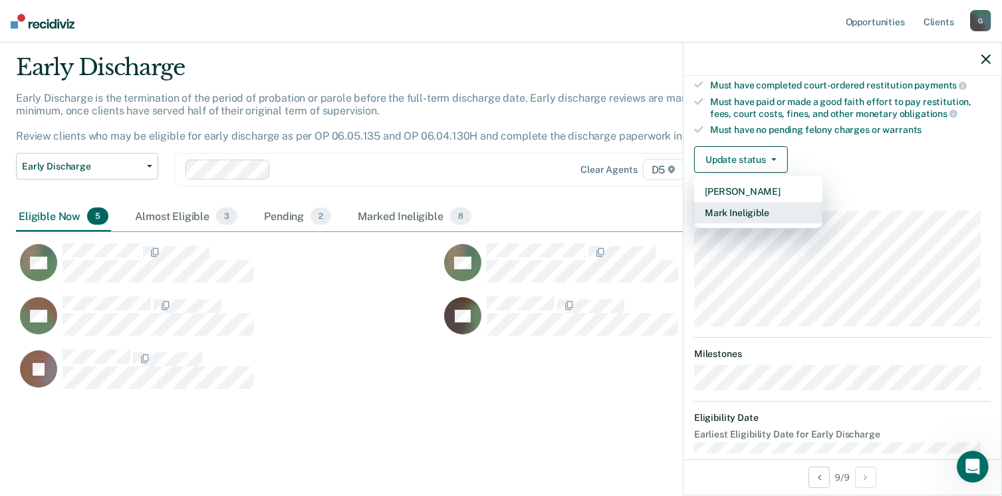
click at [763, 206] on button "Mark Ineligible" at bounding box center [758, 212] width 128 height 21
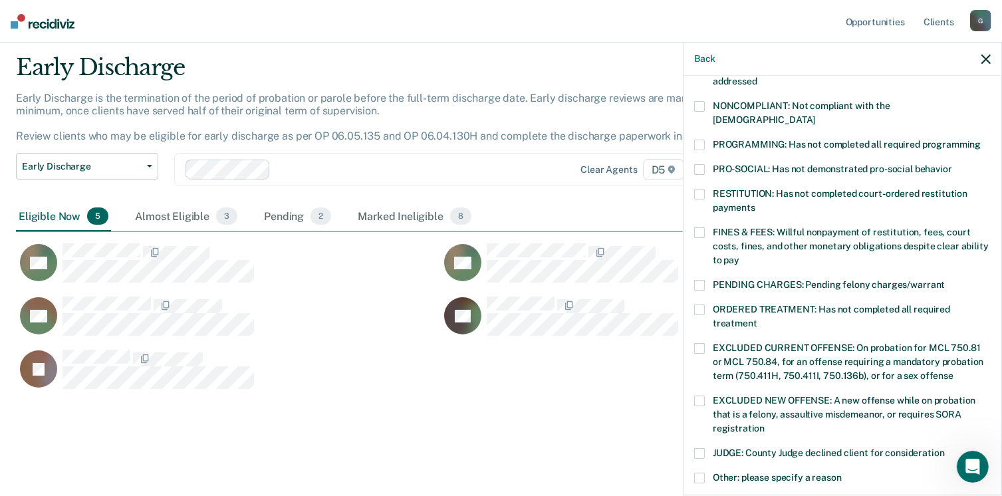
click at [699, 227] on span at bounding box center [699, 232] width 11 height 11
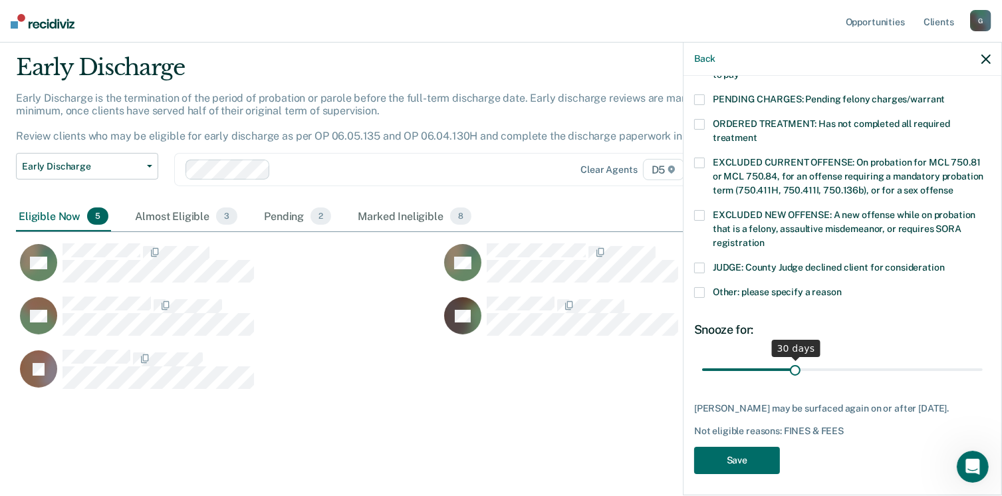
scroll to position [430, 0]
click at [756, 458] on button "Save" at bounding box center [737, 459] width 86 height 27
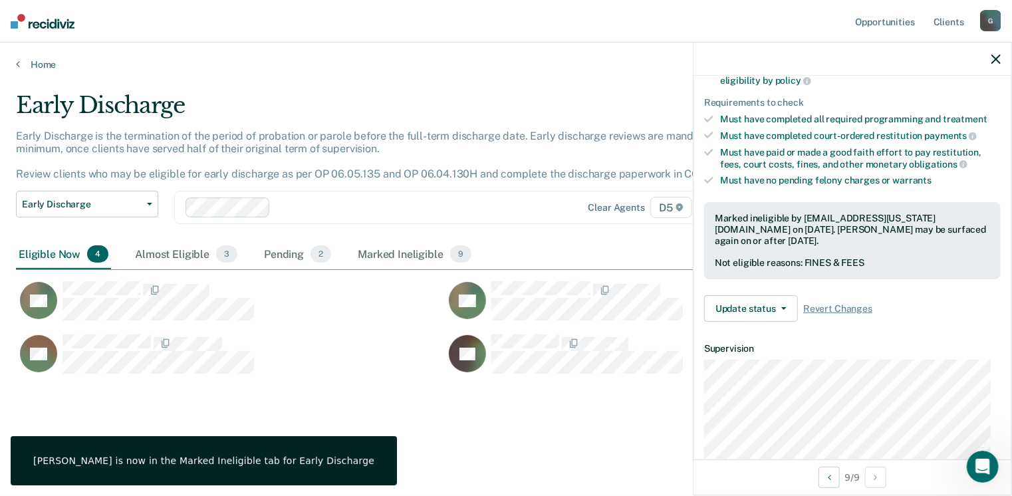
scroll to position [158, 0]
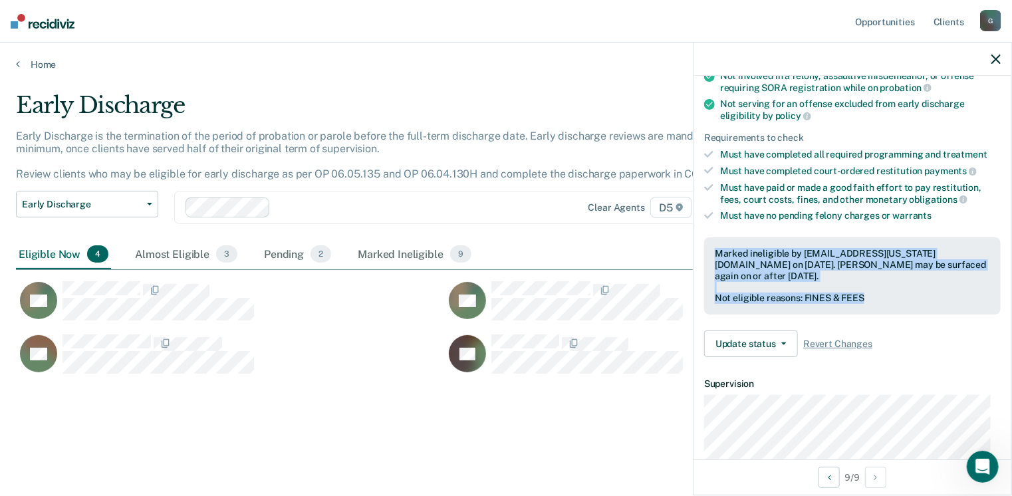
drag, startPoint x: 715, startPoint y: 247, endPoint x: 872, endPoint y: 308, distance: 169.0
click at [872, 308] on div "Marked ineligible by [EMAIL_ADDRESS][US_STATE][DOMAIN_NAME] on [DATE]. [PERSON_…" at bounding box center [852, 275] width 296 height 77
drag, startPoint x: 872, startPoint y: 308, endPoint x: 856, endPoint y: 294, distance: 21.2
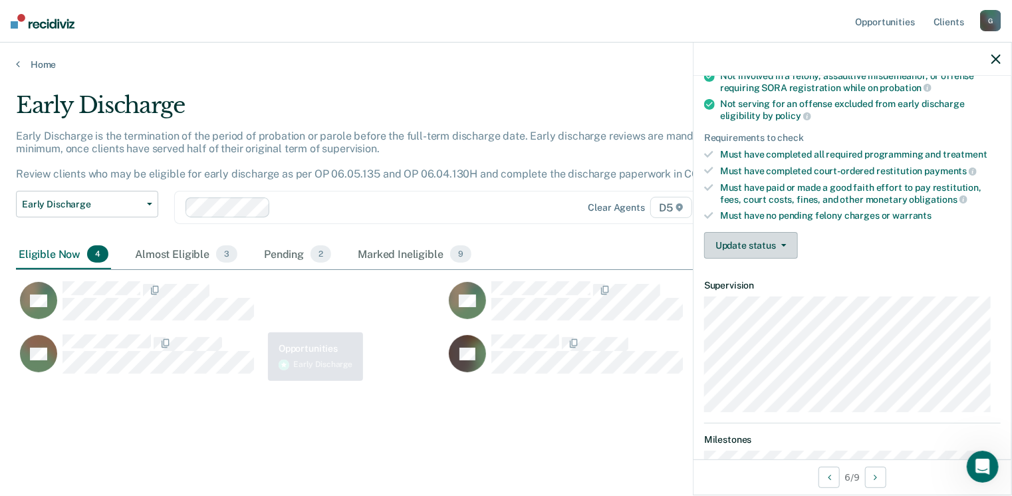
click at [737, 243] on button "Update status" at bounding box center [751, 245] width 94 height 27
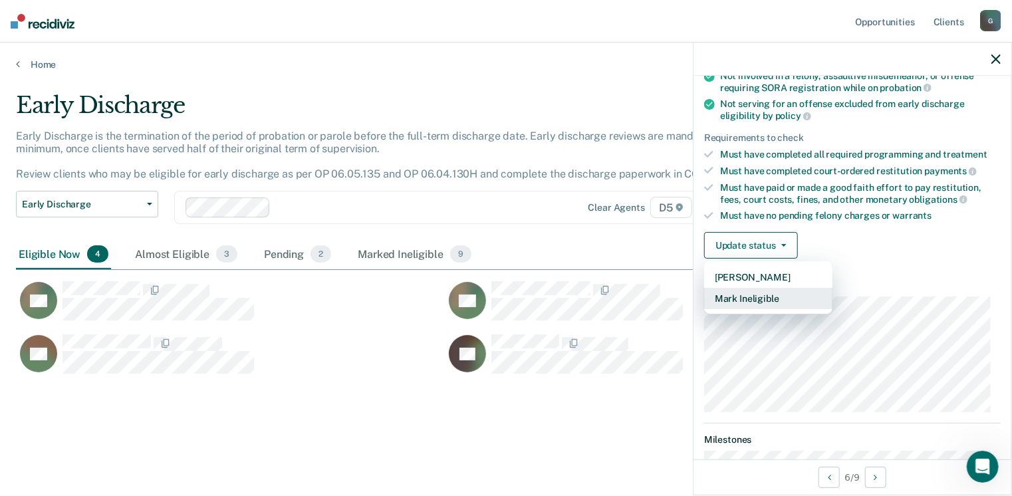
click at [742, 293] on button "Mark Ineligible" at bounding box center [768, 298] width 128 height 21
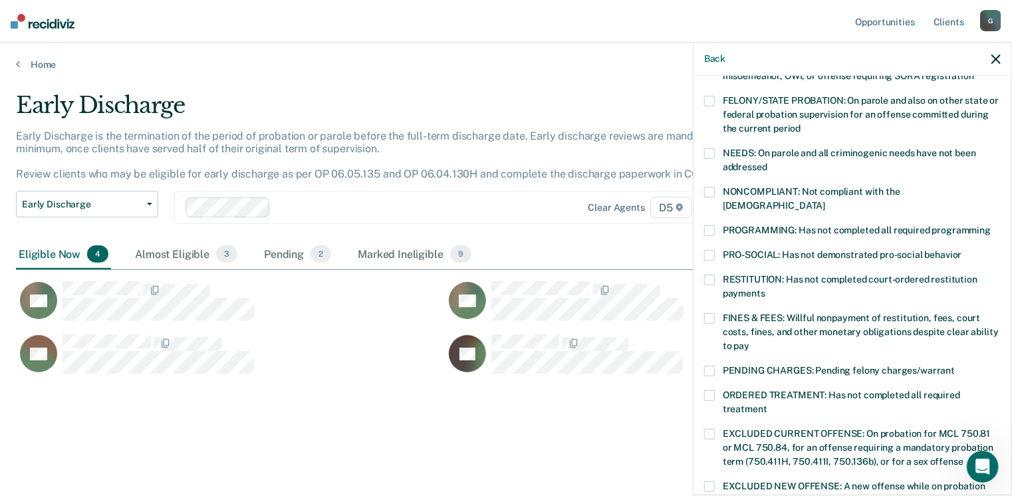
click at [707, 313] on span at bounding box center [709, 318] width 11 height 11
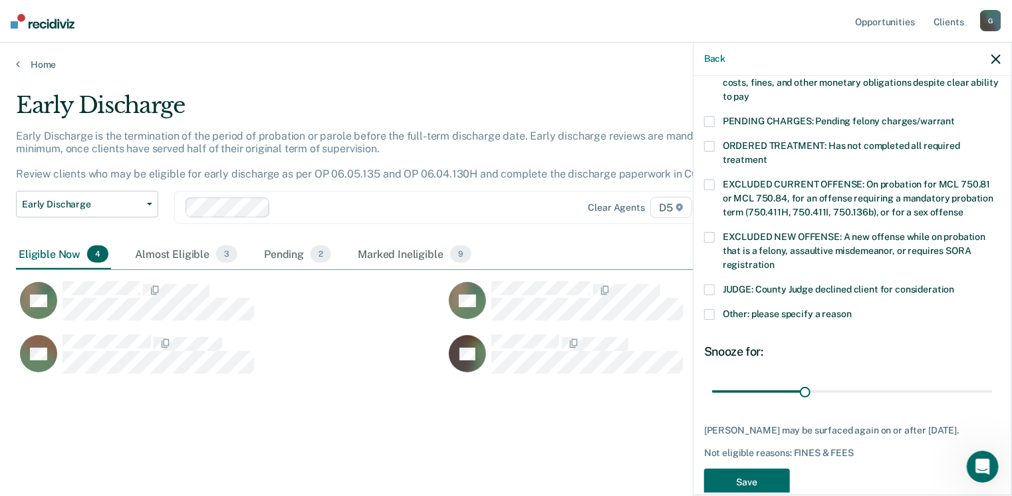
scroll to position [424, 0]
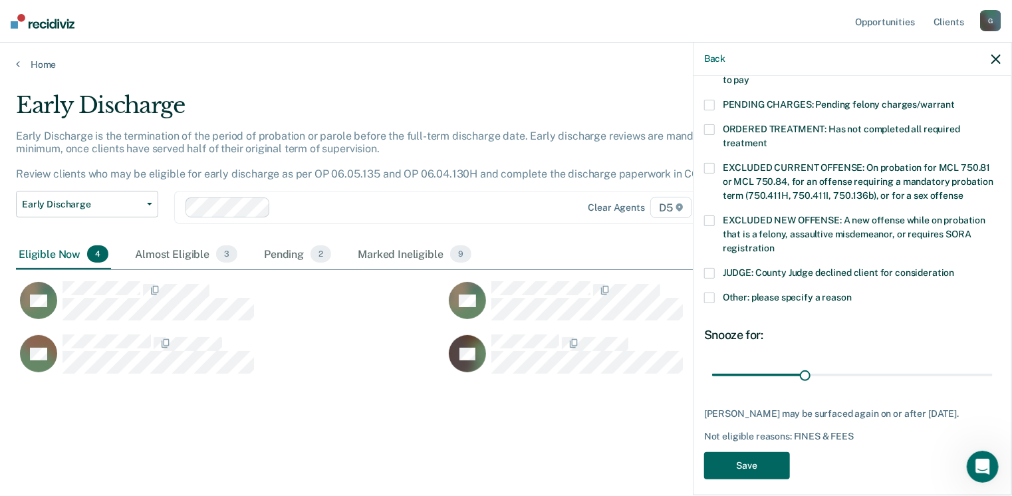
click at [740, 463] on button "Save" at bounding box center [747, 465] width 86 height 27
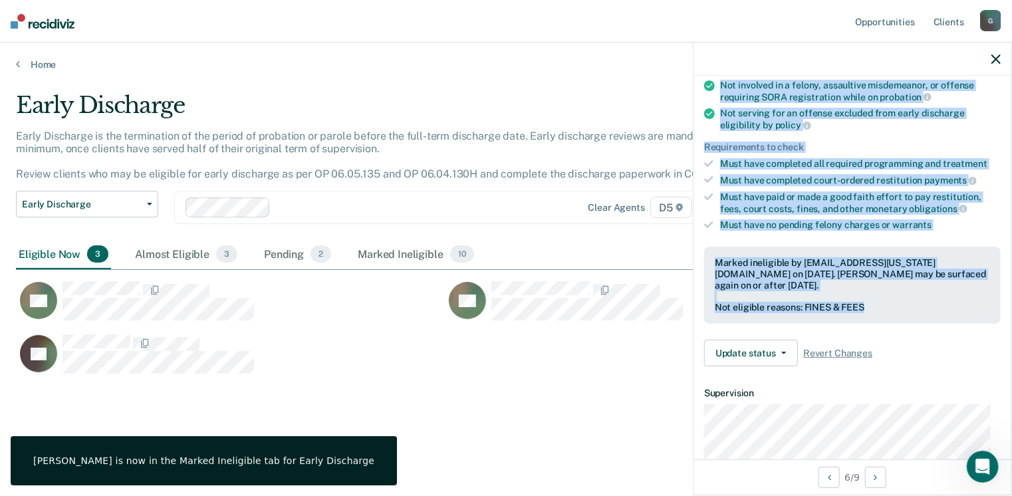
scroll to position [86, 0]
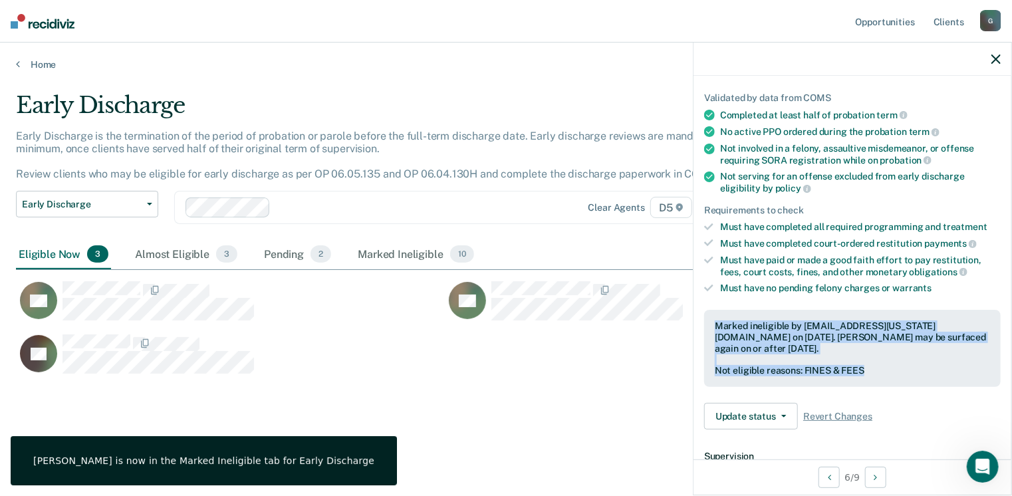
drag, startPoint x: 883, startPoint y: 104, endPoint x: 709, endPoint y: 324, distance: 280.7
click at [709, 324] on div "Marked ineligible by [EMAIL_ADDRESS][US_STATE][DOMAIN_NAME] on [DATE]. [PERSON_…" at bounding box center [852, 348] width 296 height 77
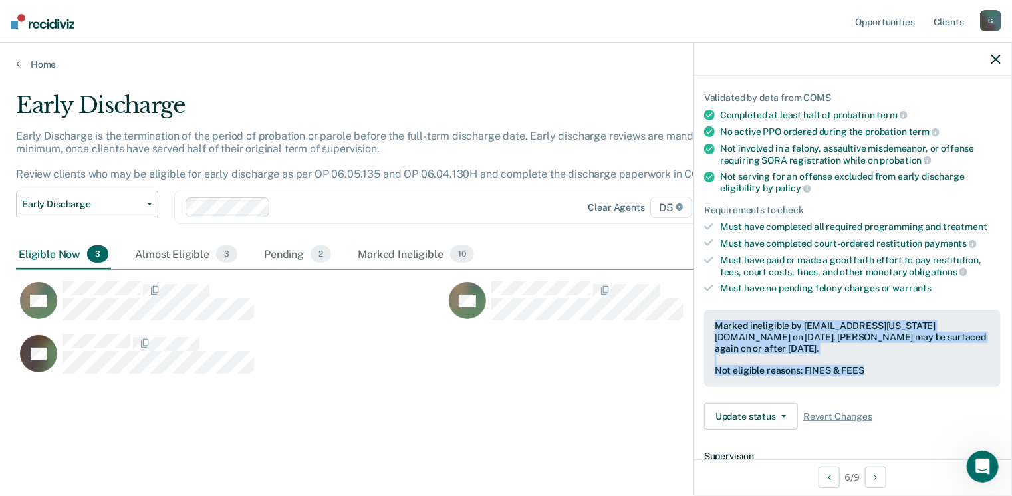
drag, startPoint x: 709, startPoint y: 324, endPoint x: 740, endPoint y: 329, distance: 30.9
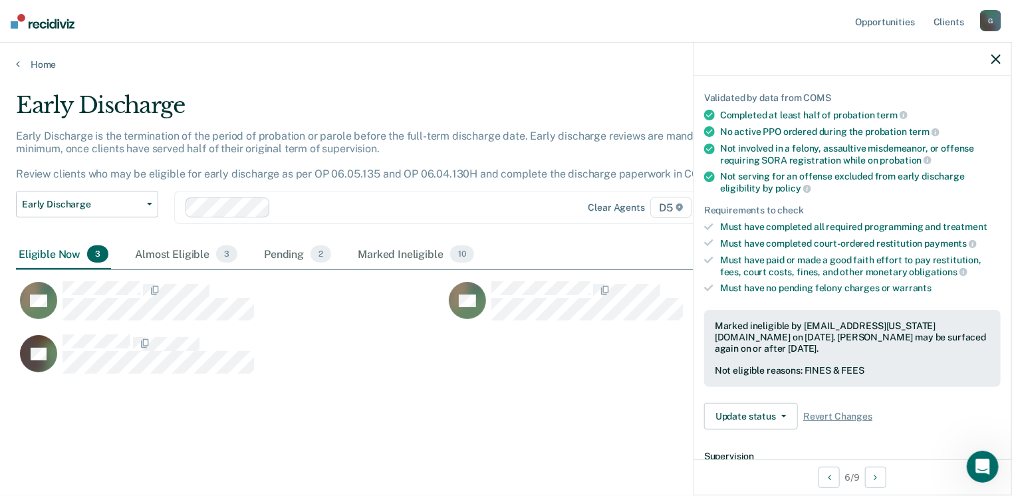
click at [992, 66] on div at bounding box center [852, 59] width 318 height 33
drag, startPoint x: 1002, startPoint y: 54, endPoint x: 988, endPoint y: 71, distance: 21.8
click at [1002, 55] on div at bounding box center [852, 59] width 318 height 33
click at [998, 55] on icon "button" at bounding box center [995, 59] width 9 height 9
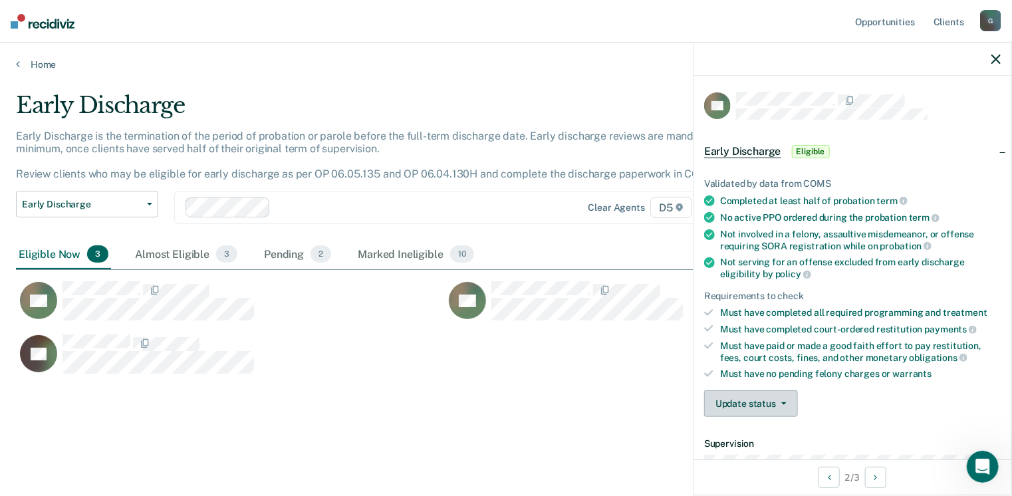
click at [739, 405] on button "Update status" at bounding box center [751, 403] width 94 height 27
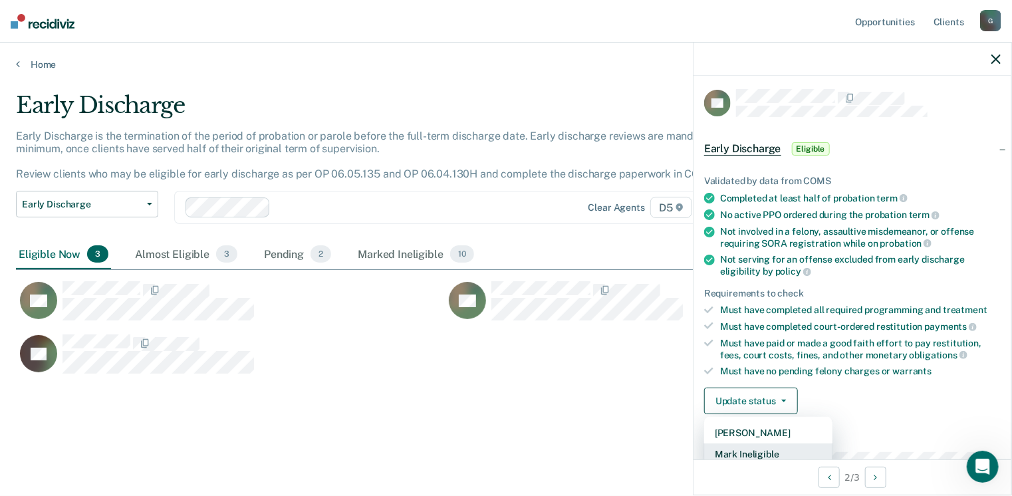
click at [733, 455] on button "Mark Ineligible" at bounding box center [768, 453] width 128 height 21
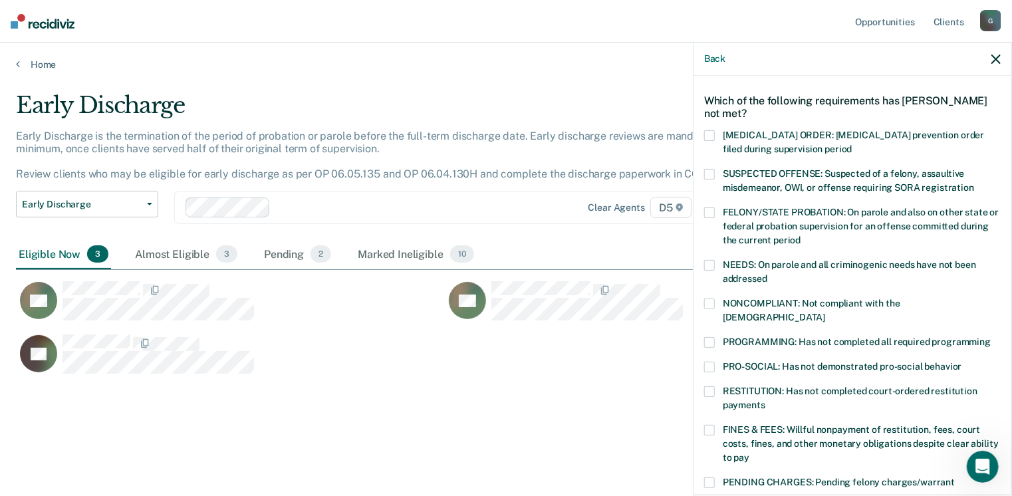
scroll to position [69, 0]
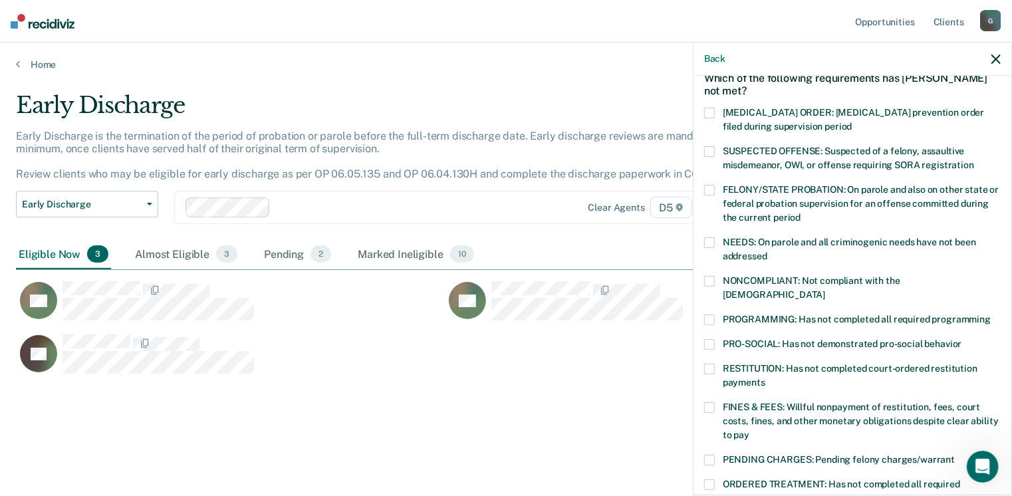
click at [709, 402] on span at bounding box center [709, 407] width 11 height 11
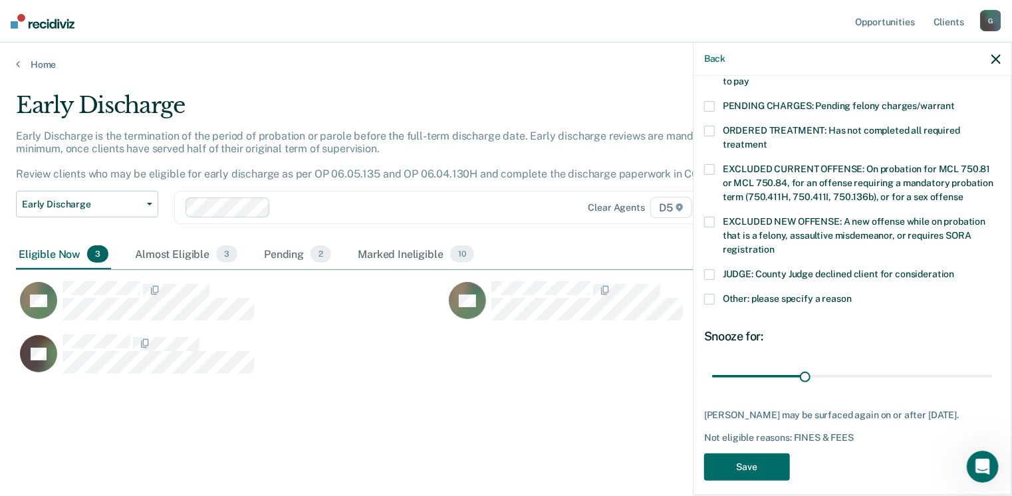
scroll to position [430, 0]
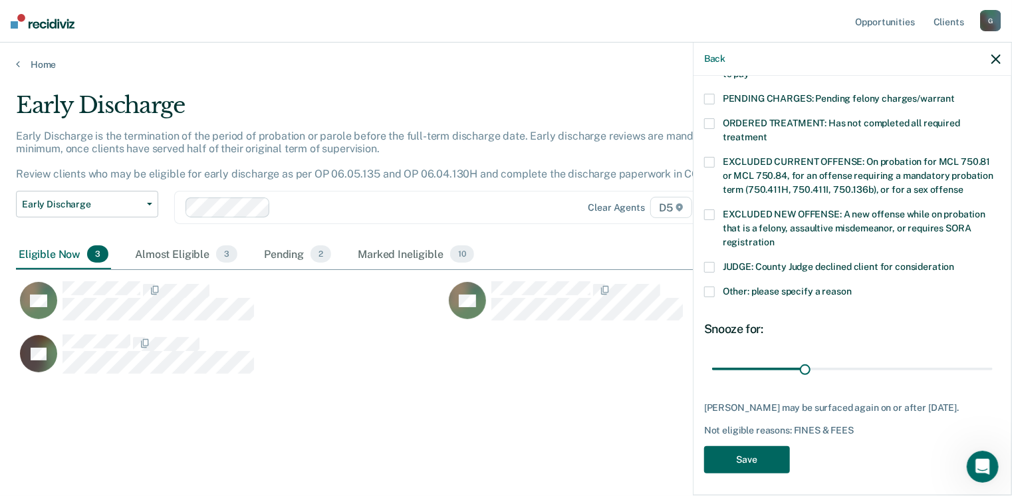
drag, startPoint x: 748, startPoint y: 461, endPoint x: 727, endPoint y: 495, distance: 39.5
click at [747, 465] on button "Save" at bounding box center [747, 459] width 86 height 27
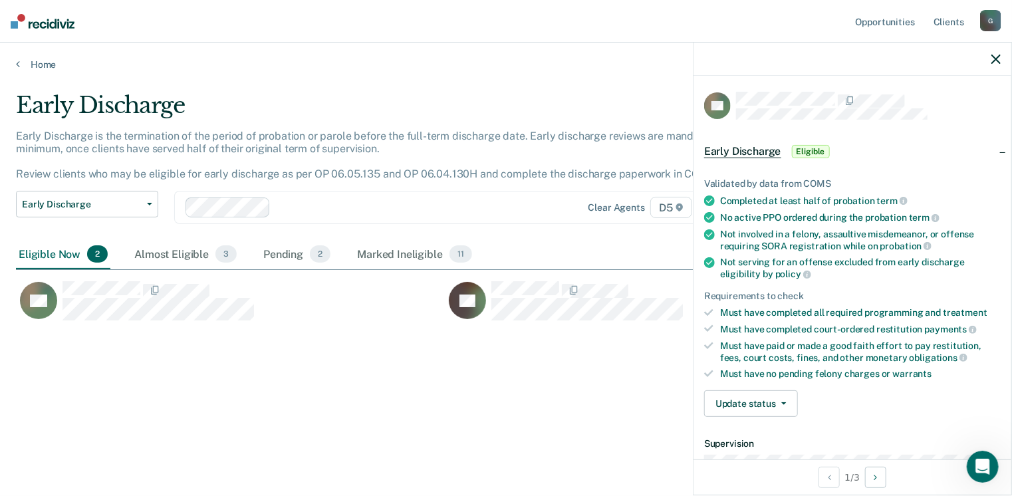
scroll to position [0, 0]
click at [747, 398] on button "Update status" at bounding box center [751, 403] width 94 height 27
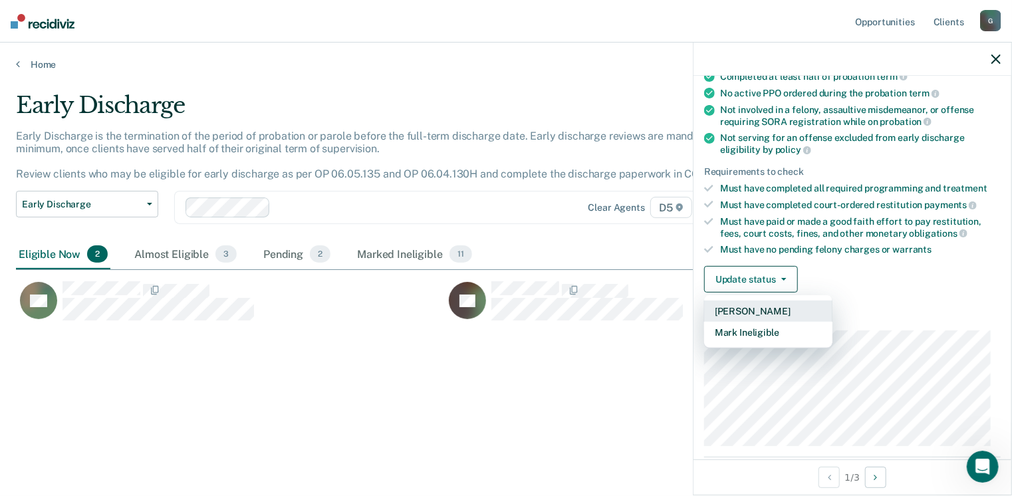
scroll to position [133, 0]
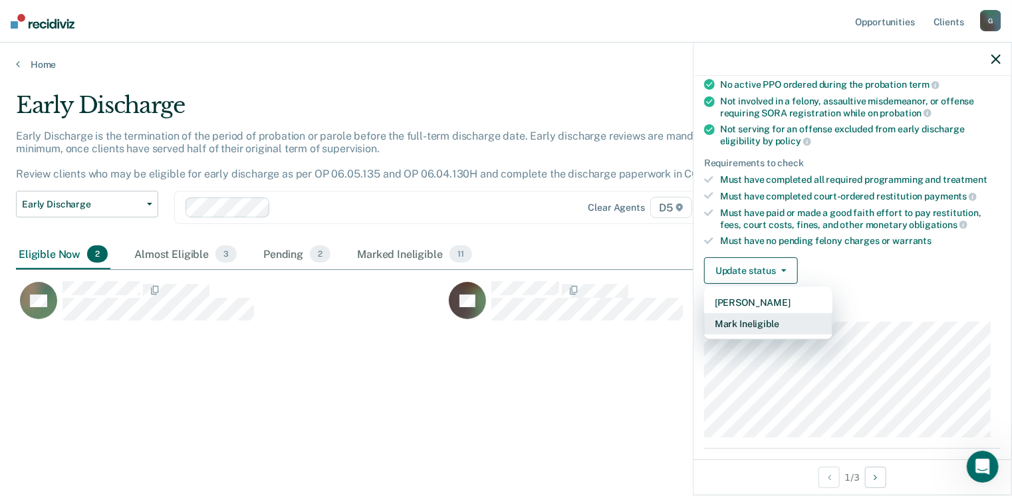
click at [755, 320] on button "Mark Ineligible" at bounding box center [768, 323] width 128 height 21
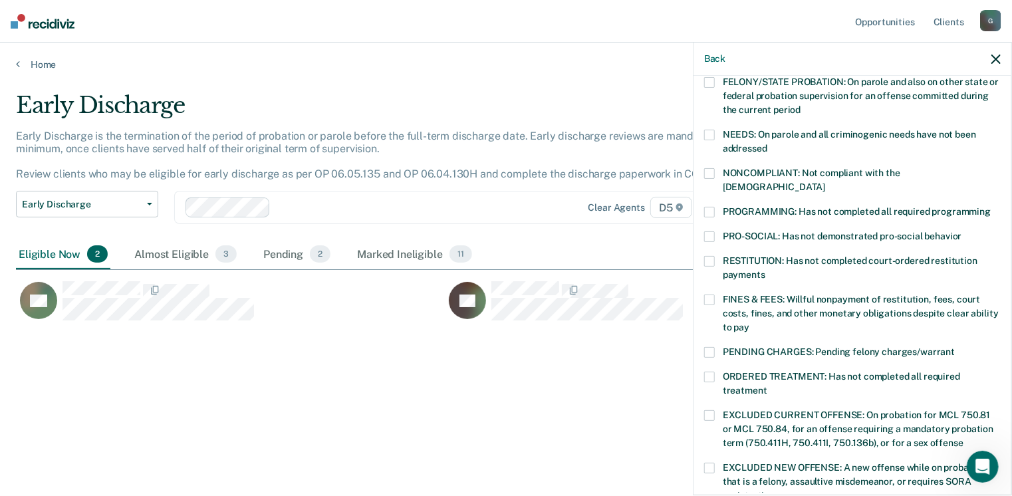
scroll to position [199, 0]
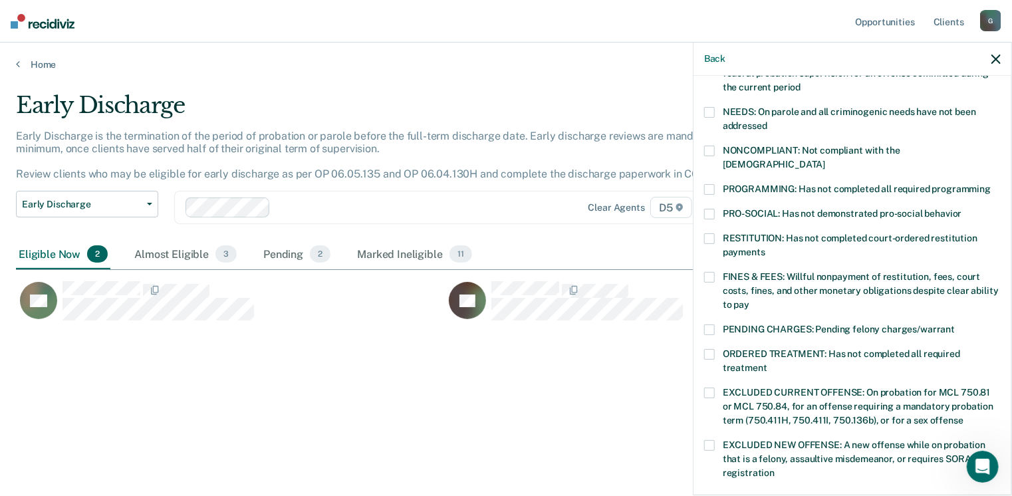
click at [706, 272] on span at bounding box center [709, 277] width 11 height 11
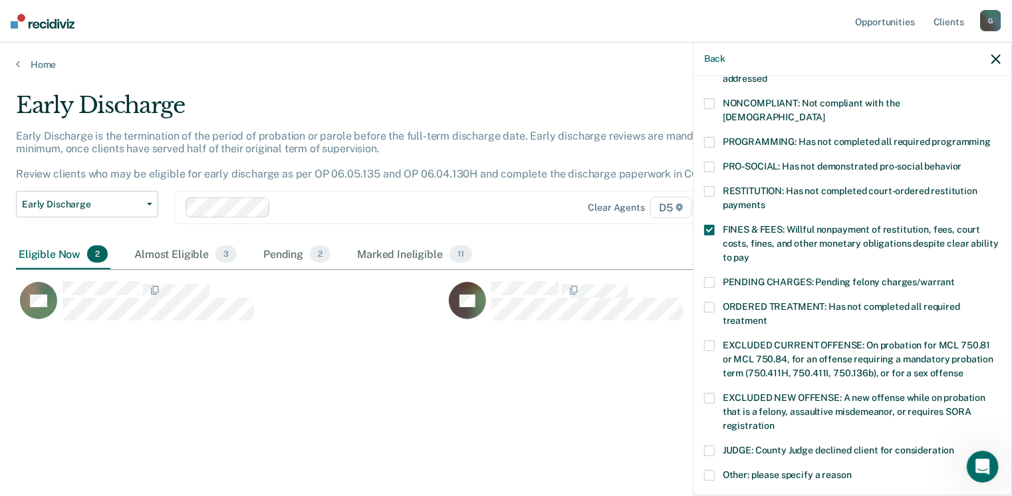
scroll to position [399, 0]
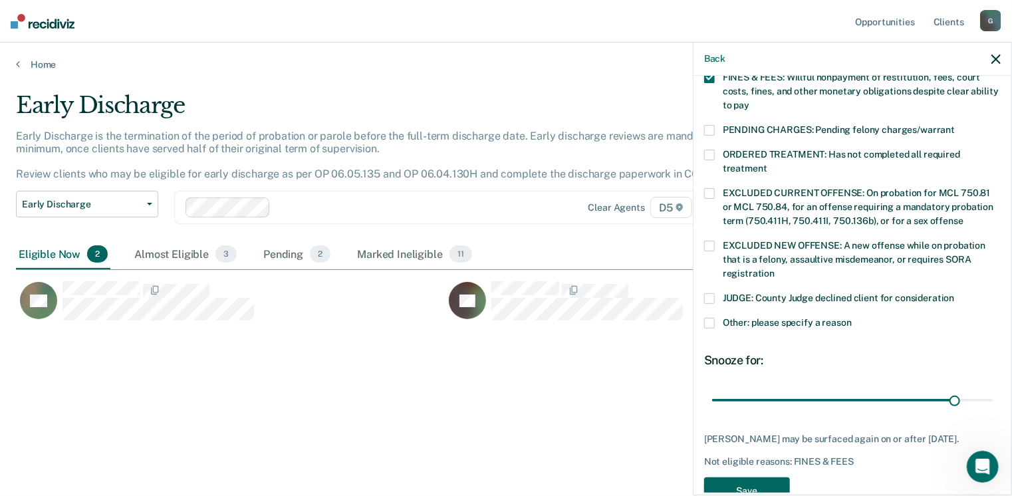
click at [740, 484] on button "Save" at bounding box center [747, 490] width 86 height 27
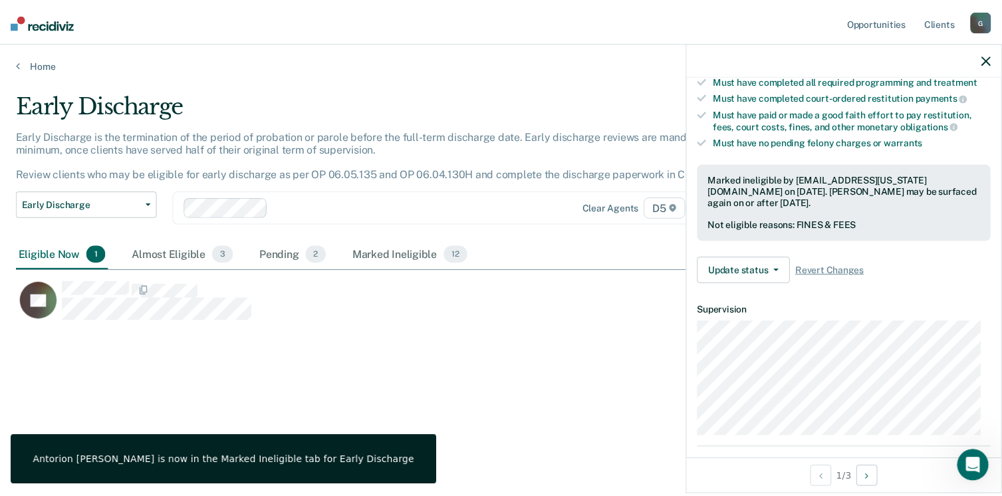
scroll to position [211, 0]
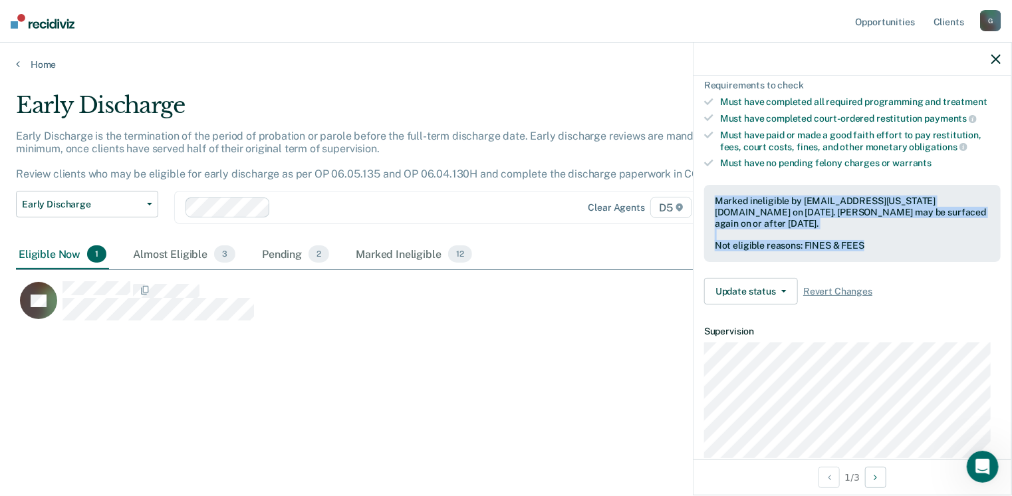
drag, startPoint x: 867, startPoint y: 240, endPoint x: 713, endPoint y: 190, distance: 162.1
click at [713, 190] on div "Marked ineligible by [EMAIL_ADDRESS][US_STATE][DOMAIN_NAME] on [DATE]. [PERSON_…" at bounding box center [852, 223] width 296 height 77
drag, startPoint x: 713, startPoint y: 190, endPoint x: 725, endPoint y: 199, distance: 15.2
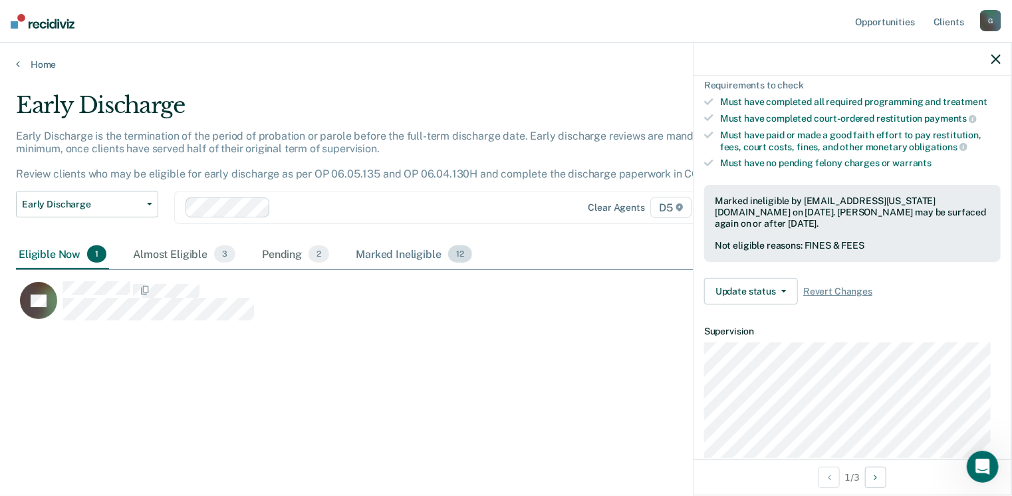
click at [406, 253] on div "Marked Ineligible 12" at bounding box center [413, 254] width 121 height 29
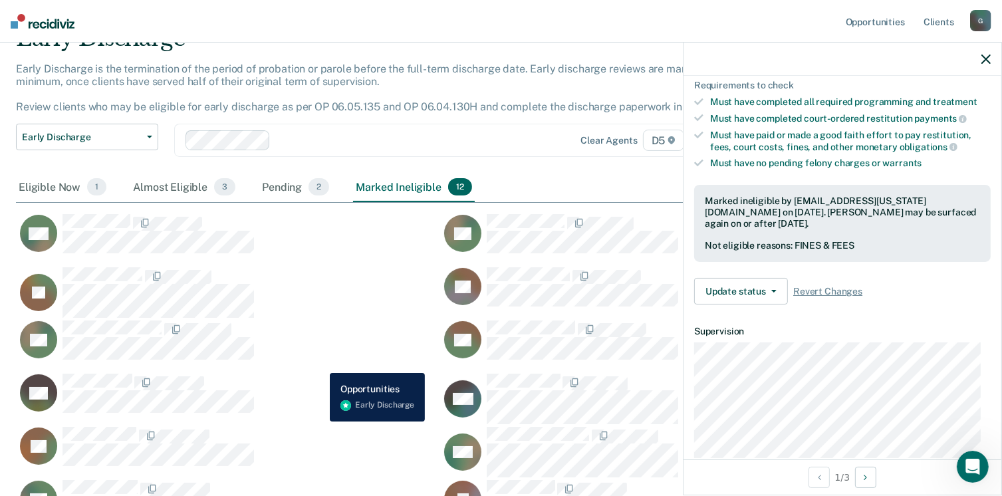
scroll to position [133, 0]
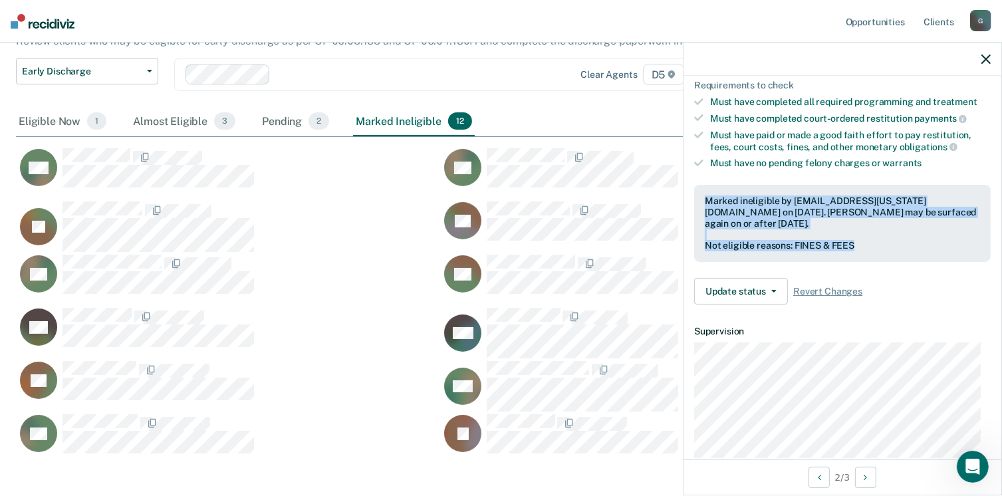
drag, startPoint x: 875, startPoint y: 235, endPoint x: 685, endPoint y: 189, distance: 194.9
click at [685, 189] on div "Validated by data from COMS Completed at least half of probation term No active…" at bounding box center [842, 130] width 318 height 369
drag, startPoint x: 685, startPoint y: 189, endPoint x: 721, endPoint y: 198, distance: 36.3
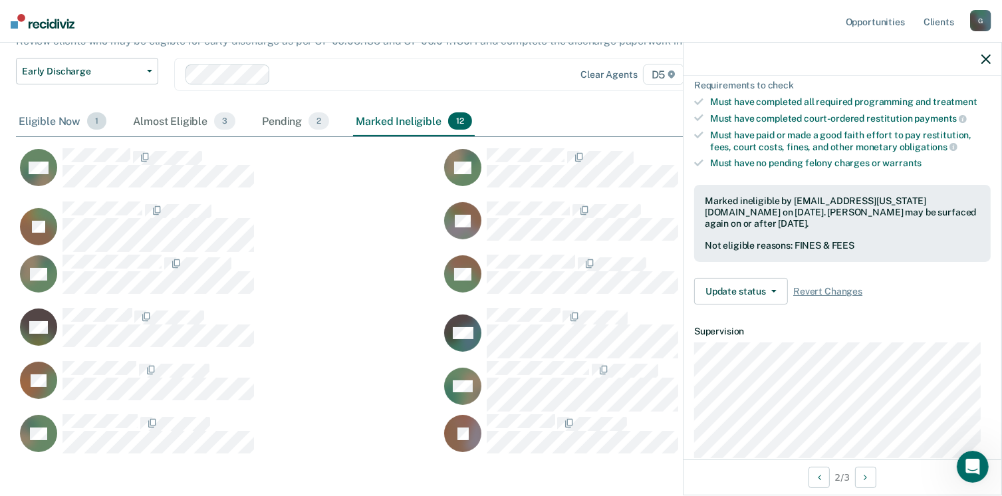
click at [80, 120] on div "Eligible Now 1" at bounding box center [62, 121] width 93 height 29
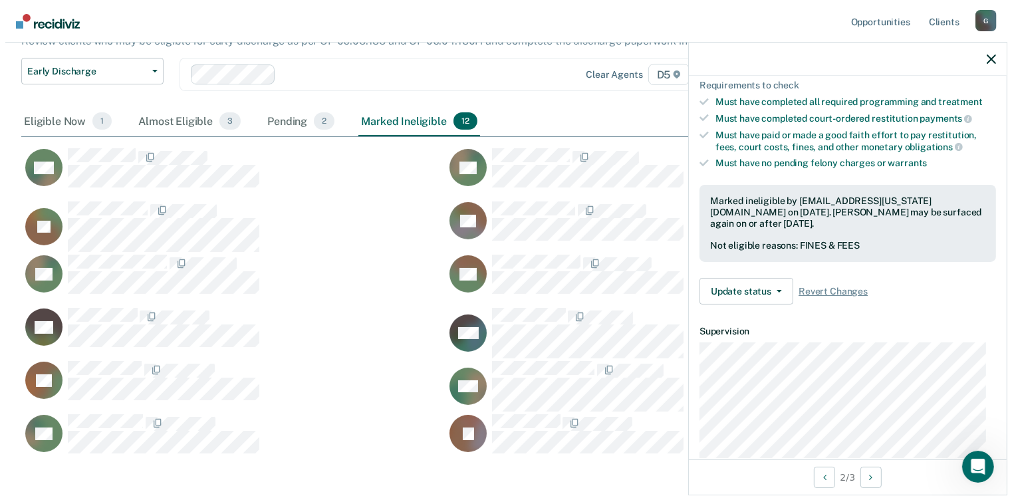
scroll to position [11, 11]
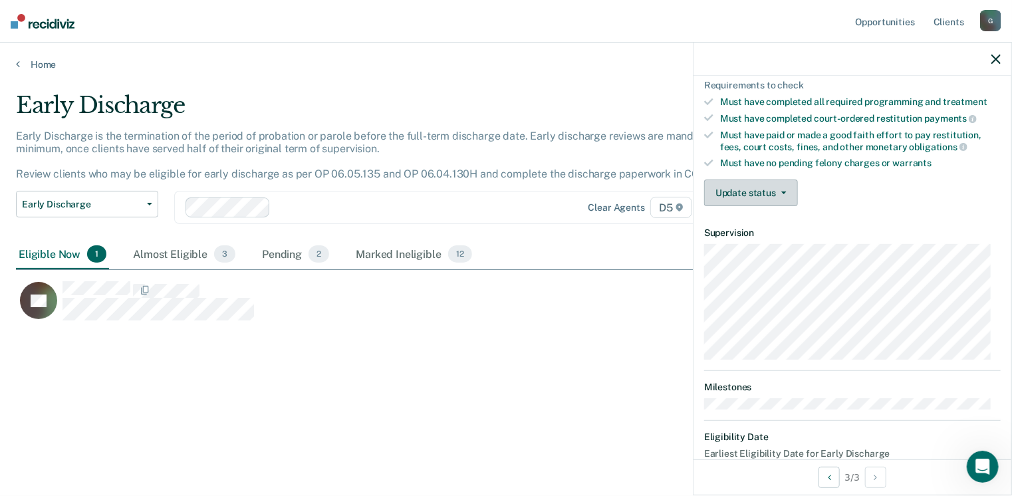
click at [747, 187] on button "Update status" at bounding box center [751, 192] width 94 height 27
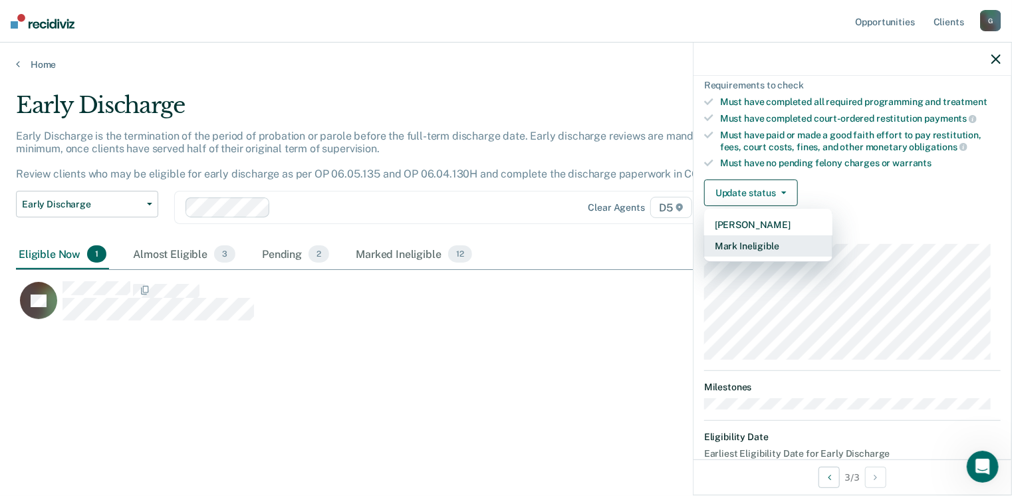
click at [725, 236] on button "Mark Ineligible" at bounding box center [768, 245] width 128 height 21
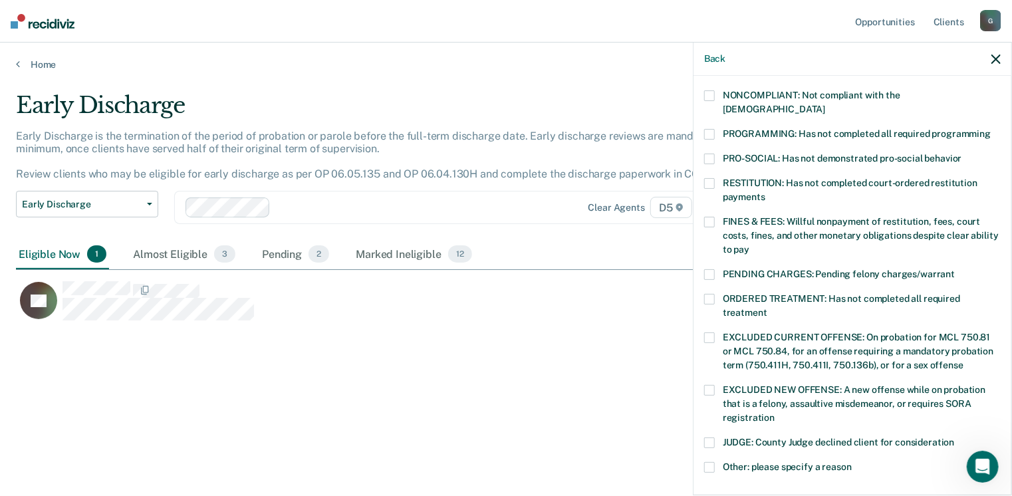
scroll to position [277, 0]
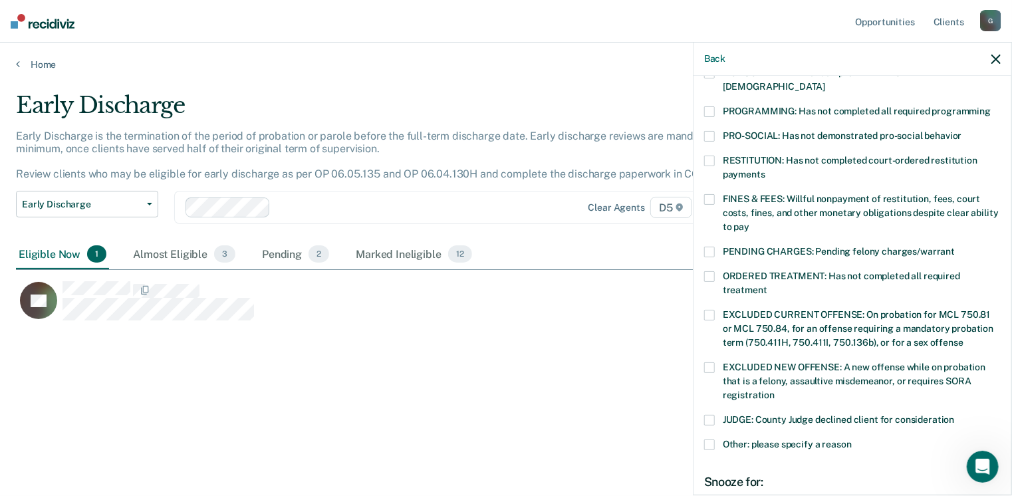
click at [710, 194] on span at bounding box center [709, 199] width 11 height 11
click at [712, 271] on span at bounding box center [709, 276] width 11 height 11
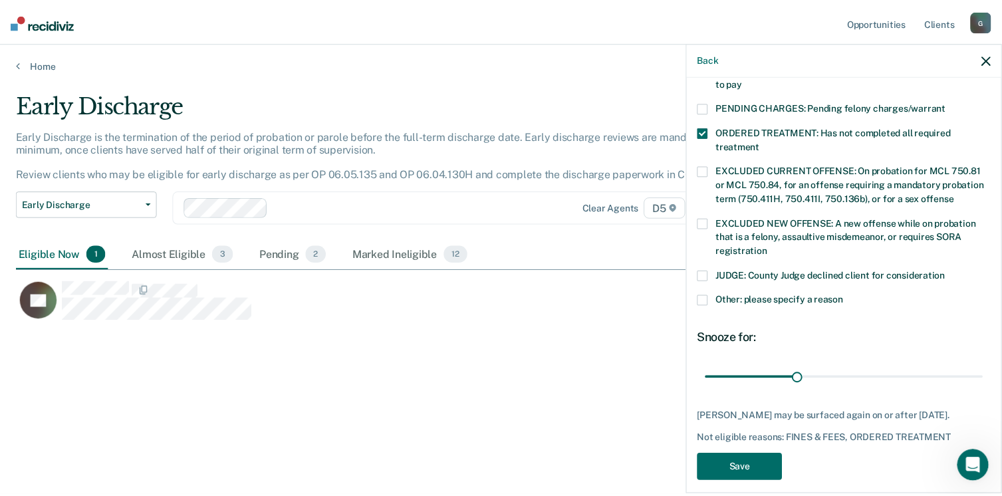
scroll to position [430, 0]
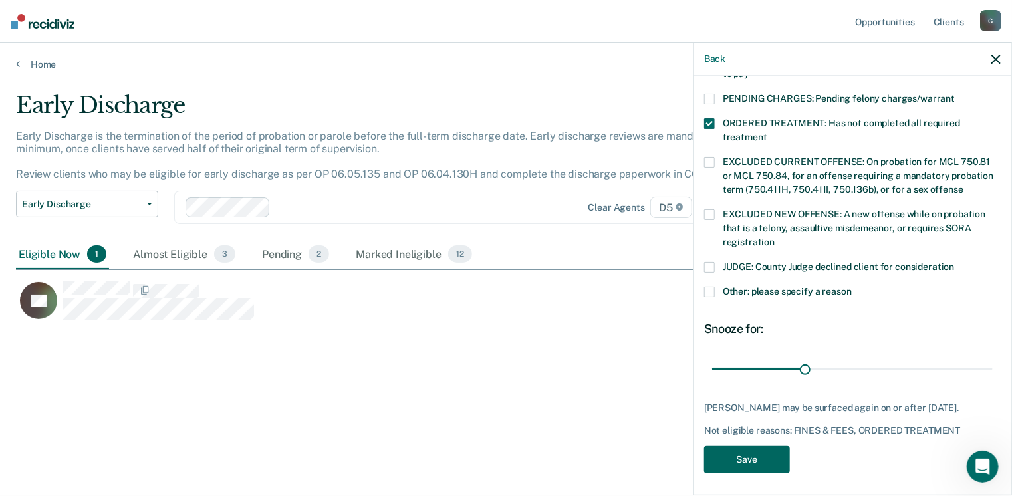
click at [749, 453] on button "Save" at bounding box center [747, 459] width 86 height 27
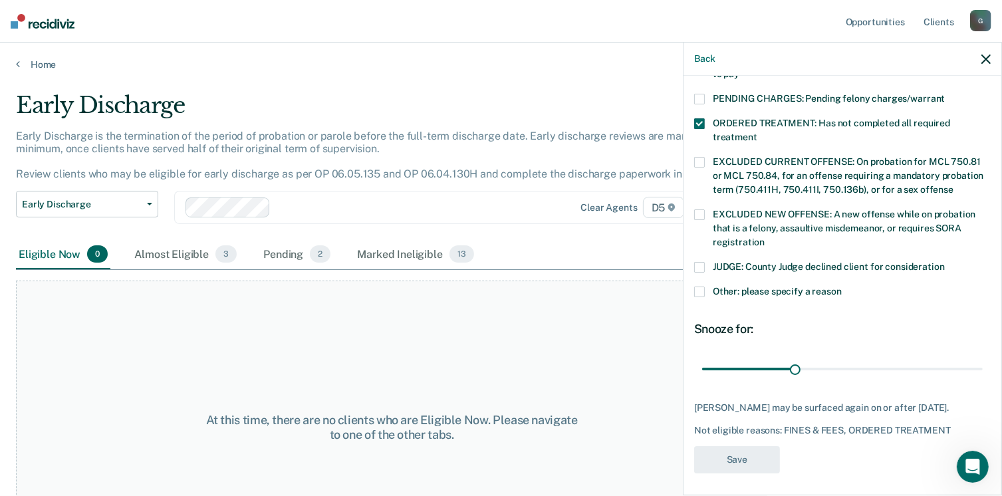
scroll to position [344, 0]
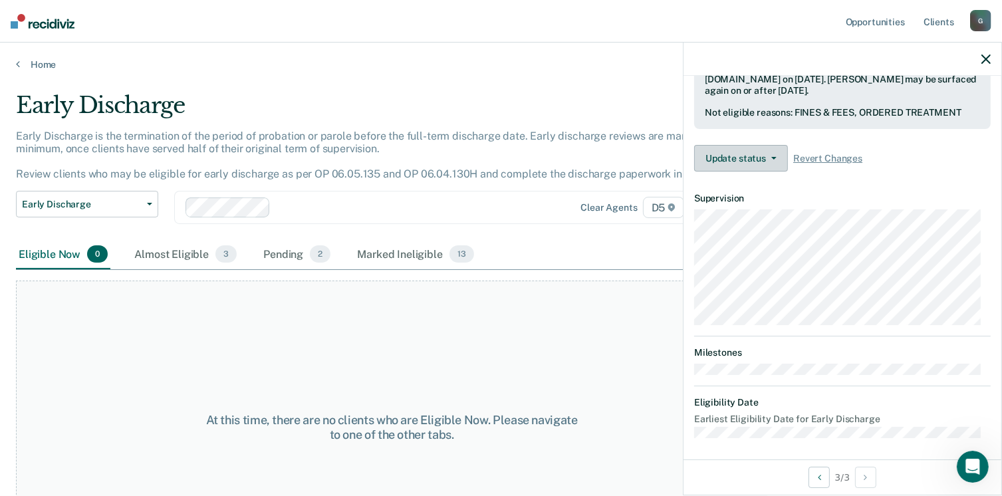
click at [732, 152] on button "Update status" at bounding box center [741, 158] width 94 height 27
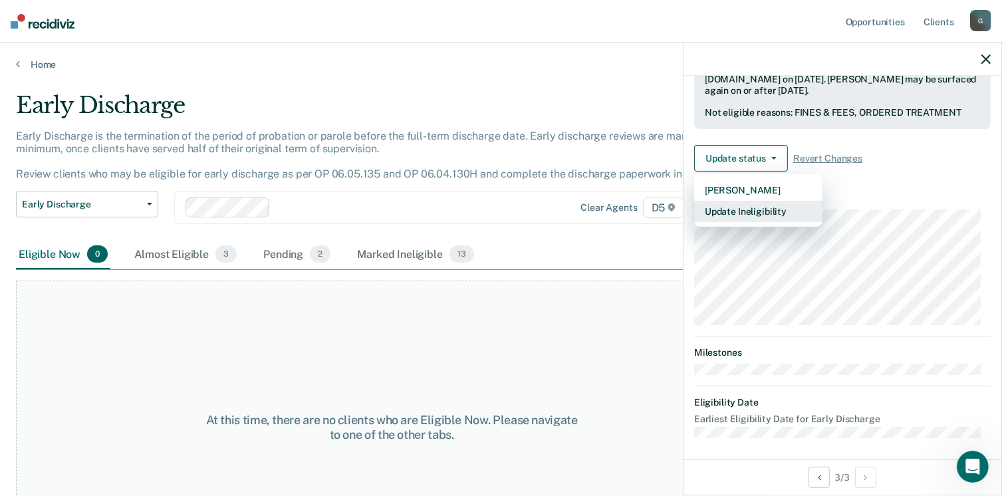
click at [756, 204] on button "Update Ineligibility" at bounding box center [758, 211] width 128 height 21
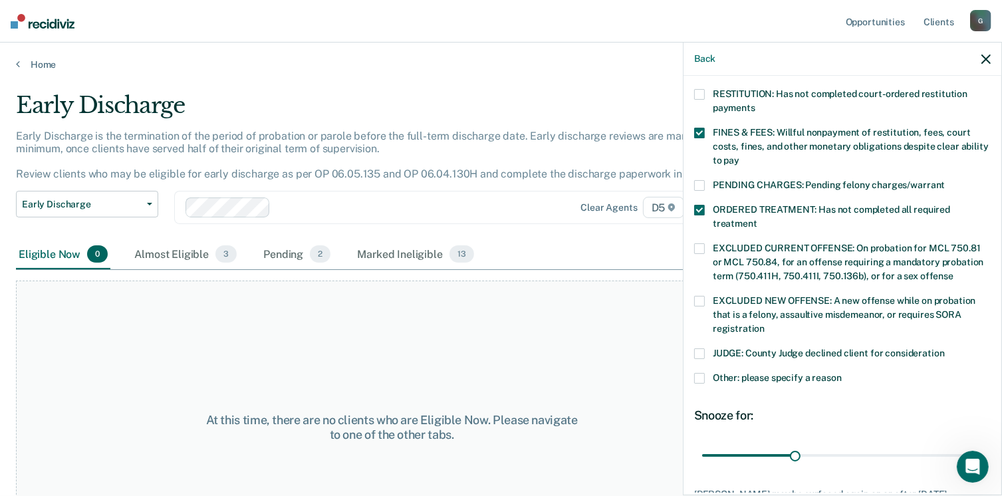
scroll to position [410, 0]
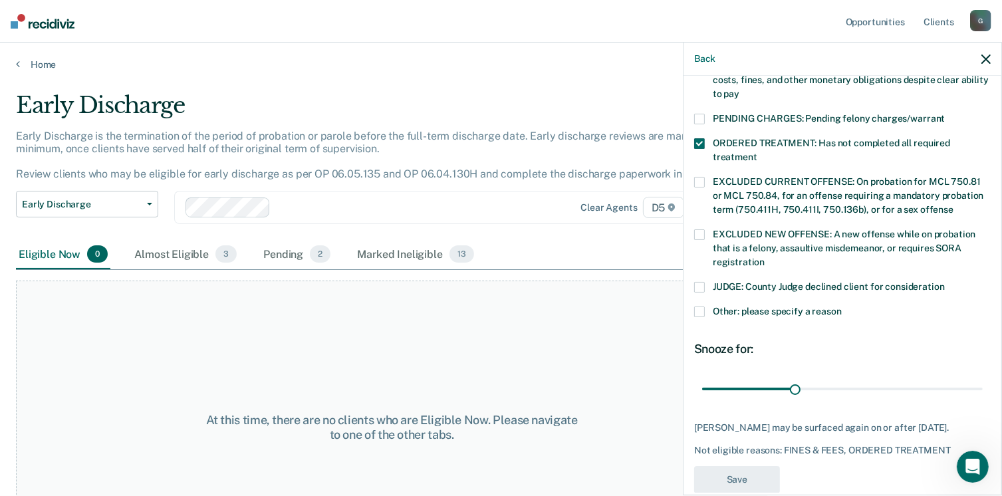
click at [703, 306] on span at bounding box center [699, 311] width 11 height 11
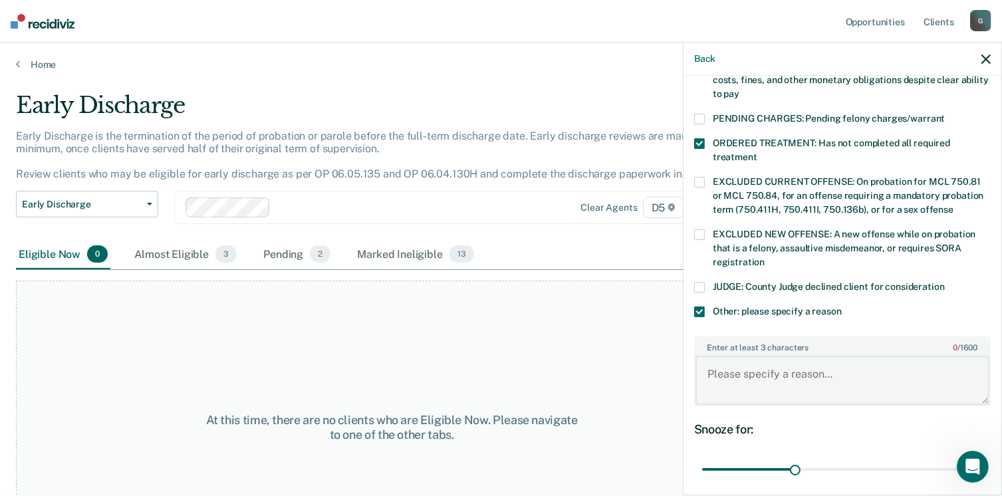
click at [751, 356] on textarea "Enter at least 3 characters 0 / 1600" at bounding box center [842, 380] width 294 height 49
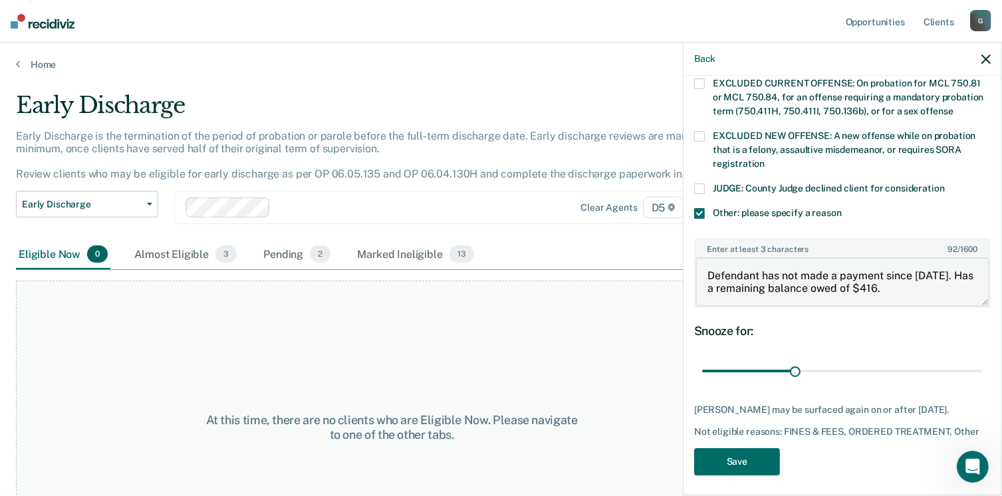
scroll to position [509, 0]
type textarea "Defendant has not made a payment since [DATE]. Has a remaining balance owed of …"
click at [739, 451] on button "Save" at bounding box center [737, 460] width 86 height 27
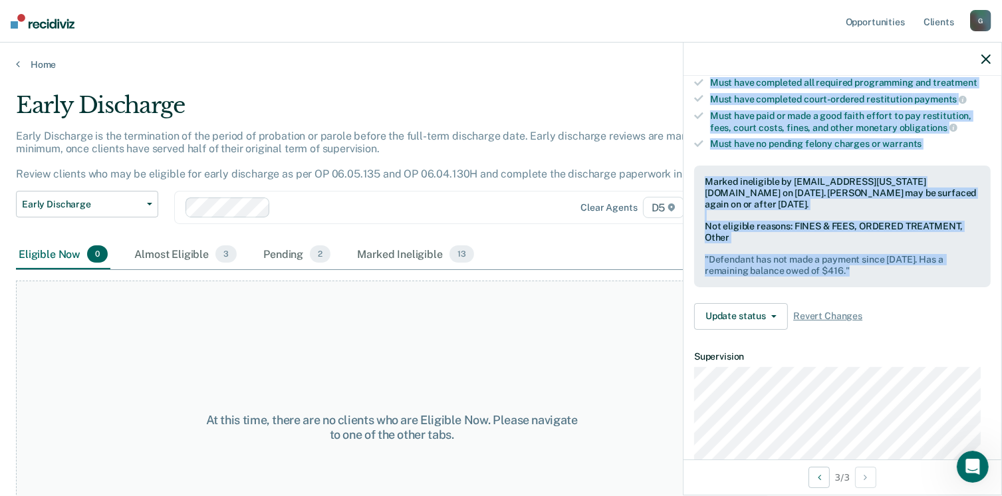
scroll to position [213, 0]
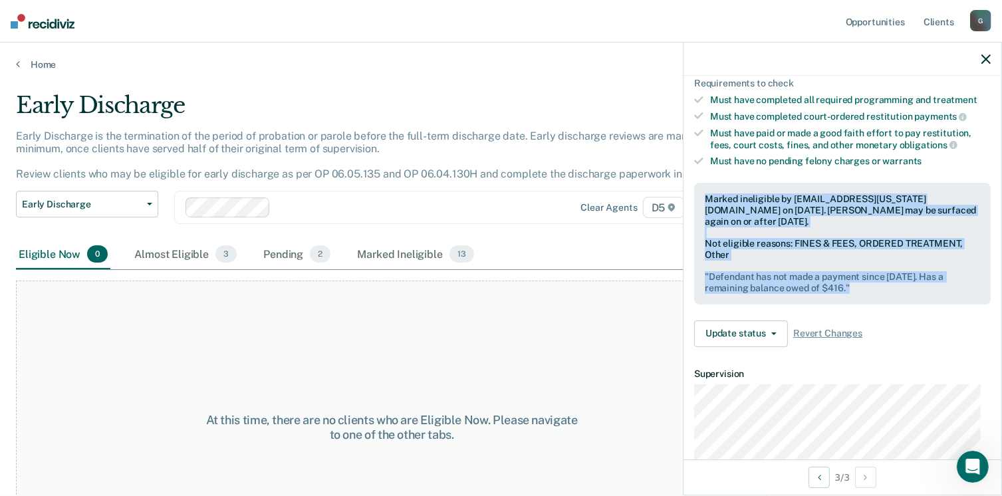
drag, startPoint x: 879, startPoint y: 106, endPoint x: 691, endPoint y: 192, distance: 206.1
click at [691, 192] on div "Validated by data from COMS Completed at least half of probation term No active…" at bounding box center [842, 150] width 318 height 413
drag, startPoint x: 691, startPoint y: 192, endPoint x: 723, endPoint y: 198, distance: 32.5
click at [983, 57] on icon "button" at bounding box center [985, 59] width 9 height 9
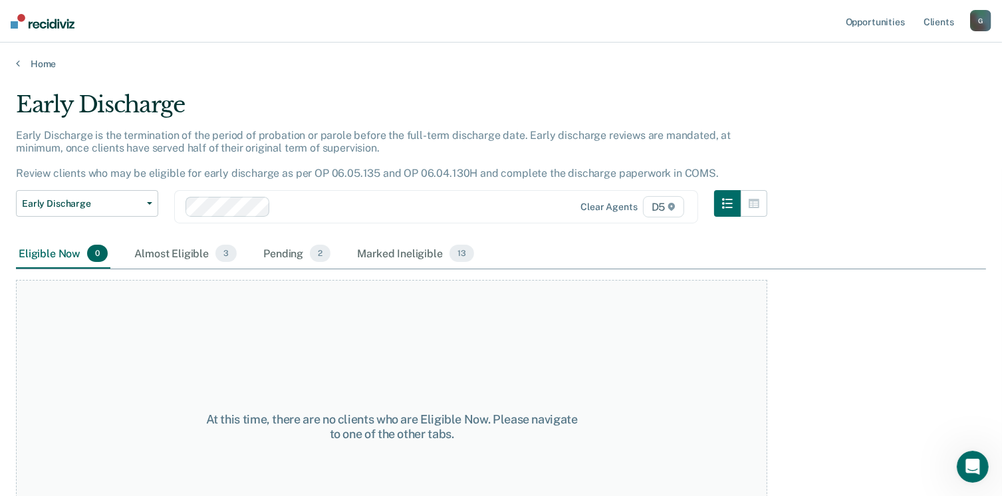
scroll to position [0, 0]
